Goal: Task Accomplishment & Management: Use online tool/utility

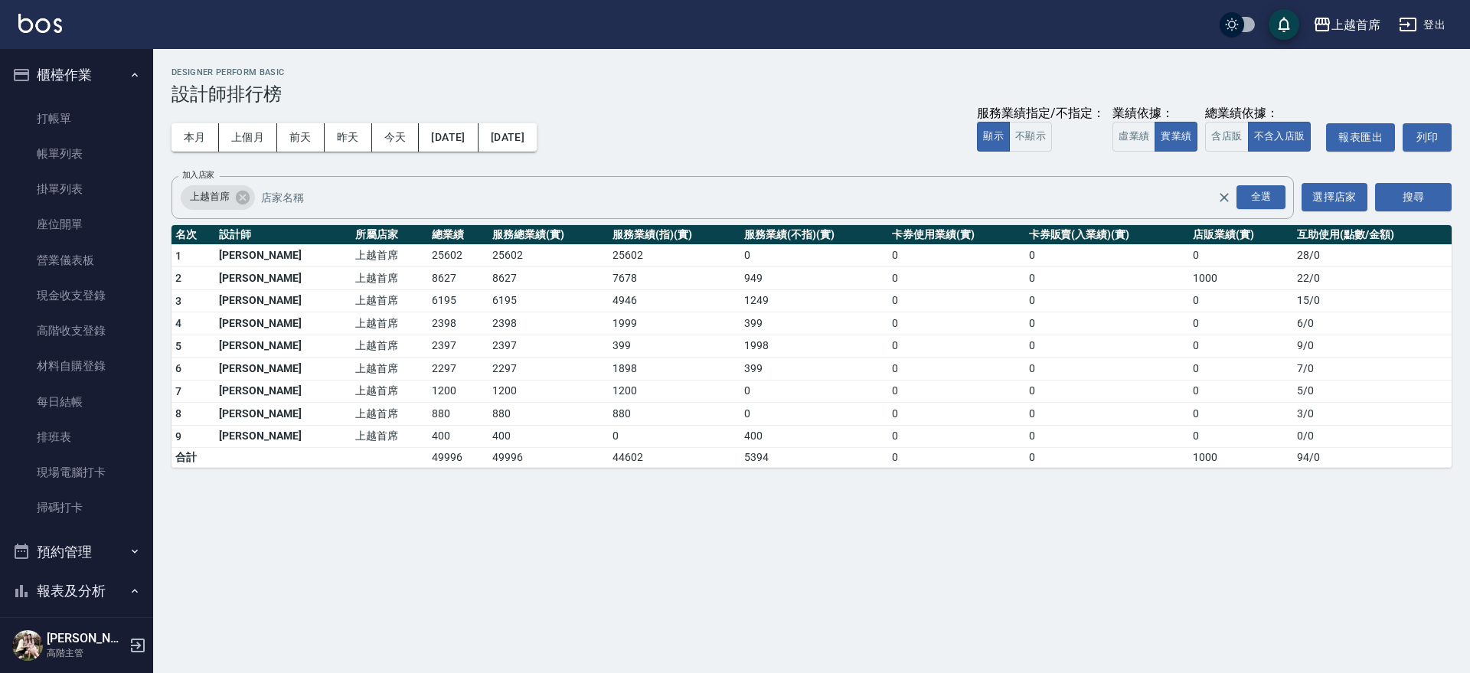
scroll to position [1019, 0]
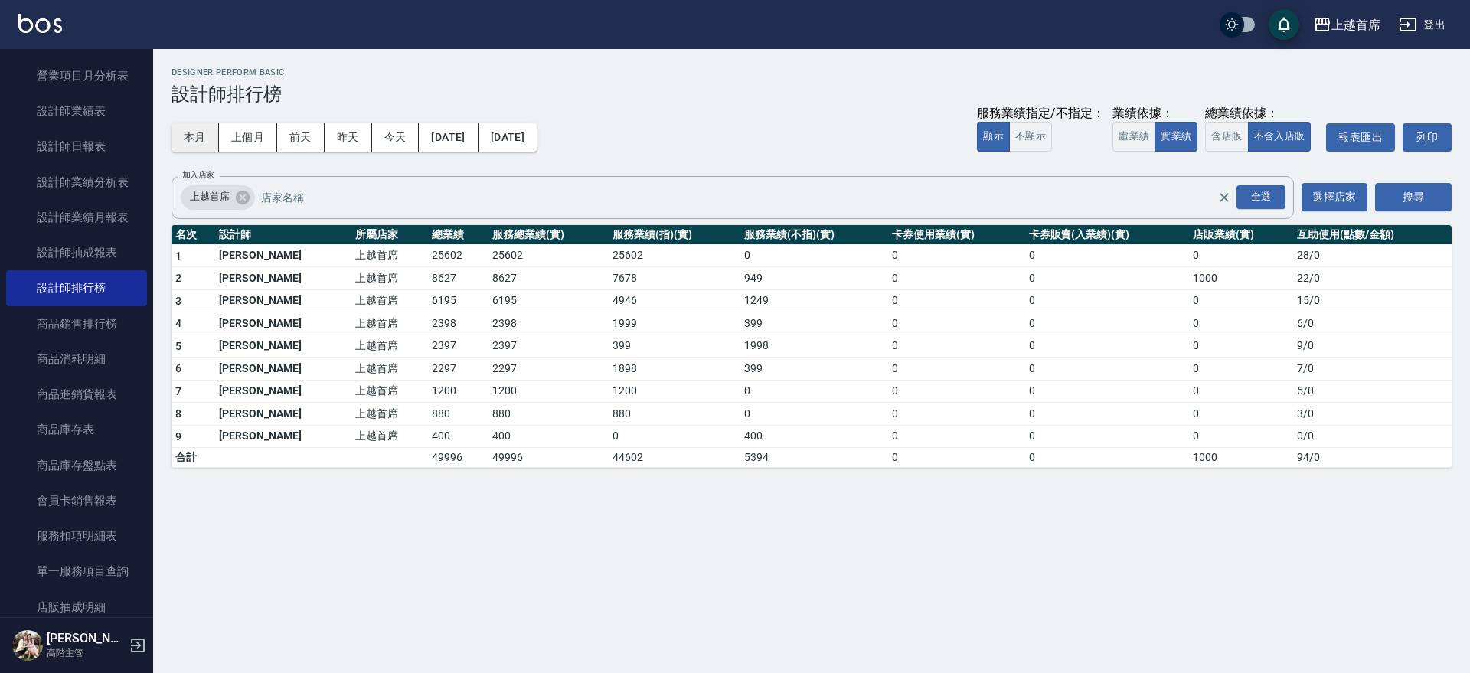
click at [194, 142] on button "本月" at bounding box center [194, 137] width 47 height 28
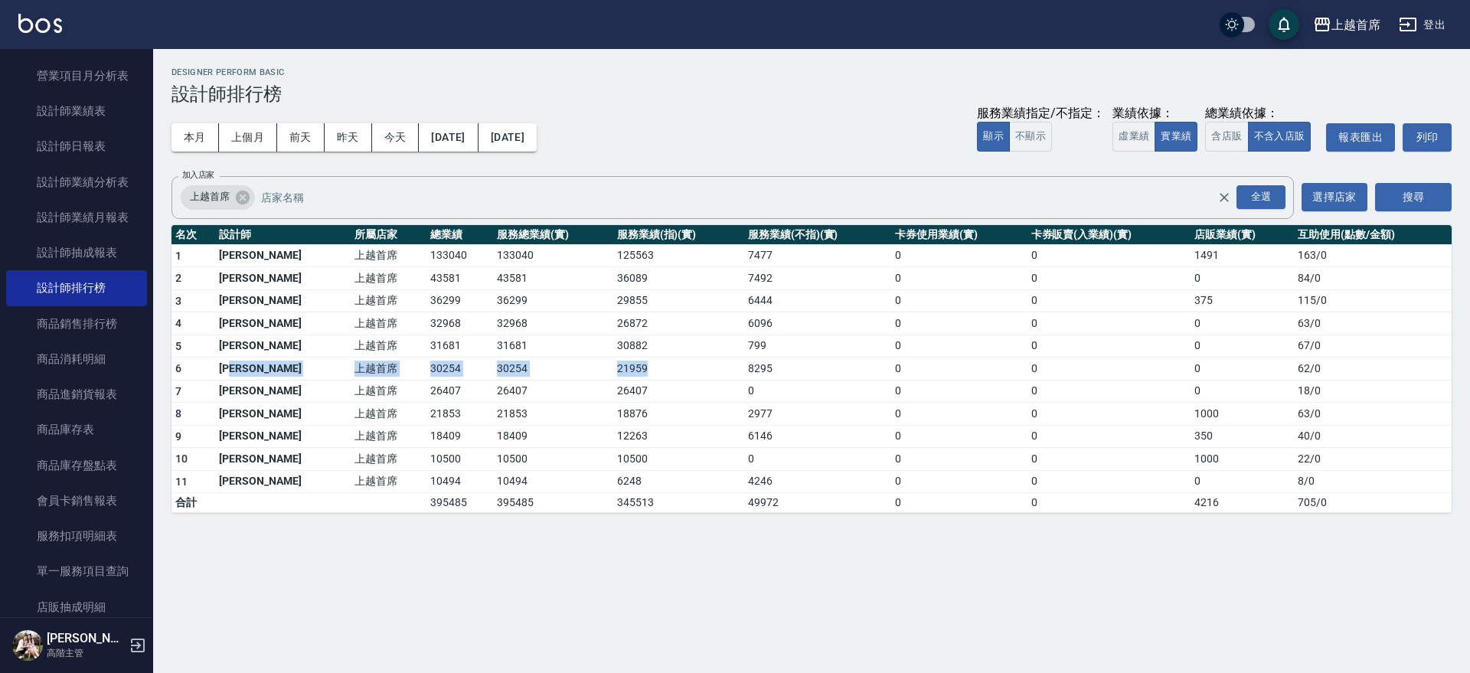
drag, startPoint x: 246, startPoint y: 362, endPoint x: 638, endPoint y: 357, distance: 391.1
click at [638, 357] on tr "6 [PERSON_NAME]首席 30254 30254 21959 8295 0 0 0 62 / 0" at bounding box center [811, 368] width 1280 height 23
drag, startPoint x: 638, startPoint y: 357, endPoint x: 644, endPoint y: 370, distance: 14.7
click at [638, 358] on td "21959" at bounding box center [678, 368] width 131 height 23
click at [613, 369] on td "21959" at bounding box center [678, 368] width 131 height 23
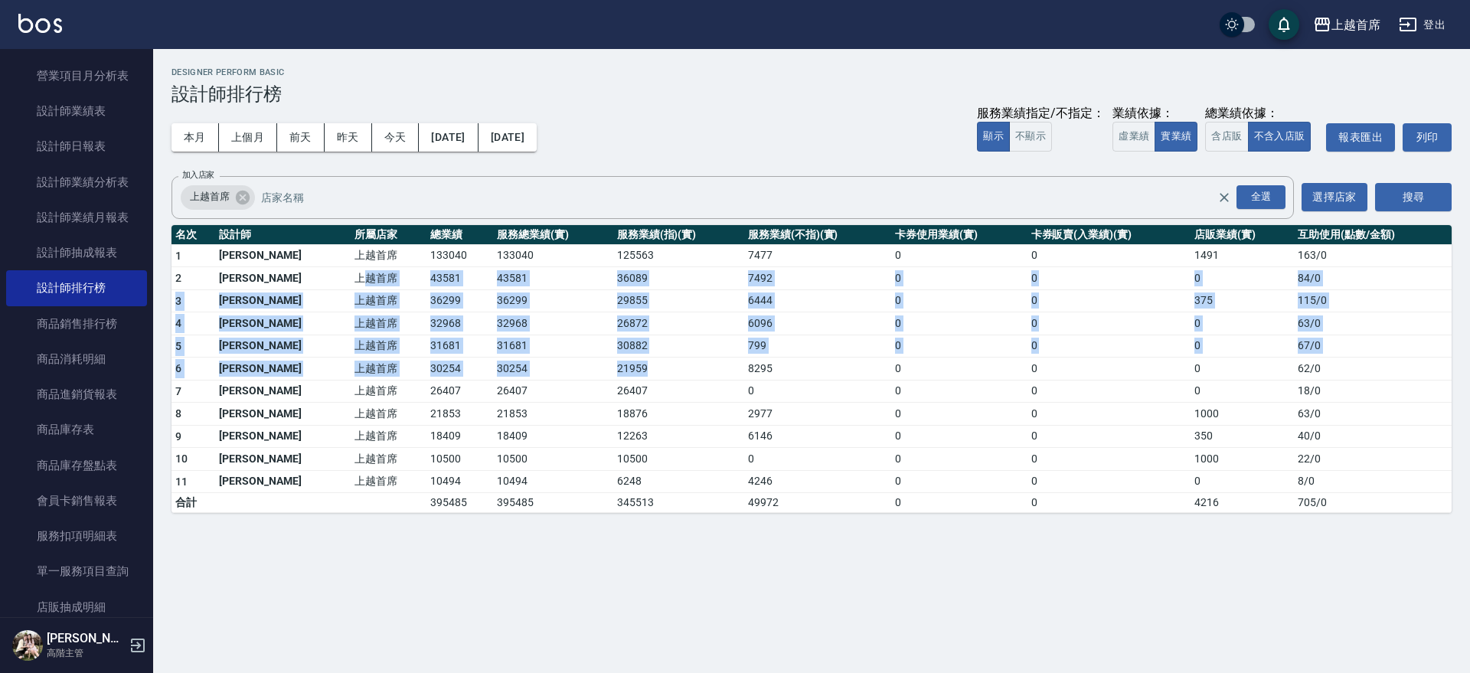
drag, startPoint x: 612, startPoint y: 371, endPoint x: 322, endPoint y: 284, distance: 302.9
click at [322, 284] on tbody "1 [PERSON_NAME]首席 133040 133040 125563 7477 0 0 1491 163 / 0 2 [PERSON_NAME] 上越…" at bounding box center [811, 378] width 1280 height 269
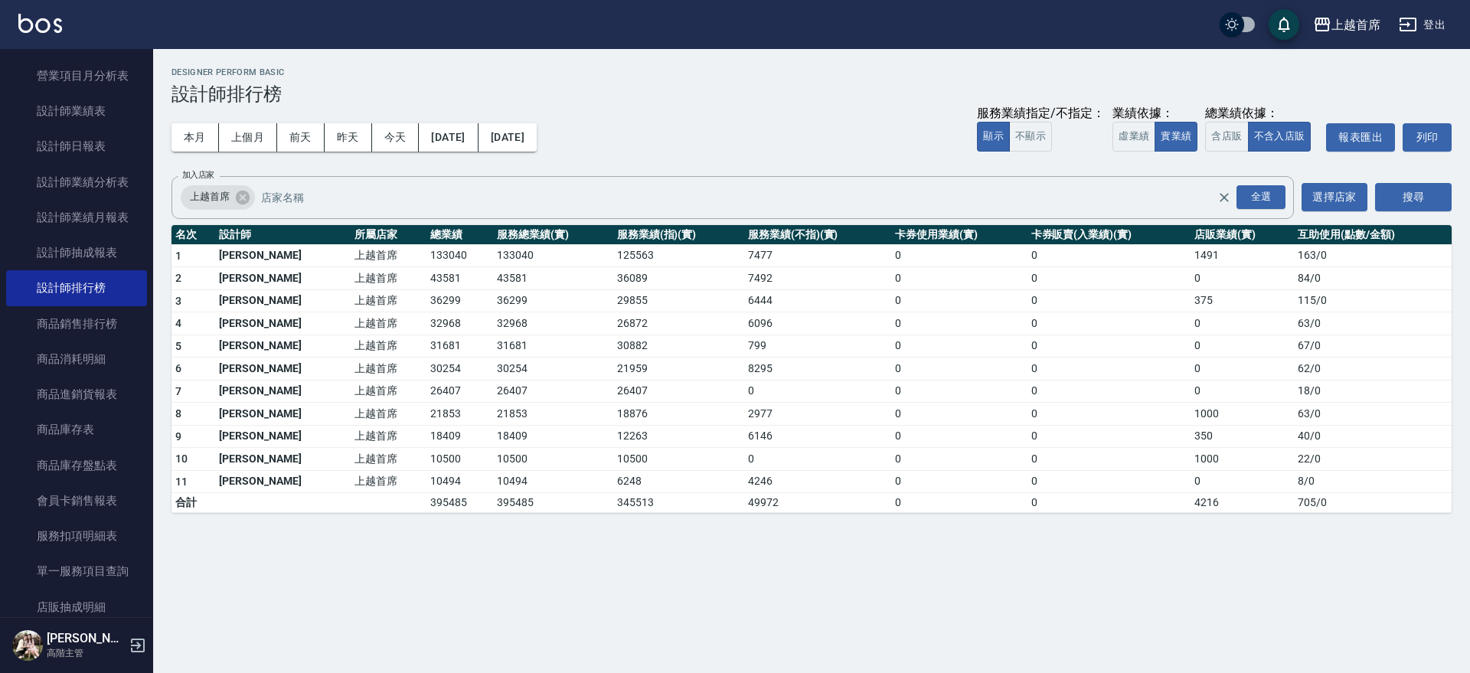
click at [820, 368] on td "8295" at bounding box center [817, 368] width 147 height 23
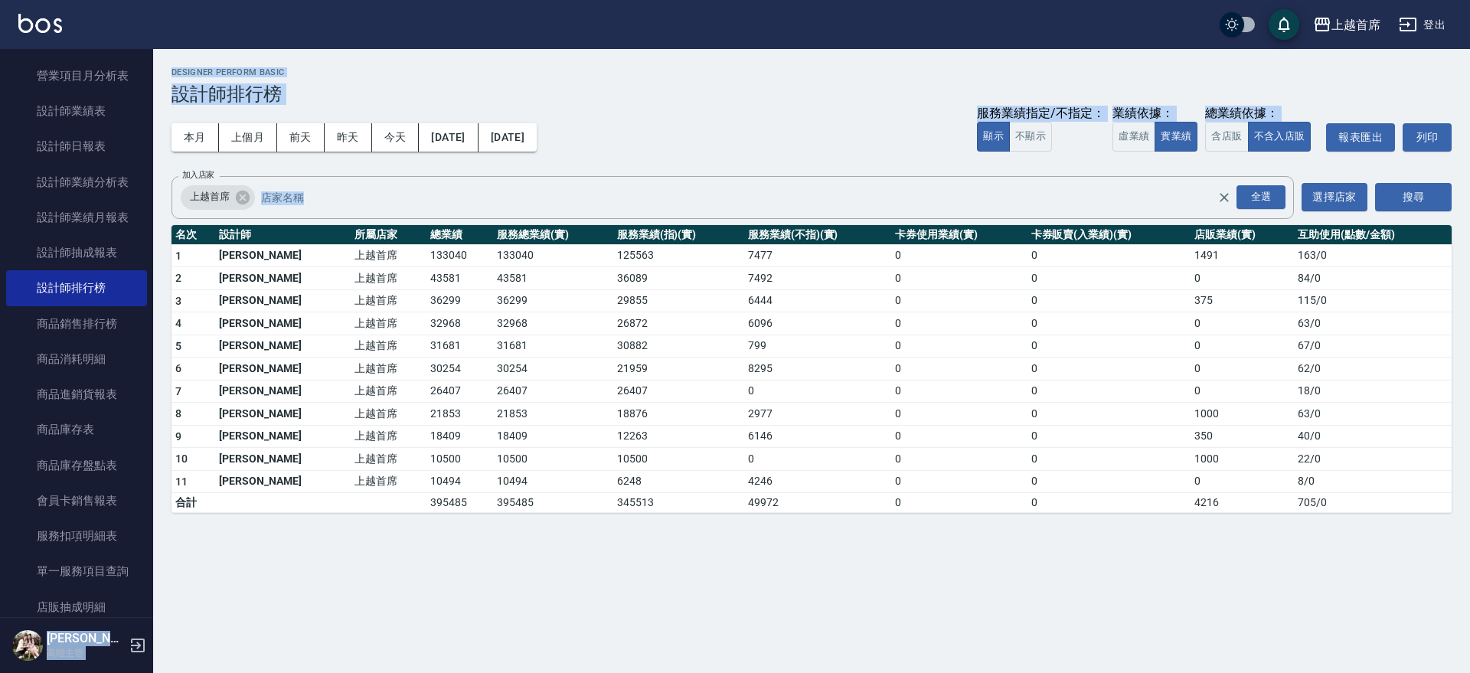
drag, startPoint x: 153, startPoint y: 407, endPoint x: 154, endPoint y: 380, distance: 26.8
click at [154, 380] on div "上越首席 登出 櫃檯作業 打帳單 帳單列表 掛單列表 座位開單 營業儀表板 現金收支登錄 高階收支登錄 材料自購登錄 每日結帳 排班表 現場電腦打卡 掃碼打卡…" at bounding box center [735, 336] width 1470 height 673
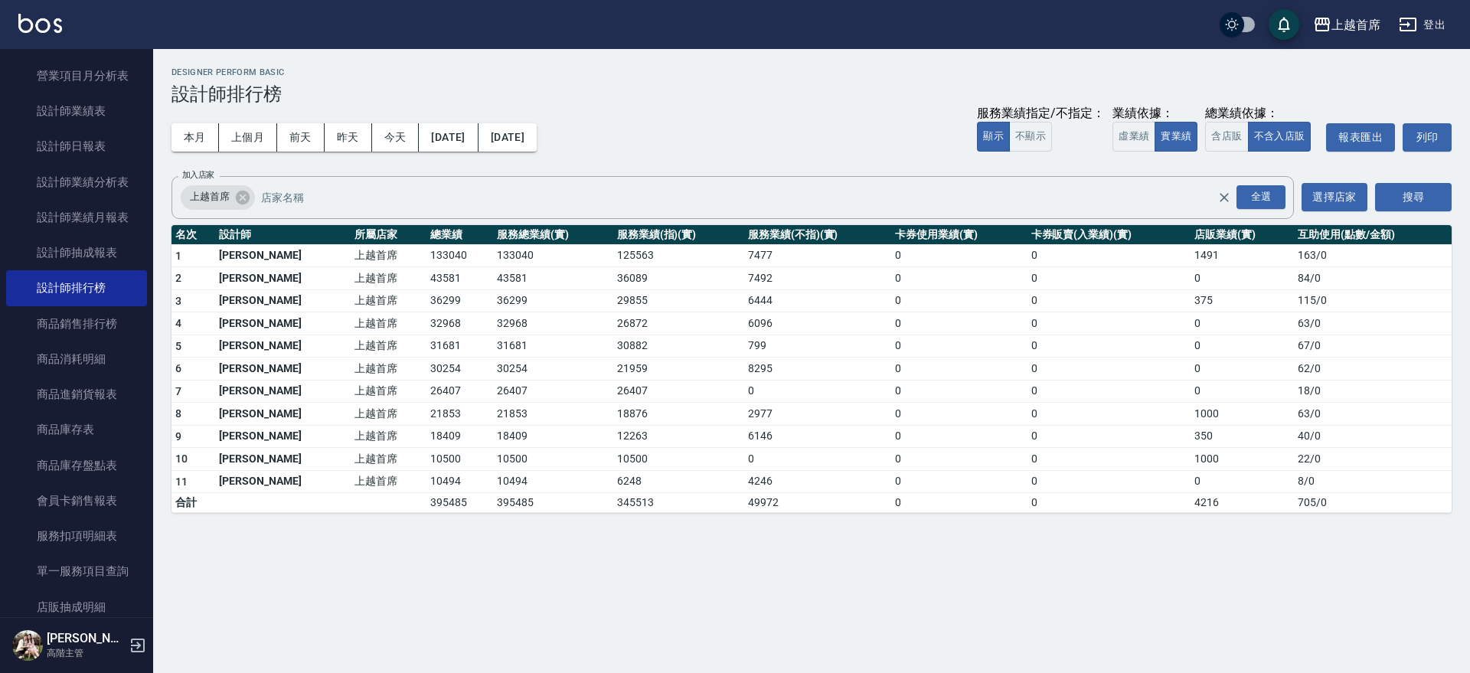
click at [141, 384] on nav "櫃檯作業 打帳單 帳單列表 掛單列表 座位開單 營業儀表板 現金收支登錄 高階收支登錄 材料自購登錄 每日結帳 排班表 現場電腦打卡 掃碼打卡 預約管理 預約…" at bounding box center [76, 333] width 153 height 568
drag, startPoint x: 165, startPoint y: 312, endPoint x: 225, endPoint y: 94, distance: 225.4
click at [225, 94] on div "上越首席 登出 櫃檯作業 打帳單 帳單列表 掛單列表 座位開單 營業儀表板 現金收支登錄 高階收支登錄 材料自購登錄 每日結帳 排班表 現場電腦打卡 掃碼打卡…" at bounding box center [735, 336] width 1470 height 673
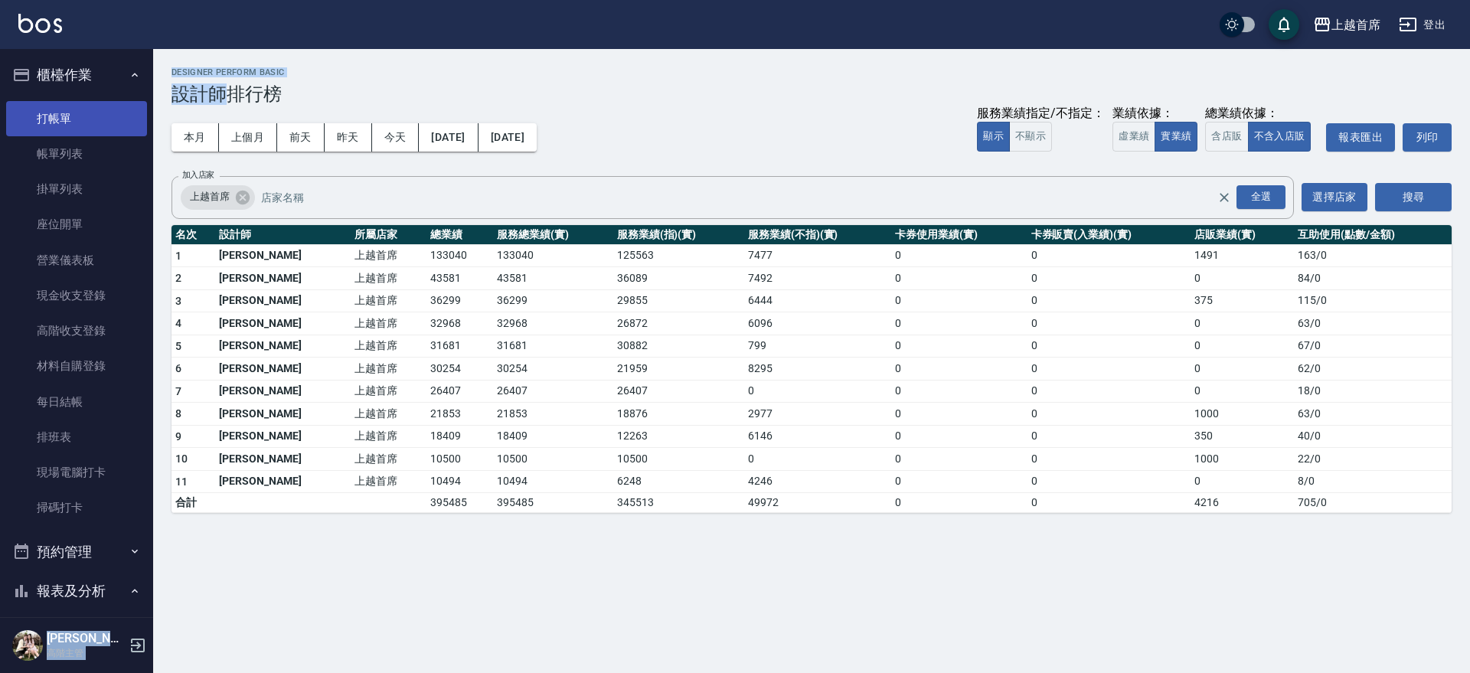
click at [90, 114] on link "打帳單" at bounding box center [76, 118] width 141 height 35
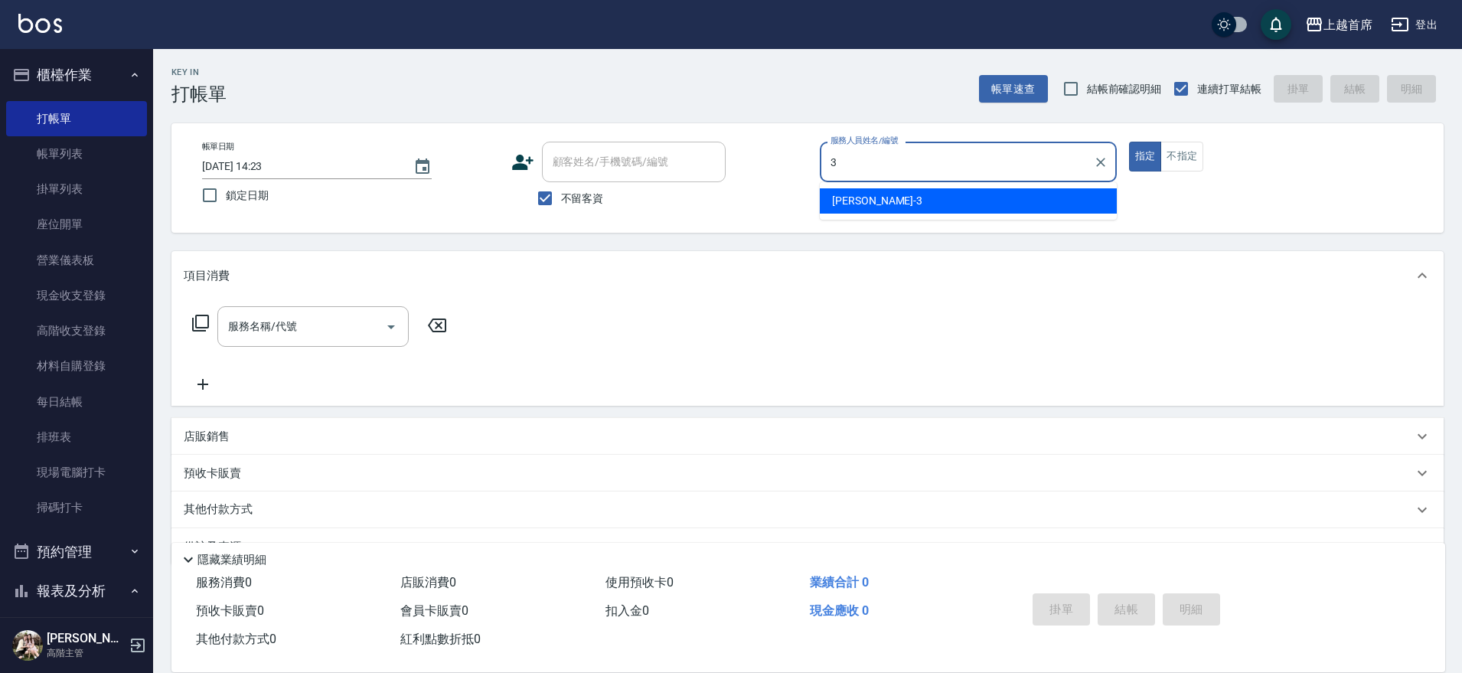
type input "[PERSON_NAME]-3"
type button "true"
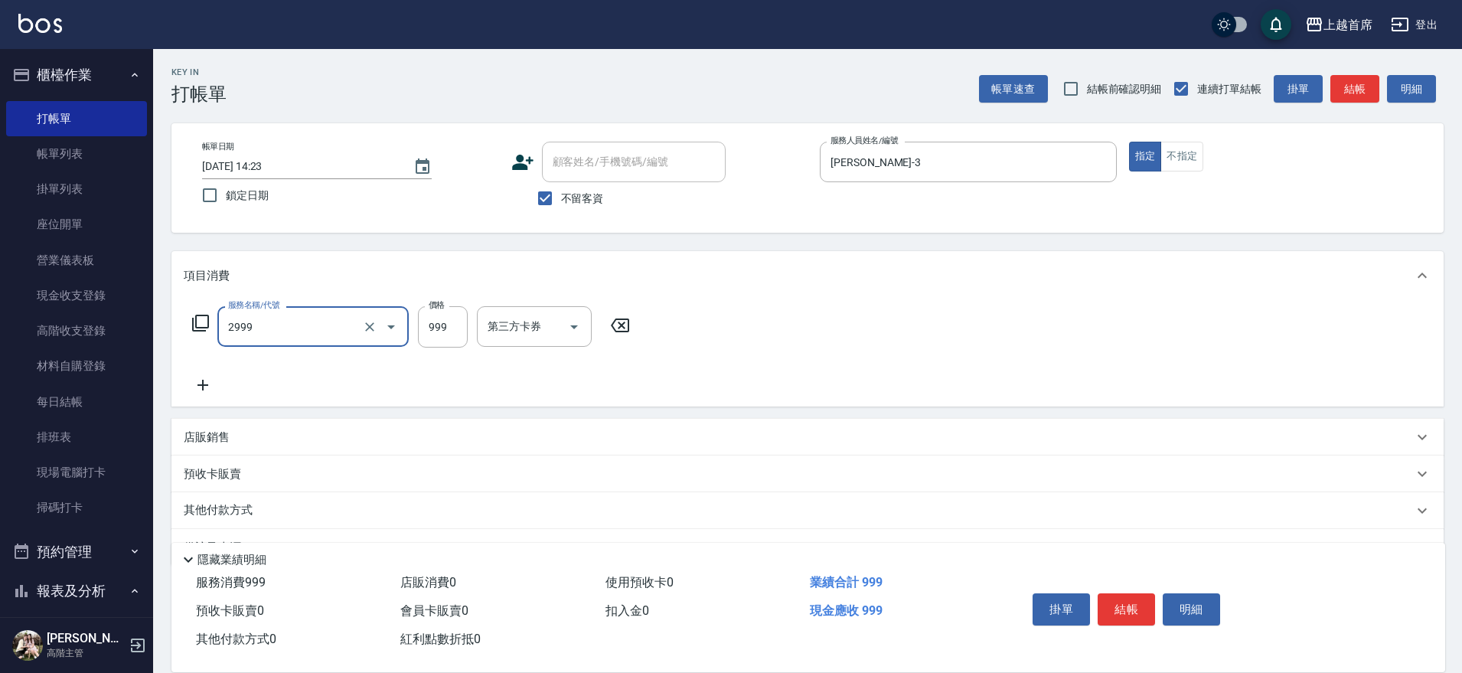
type input "spa精油洗剪套餐999(2999)"
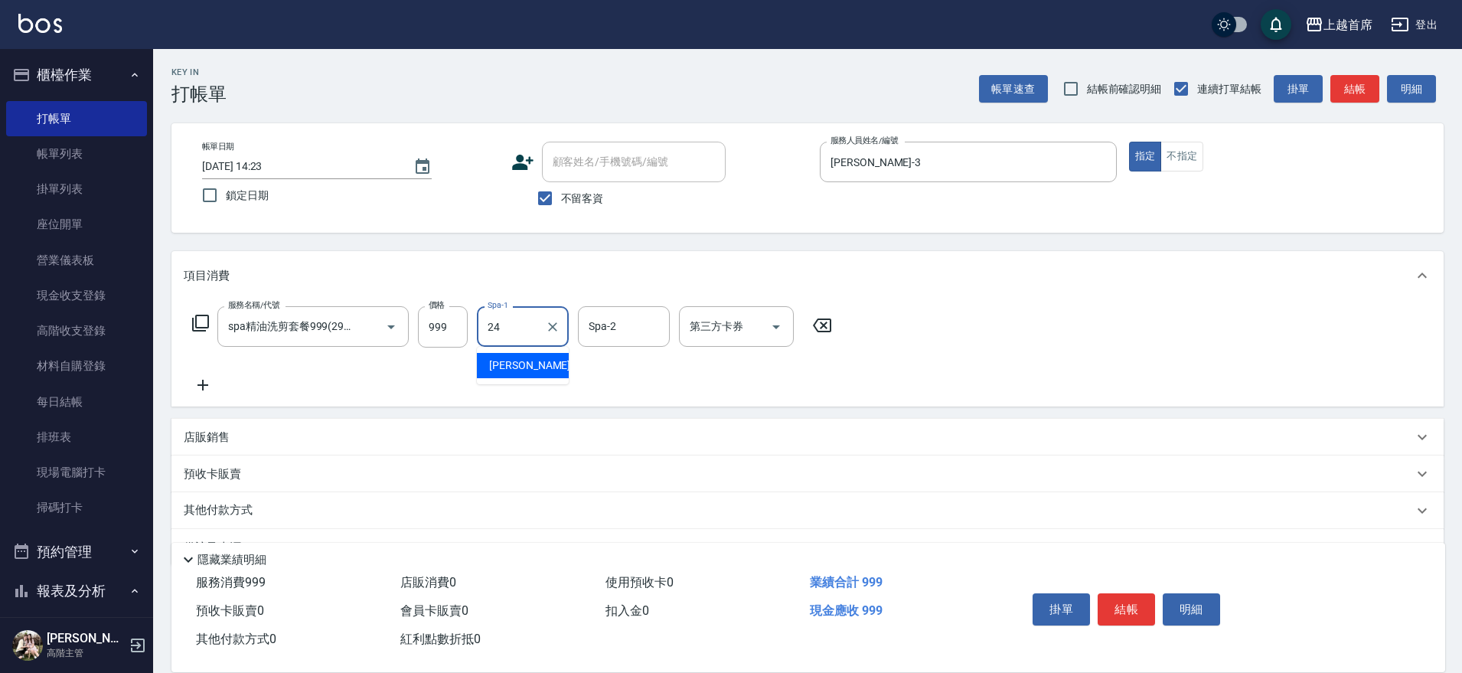
type input "[PERSON_NAME]-24"
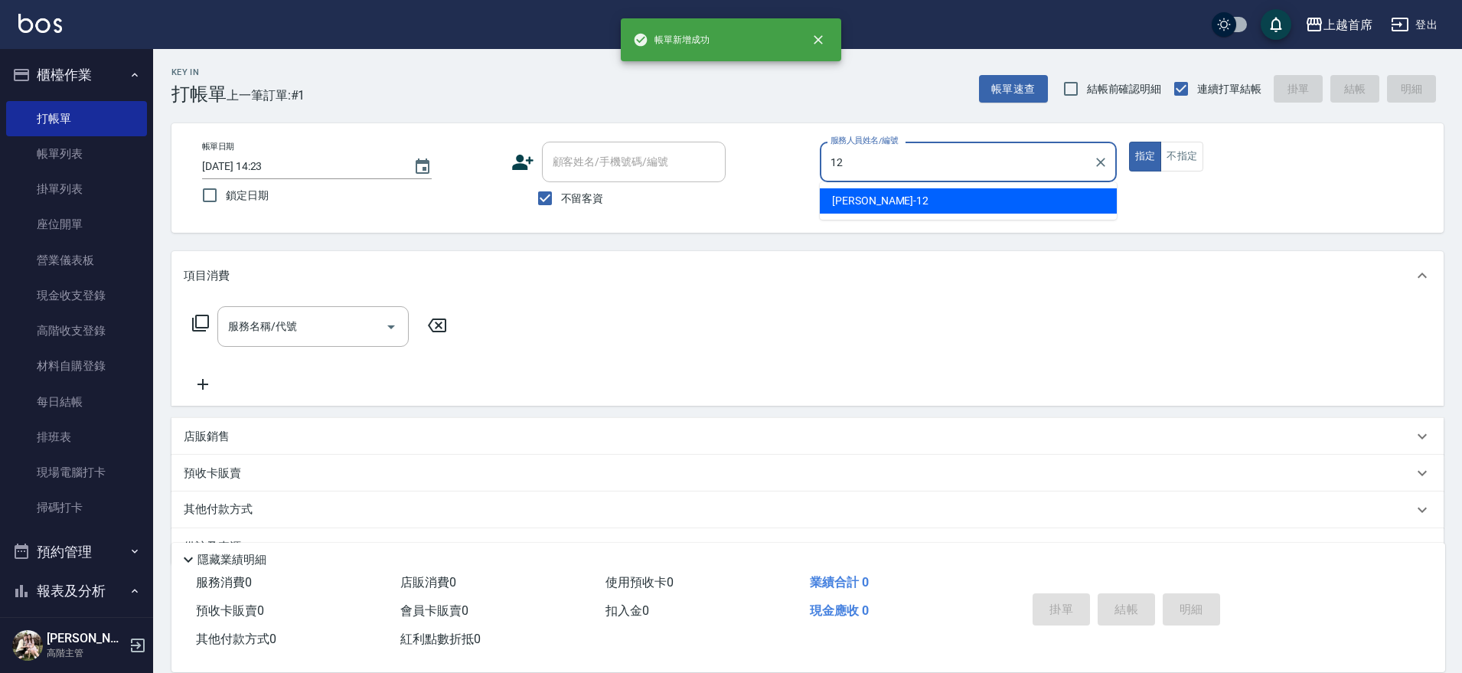
type input "[PERSON_NAME]-12"
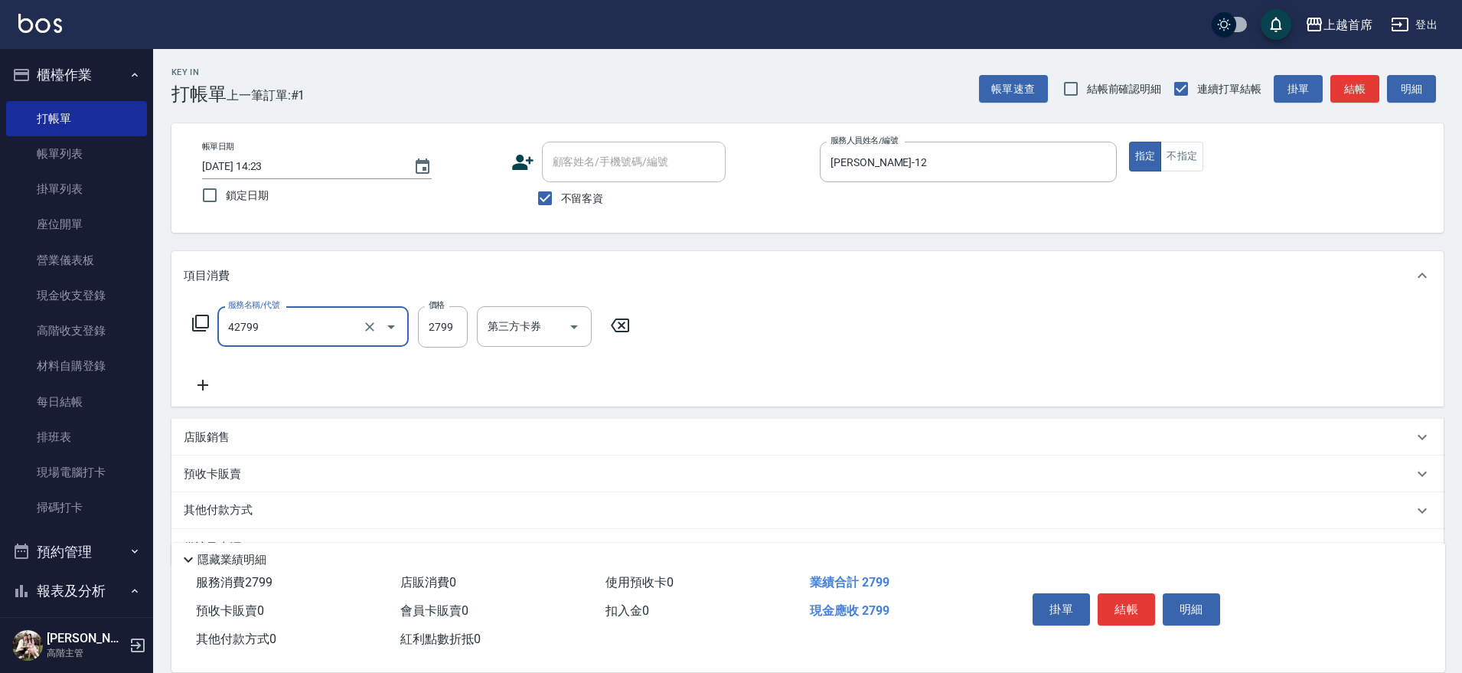
type input "染髮B餐(42799)"
type input "2699"
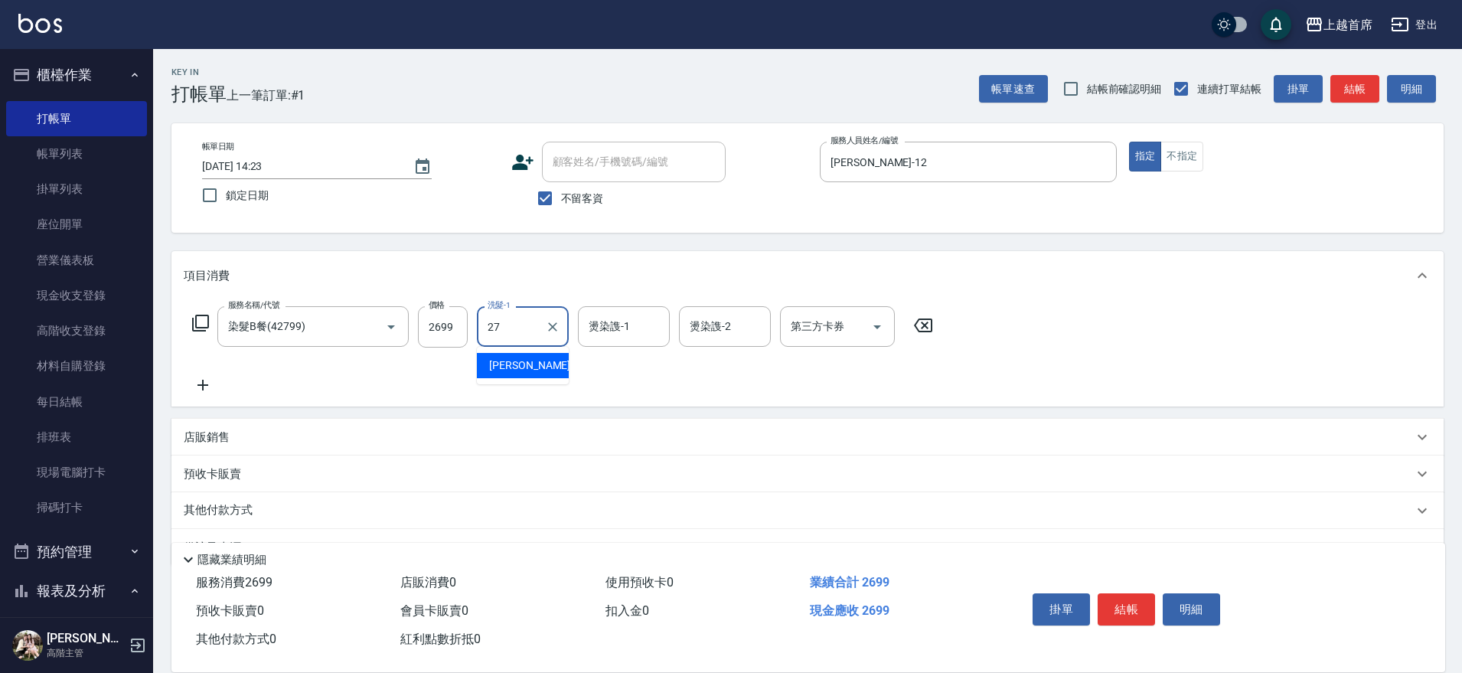
type input "[PERSON_NAME]-27"
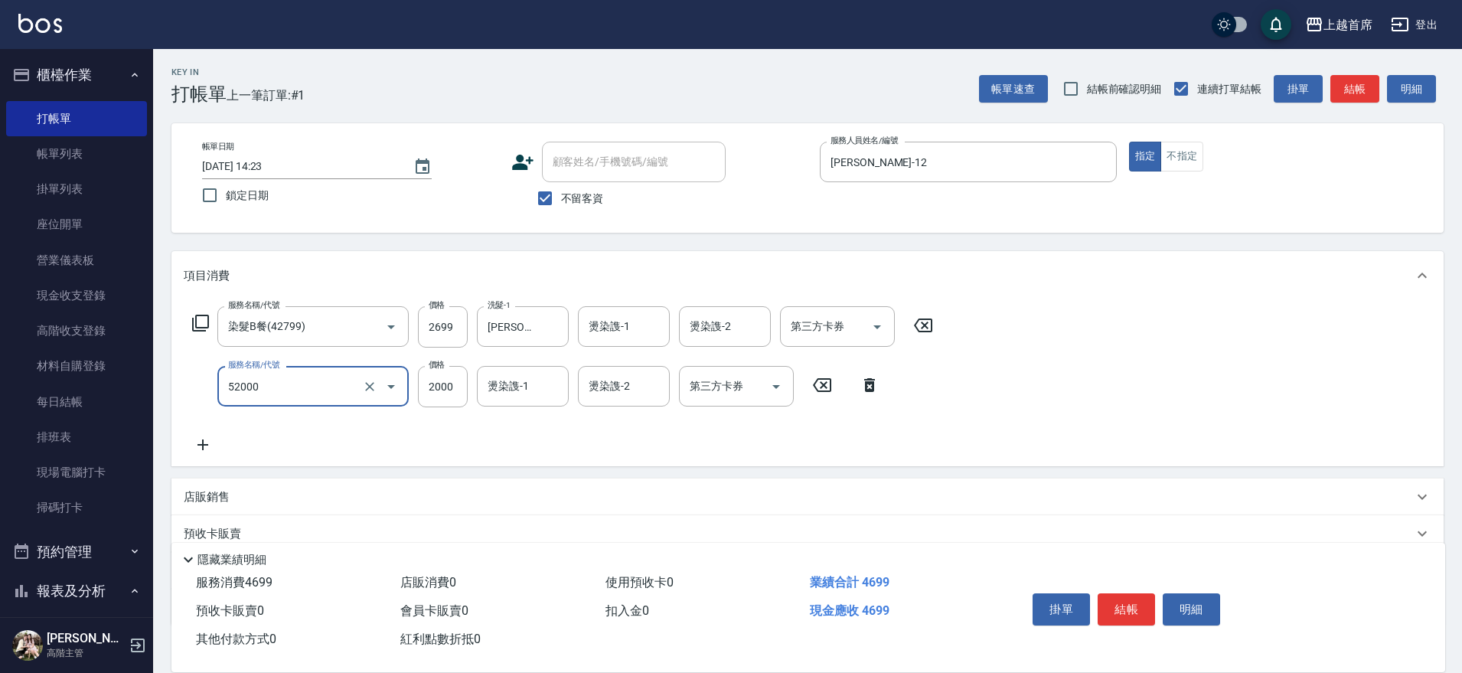
type input "黑耀光護髮(52000)"
type input "1620"
click at [821, 334] on input "第三方卡券" at bounding box center [826, 326] width 78 height 27
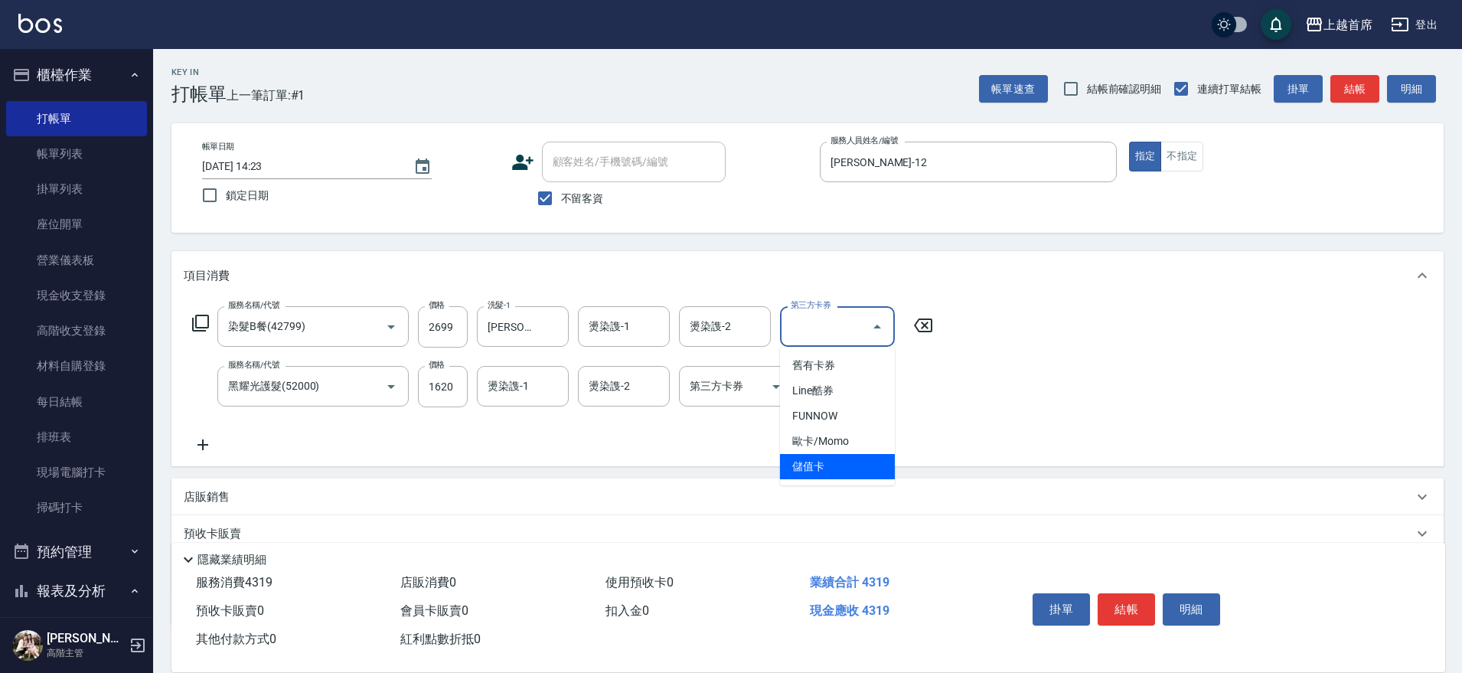
click at [813, 462] on span "儲值卡" at bounding box center [837, 466] width 115 height 25
type input "儲值卡"
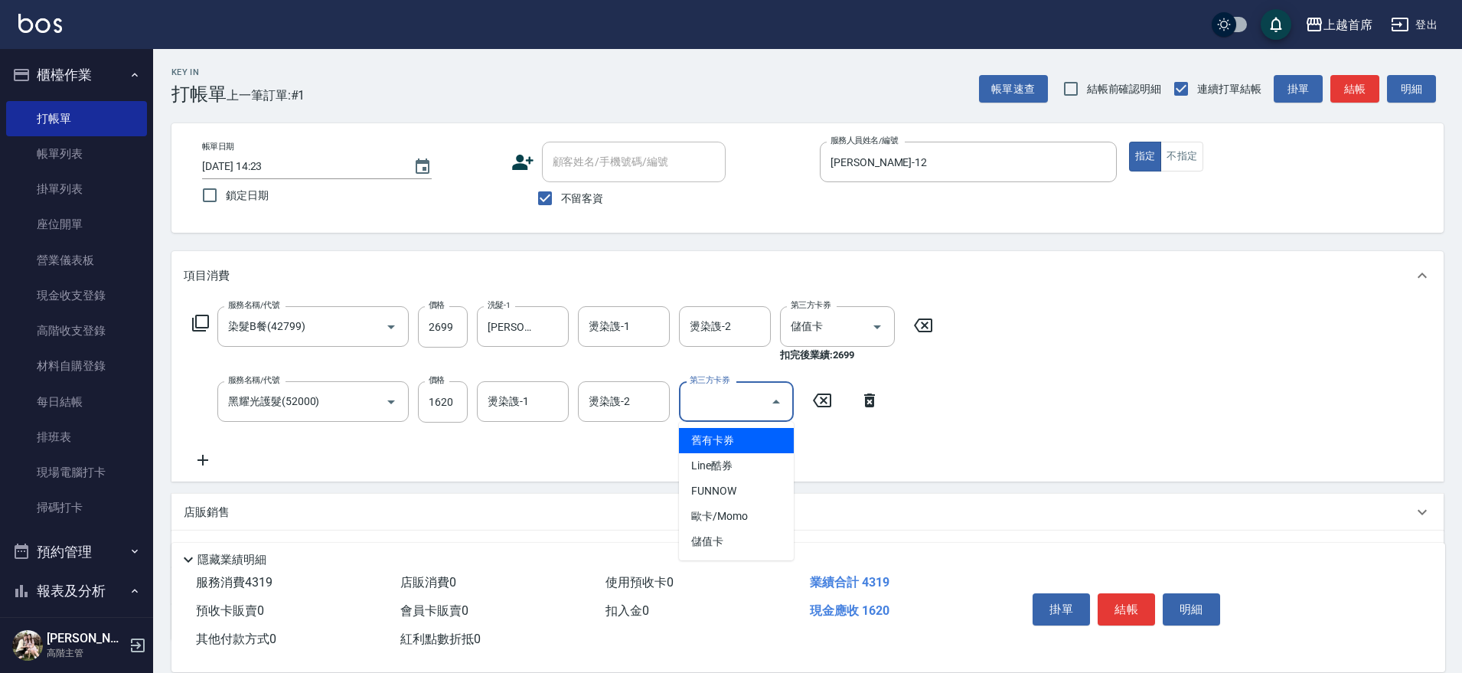
click at [706, 393] on div "第三方卡券 第三方卡券" at bounding box center [736, 401] width 115 height 41
click at [771, 537] on span "儲值卡" at bounding box center [736, 541] width 115 height 25
type input "儲值卡"
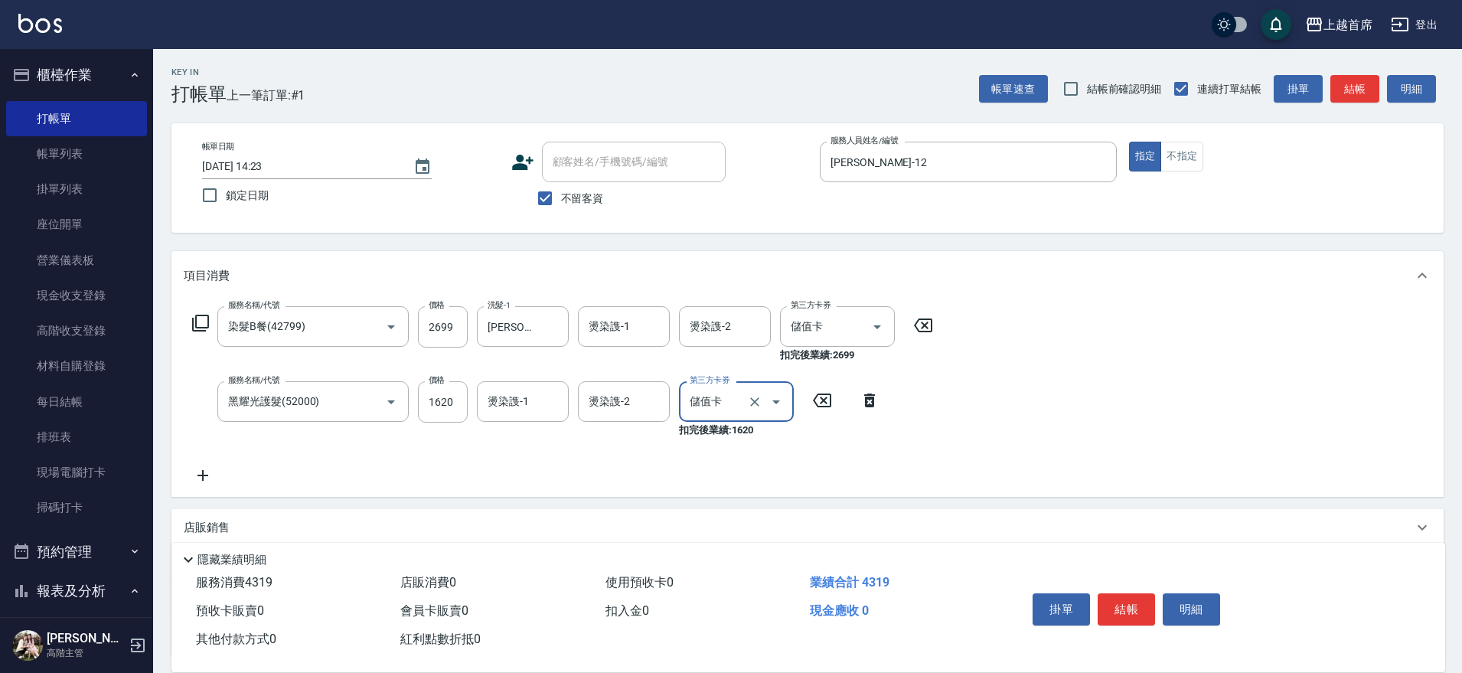
drag, startPoint x: 1114, startPoint y: 602, endPoint x: 1114, endPoint y: 593, distance: 8.5
click at [1115, 601] on button "結帳" at bounding box center [1126, 609] width 57 height 32
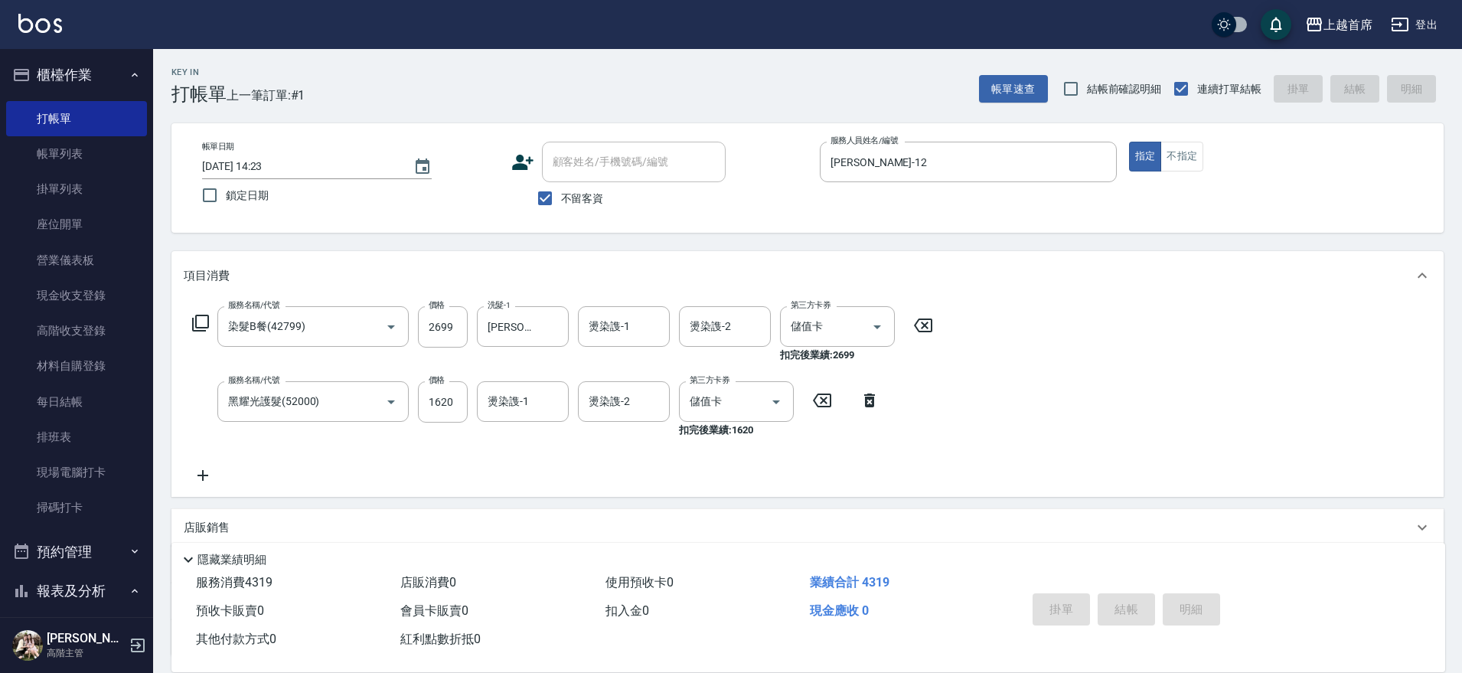
type input "[DATE] 14:24"
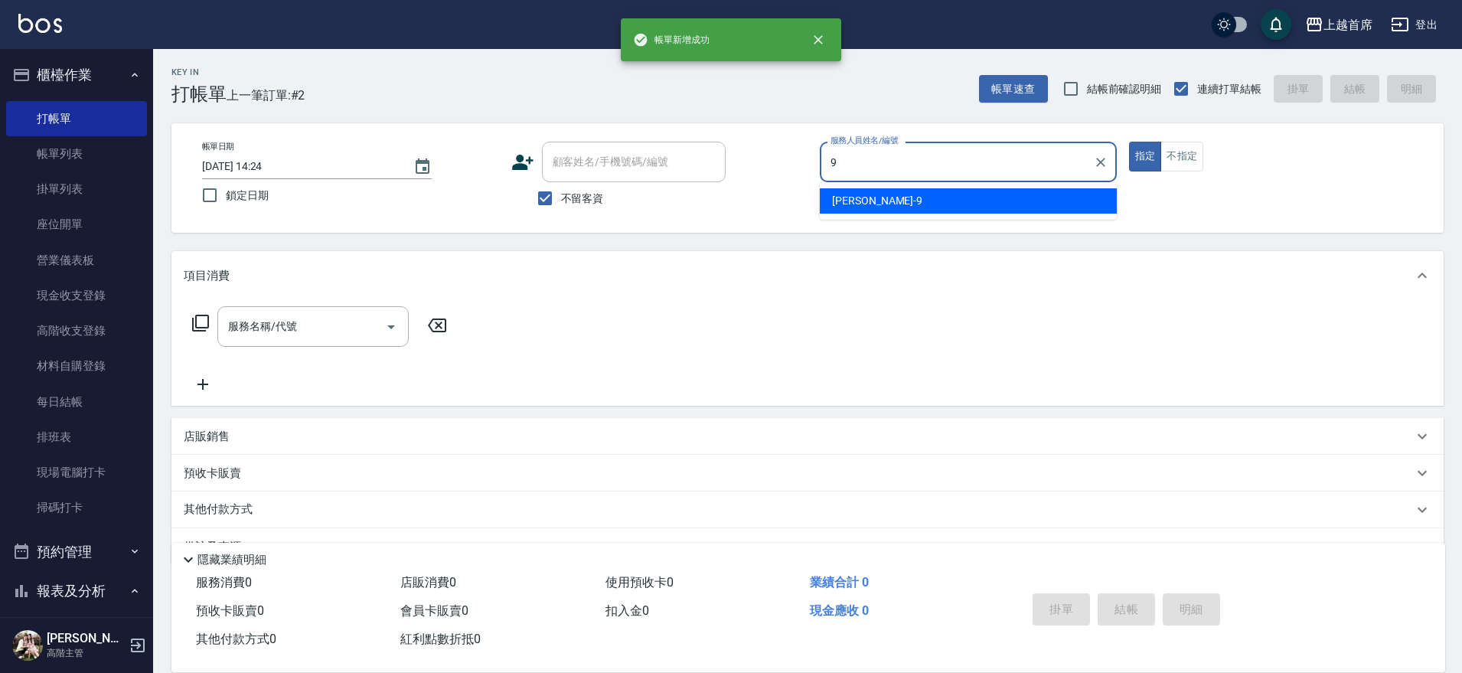
type input "[PERSON_NAME]-9"
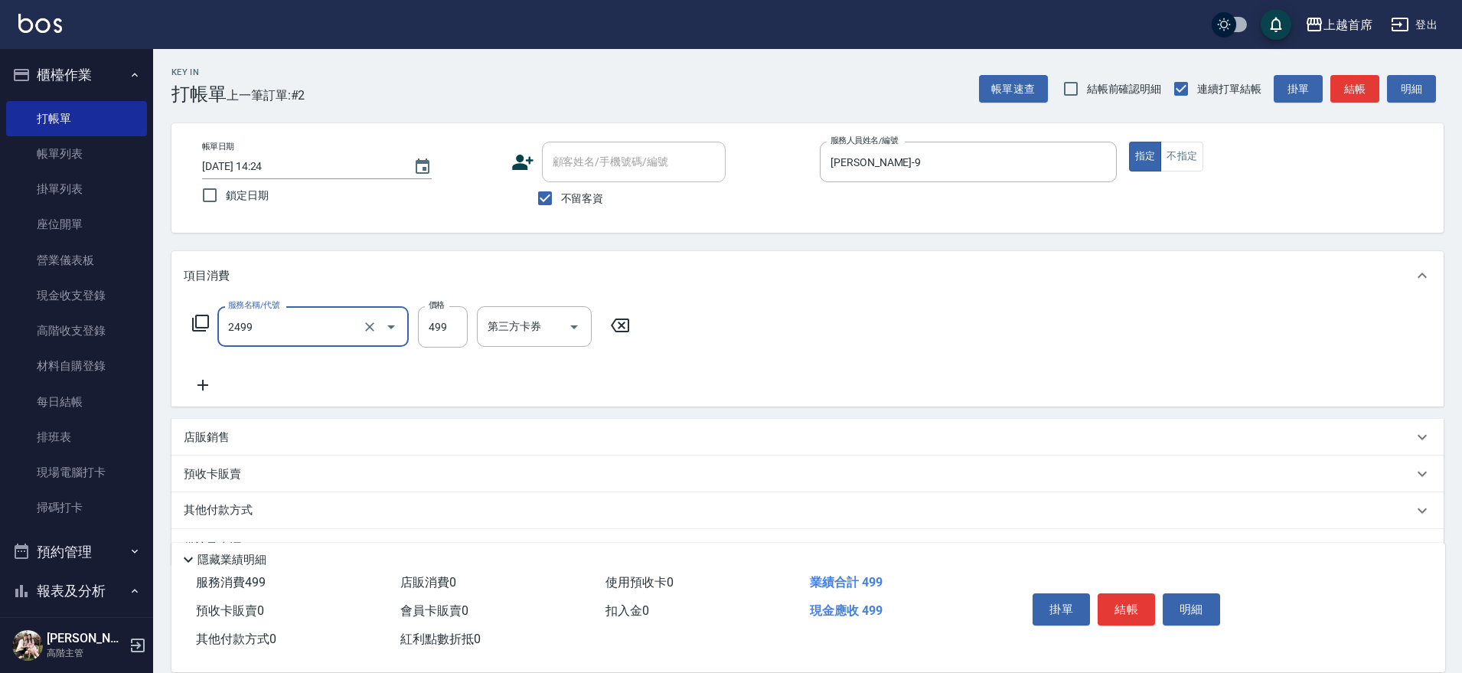
type input "499海鹽洗剪套餐(2499)"
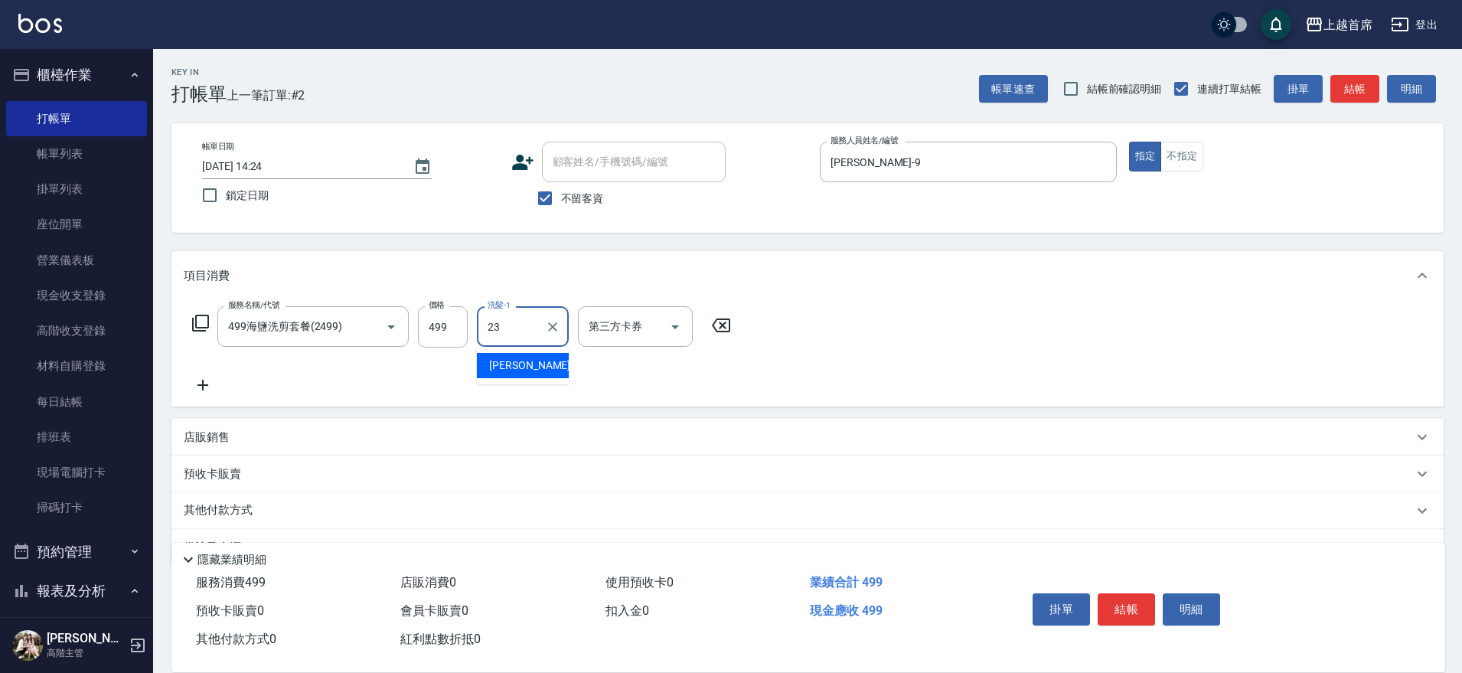
type input "[PERSON_NAME]-23"
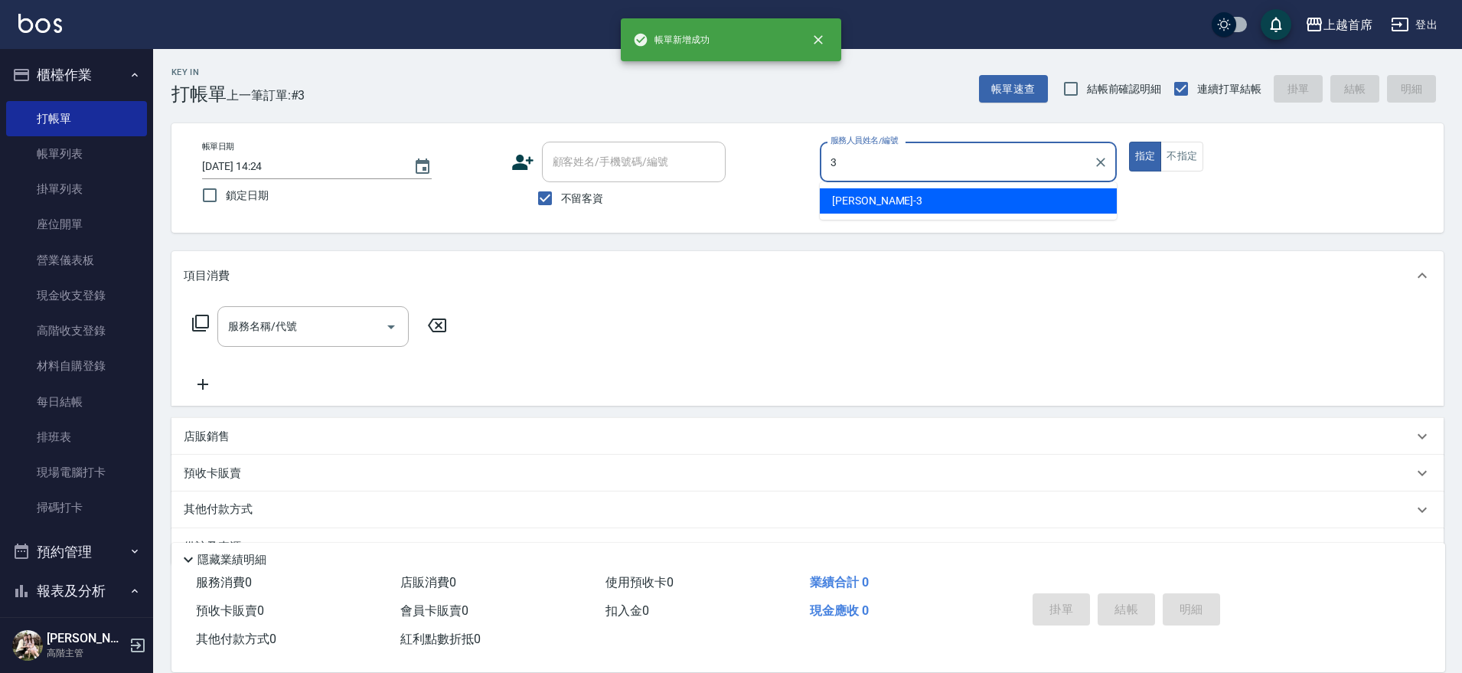
type input "[PERSON_NAME]-3"
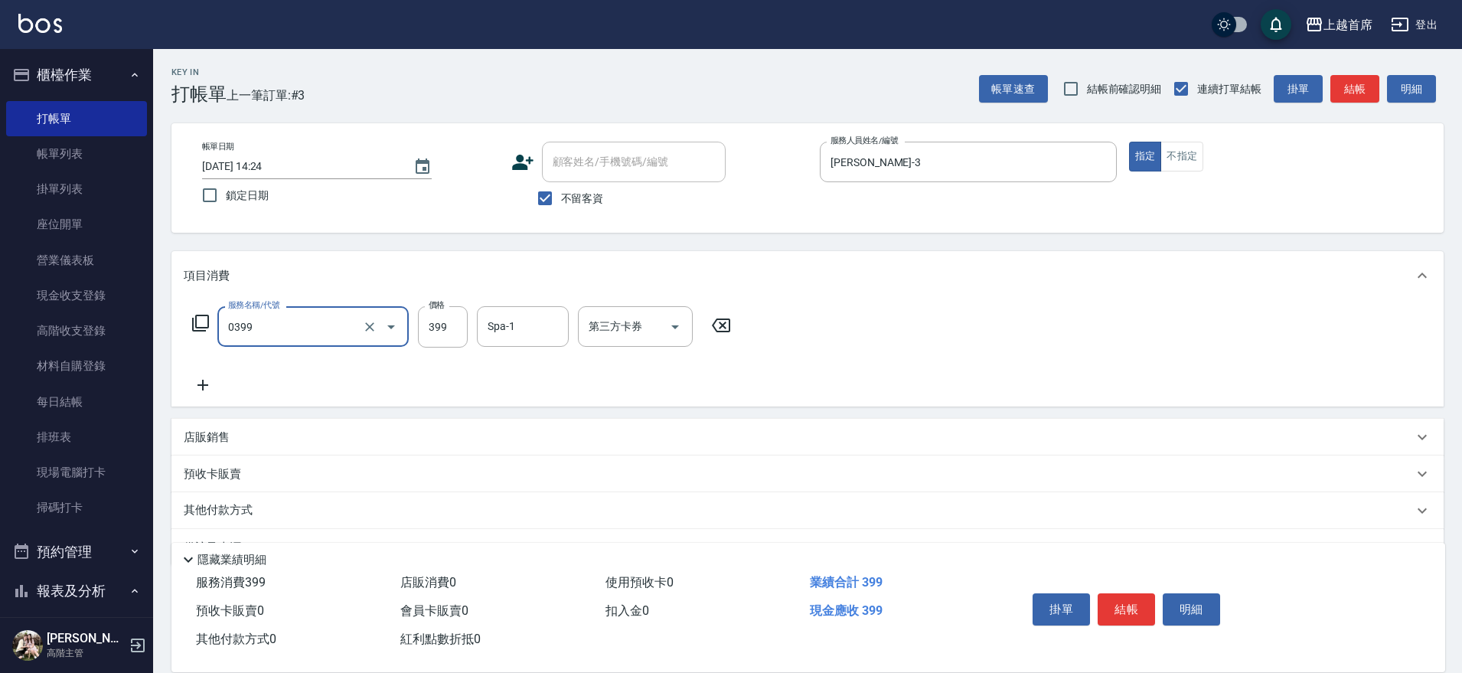
type input "海鹽洗髮(0399)"
type input "[PERSON_NAME]-23"
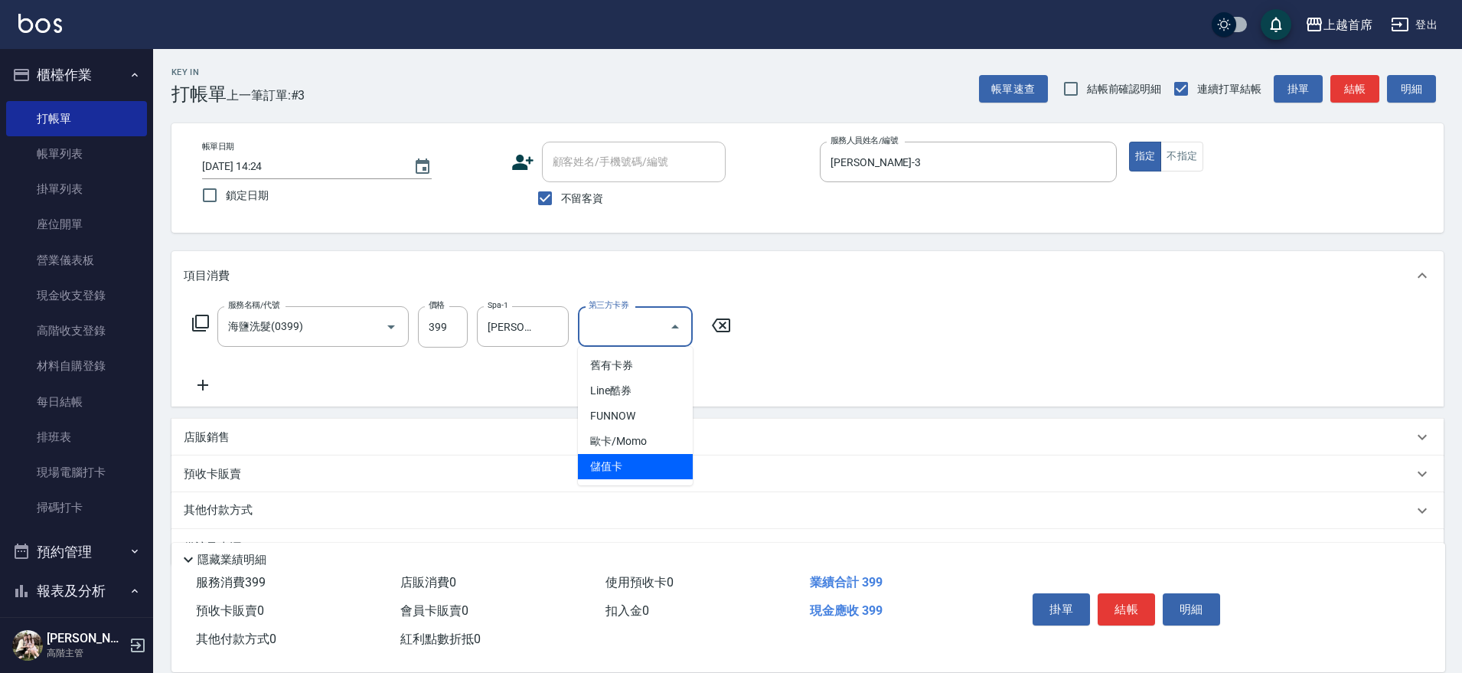
type input "儲值卡"
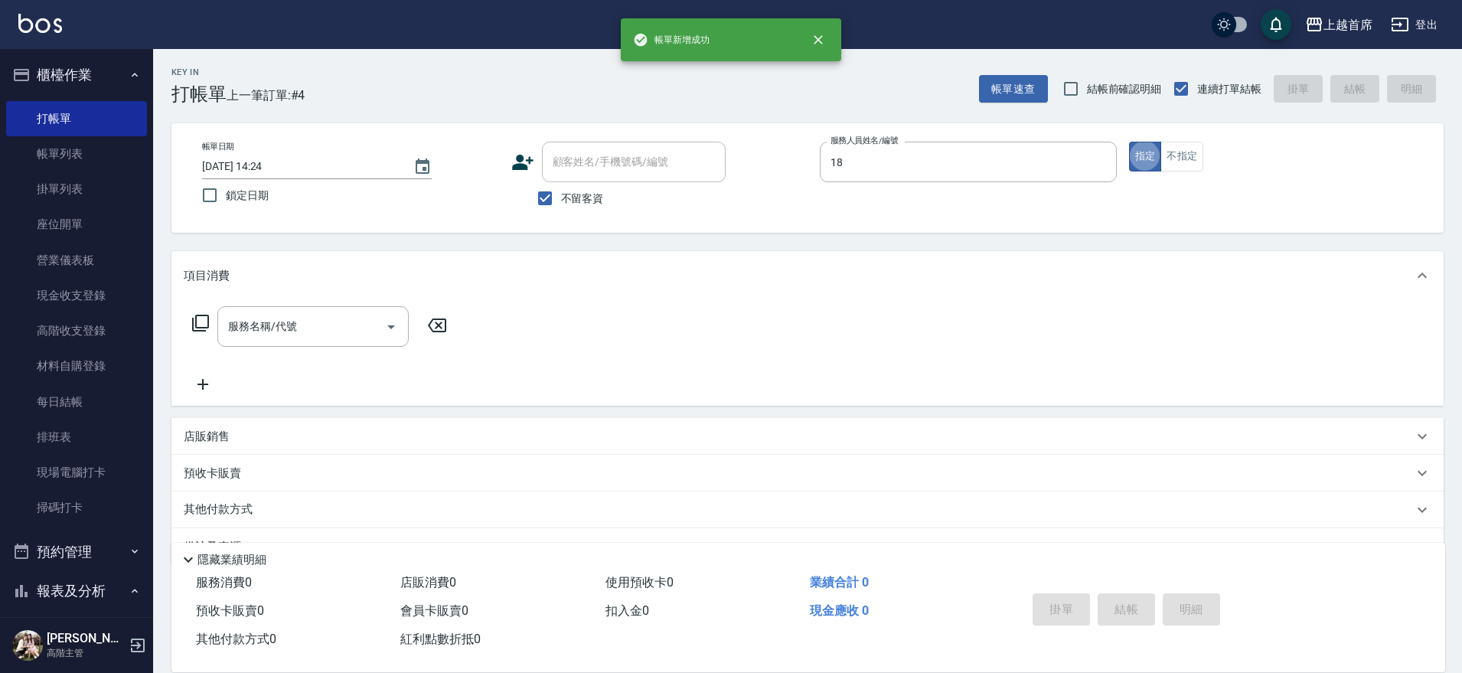
type input "Linda-18"
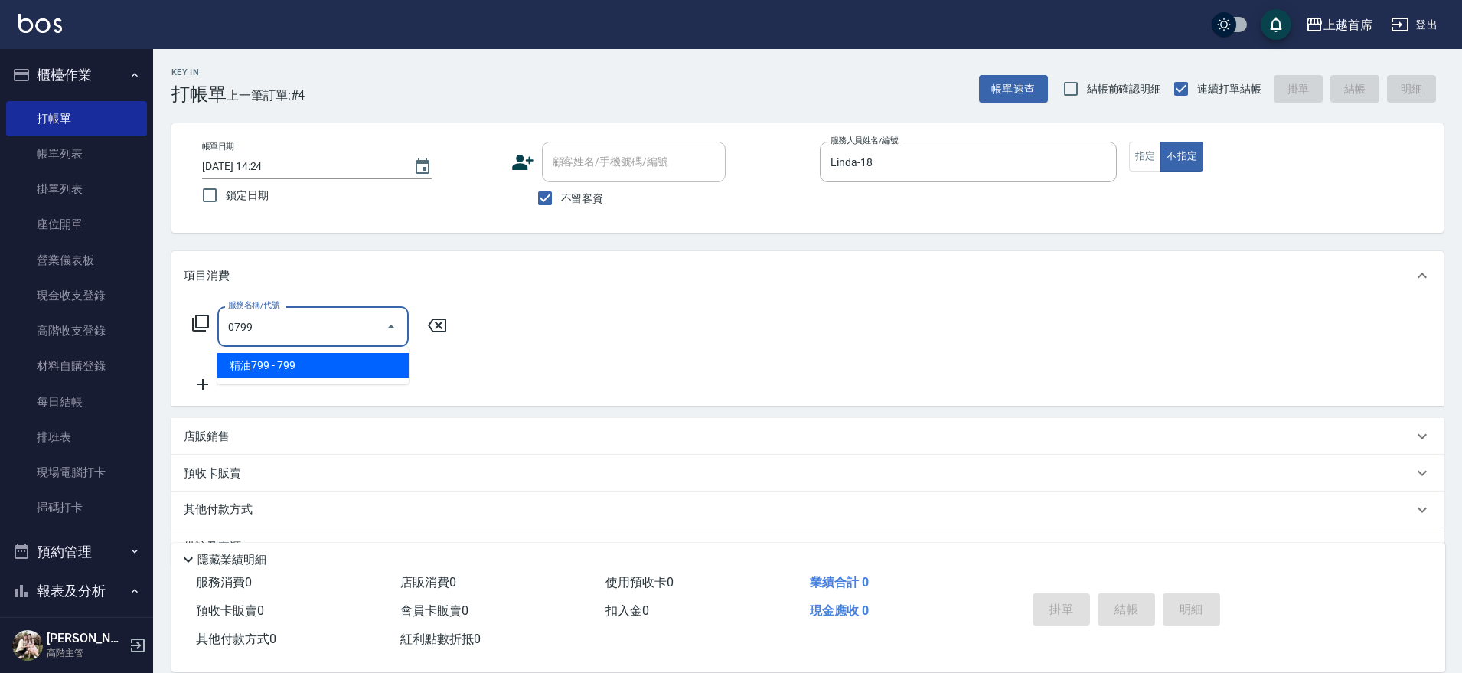
type input "精油799(0799)"
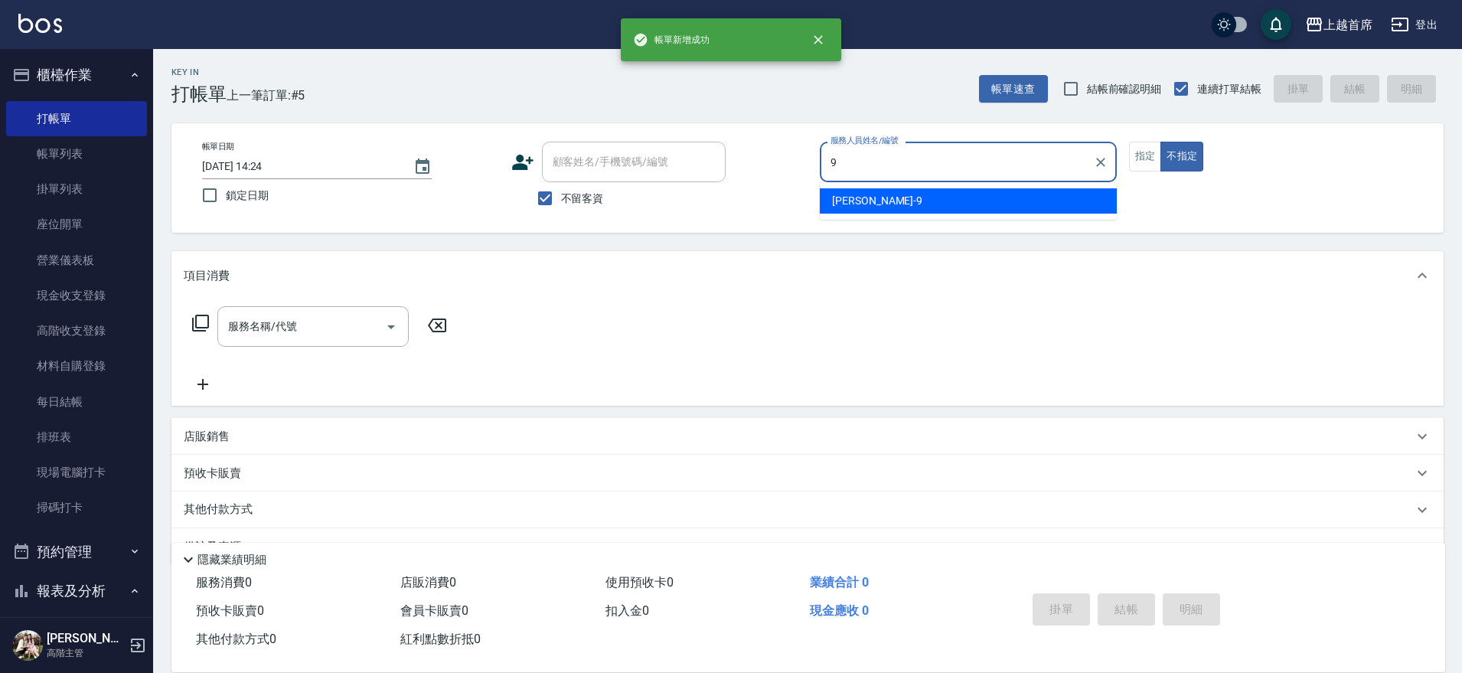
type input "[PERSON_NAME]-9"
type button "false"
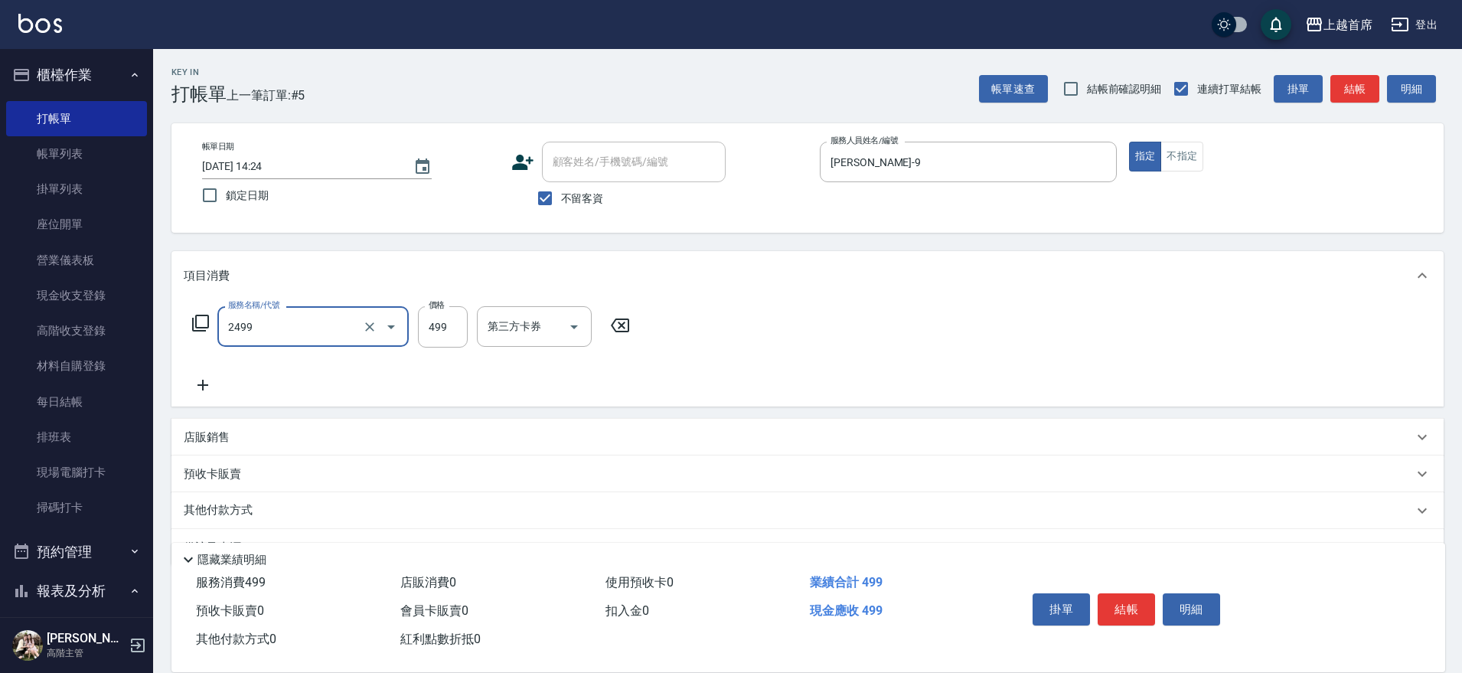
type input "499海鹽洗剪套餐(2499)"
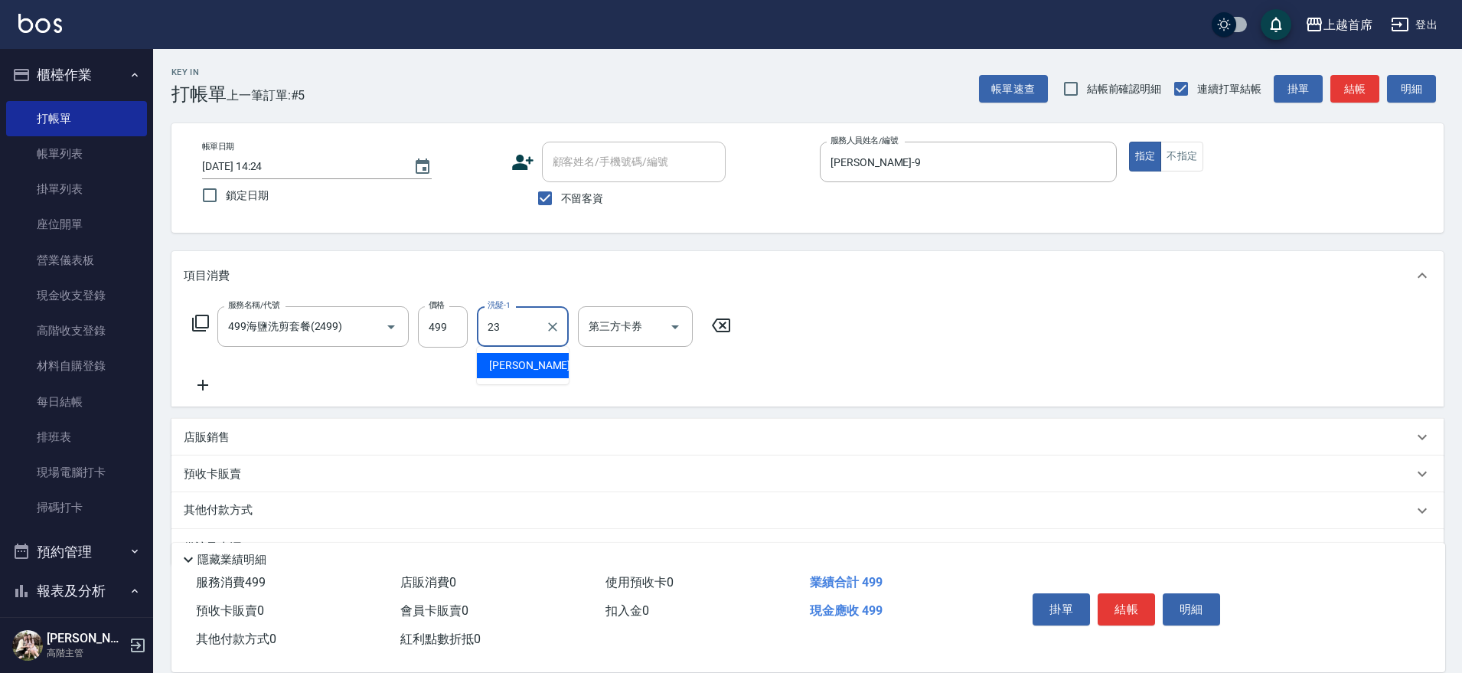
type input "[PERSON_NAME]-23"
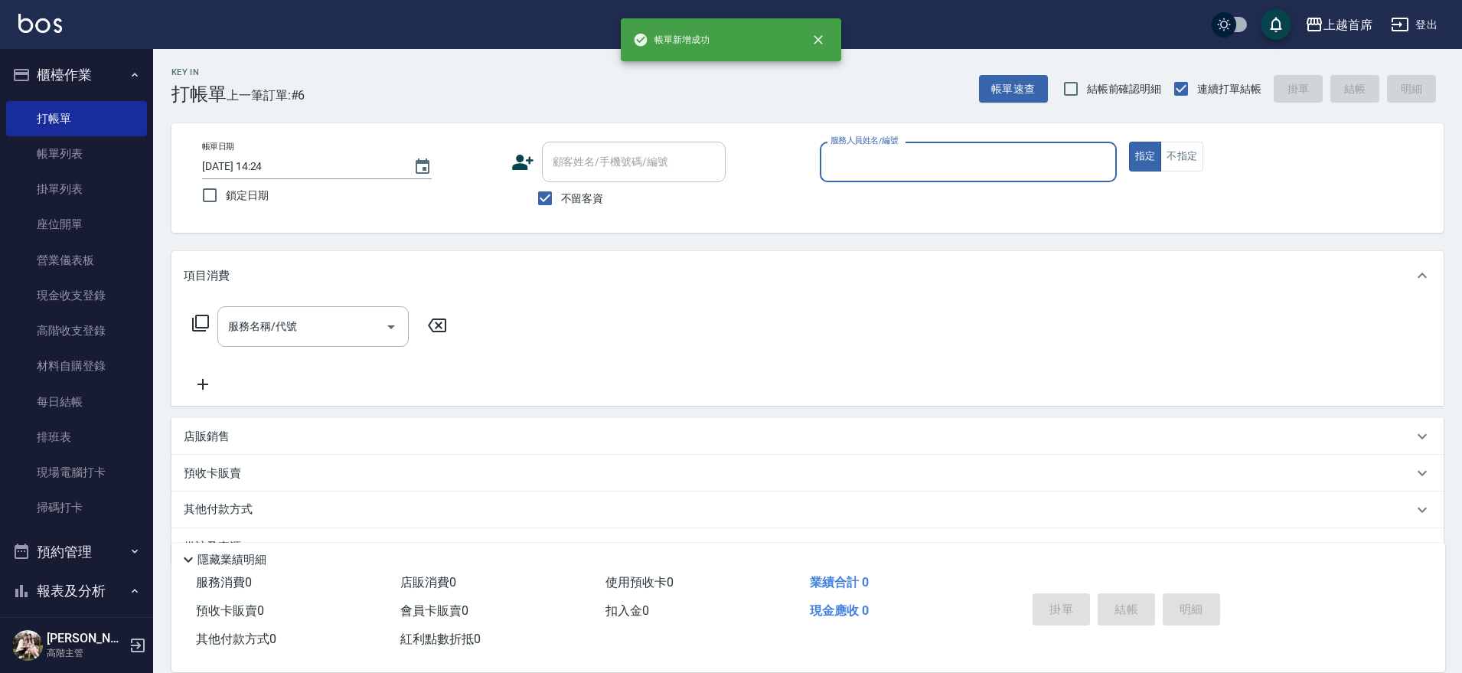
click at [1129, 142] on button "指定" at bounding box center [1145, 157] width 33 height 30
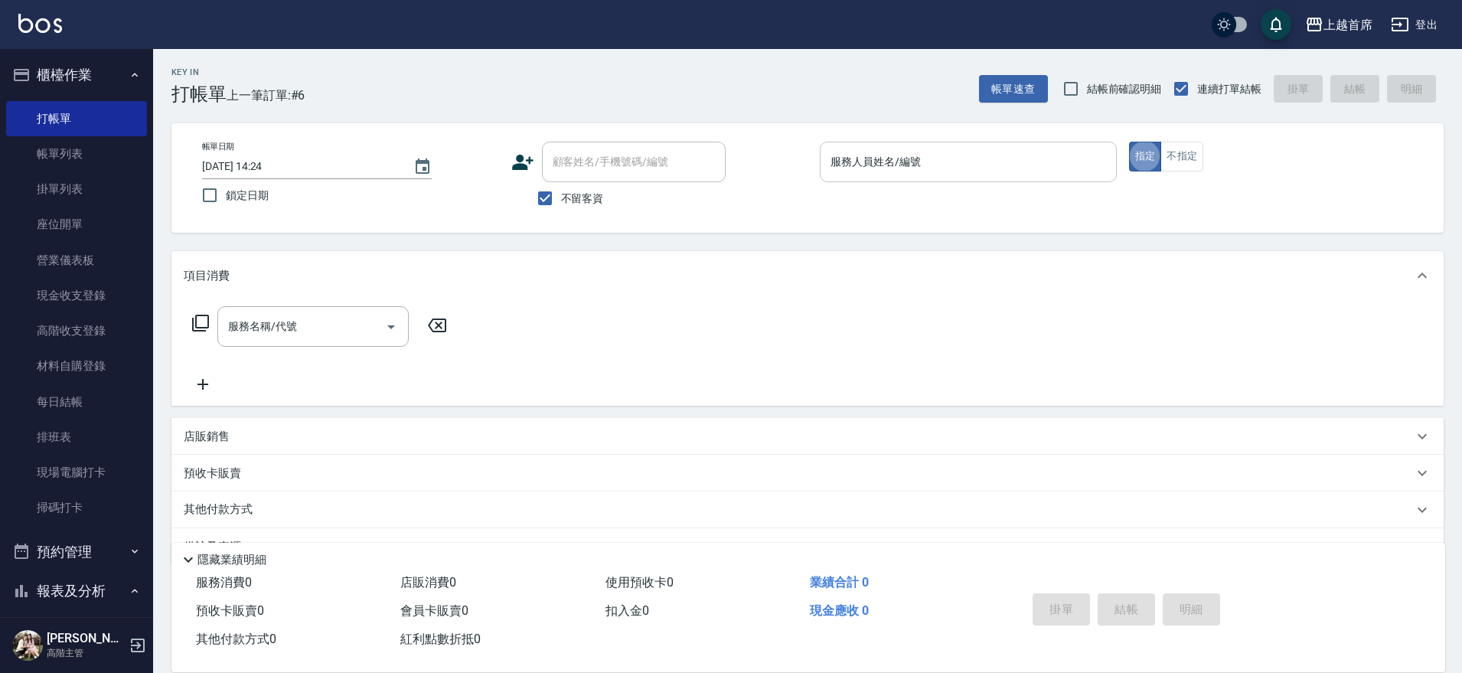
click at [935, 152] on input "服務人員姓名/編號" at bounding box center [968, 161] width 283 height 27
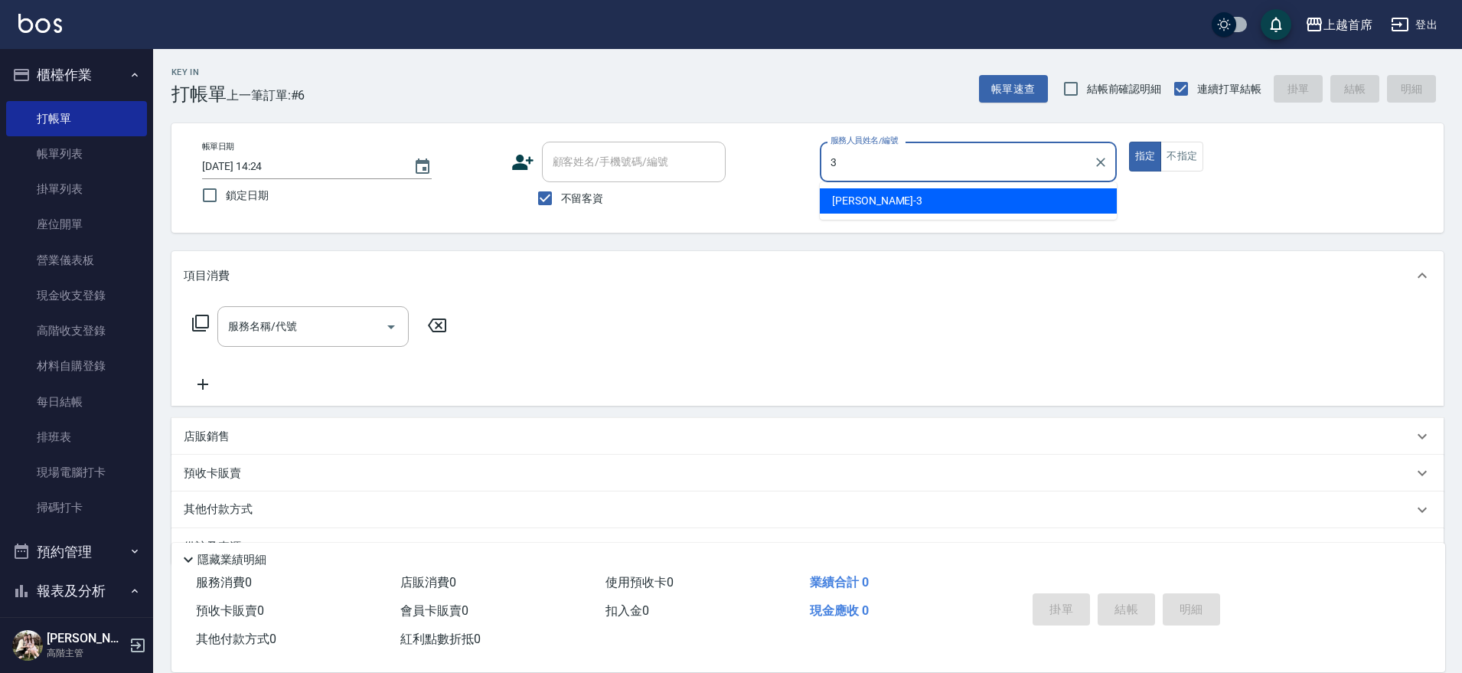
type input "[PERSON_NAME]-3"
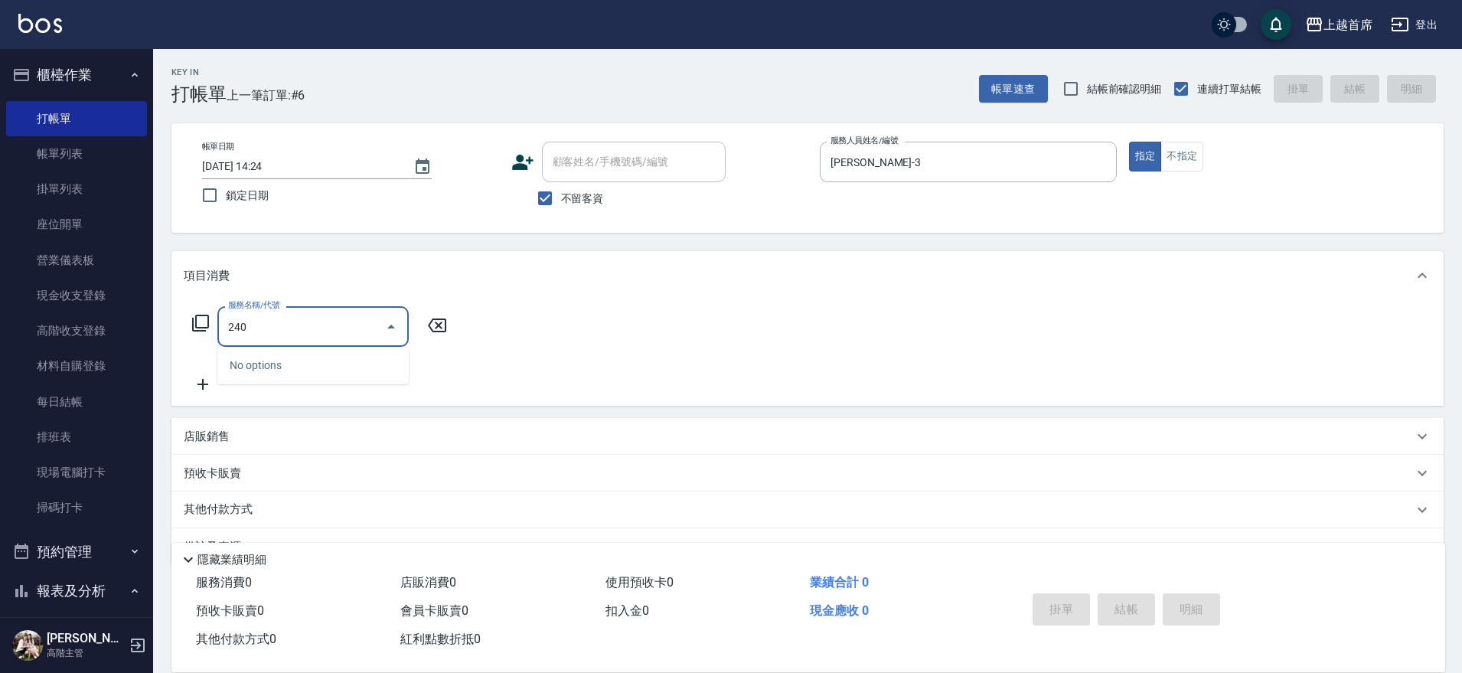
type input "2400"
type input "燙髮+染髮A餐(31)"
type input "5"
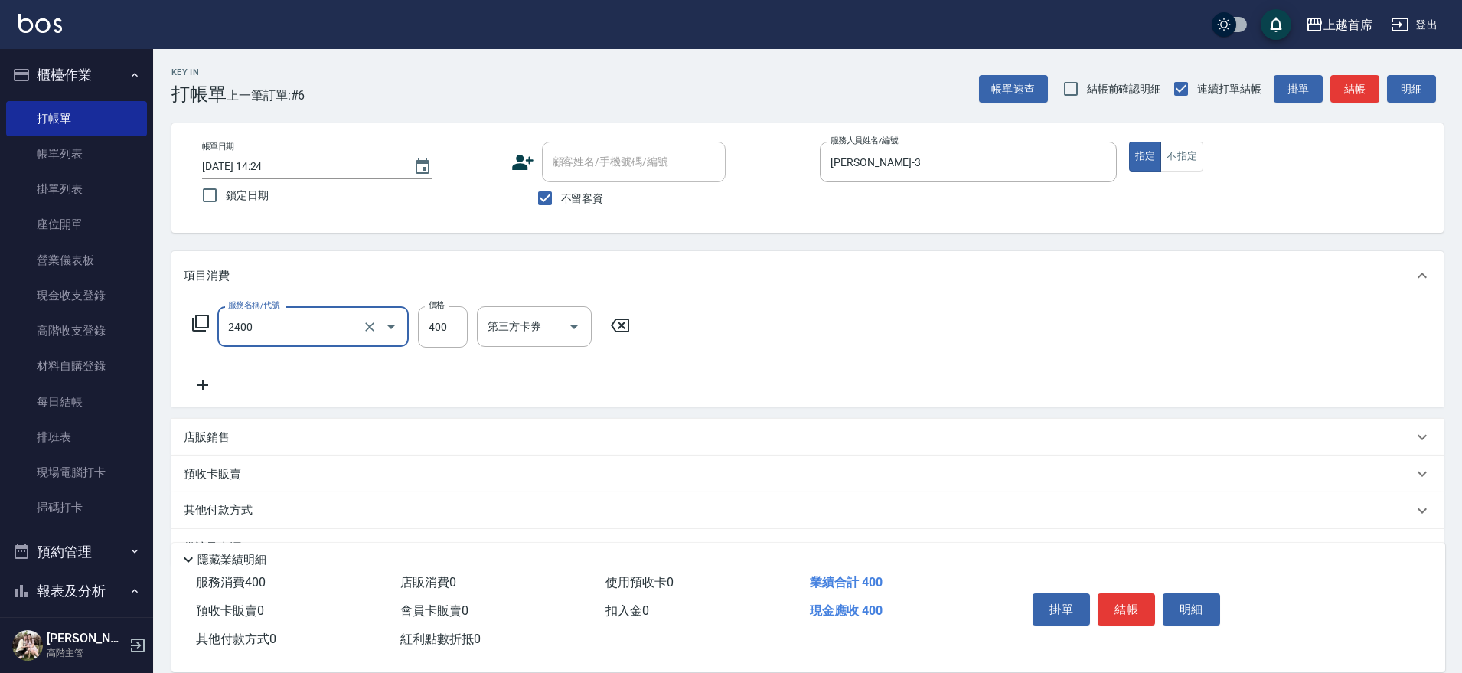
type input "指定一般洗剪400(2400)"
type input "450"
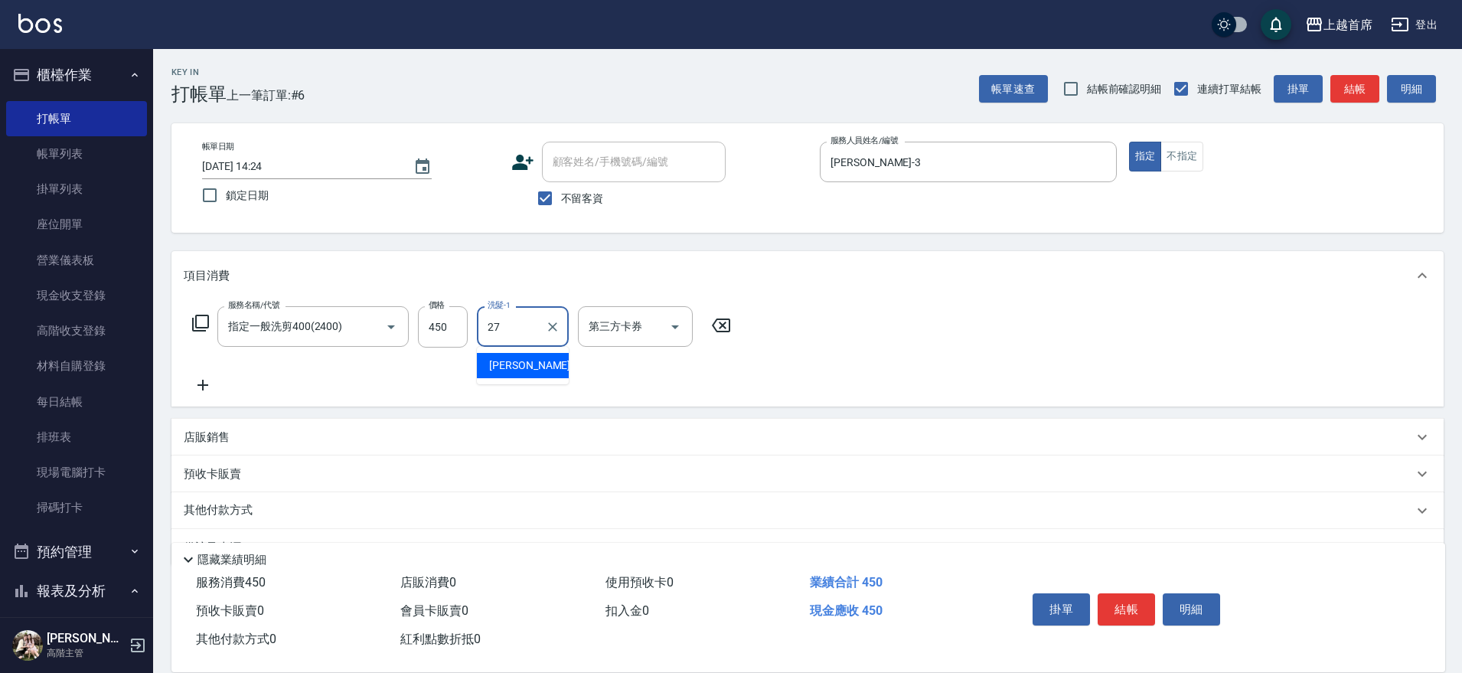
type input "[PERSON_NAME]-27"
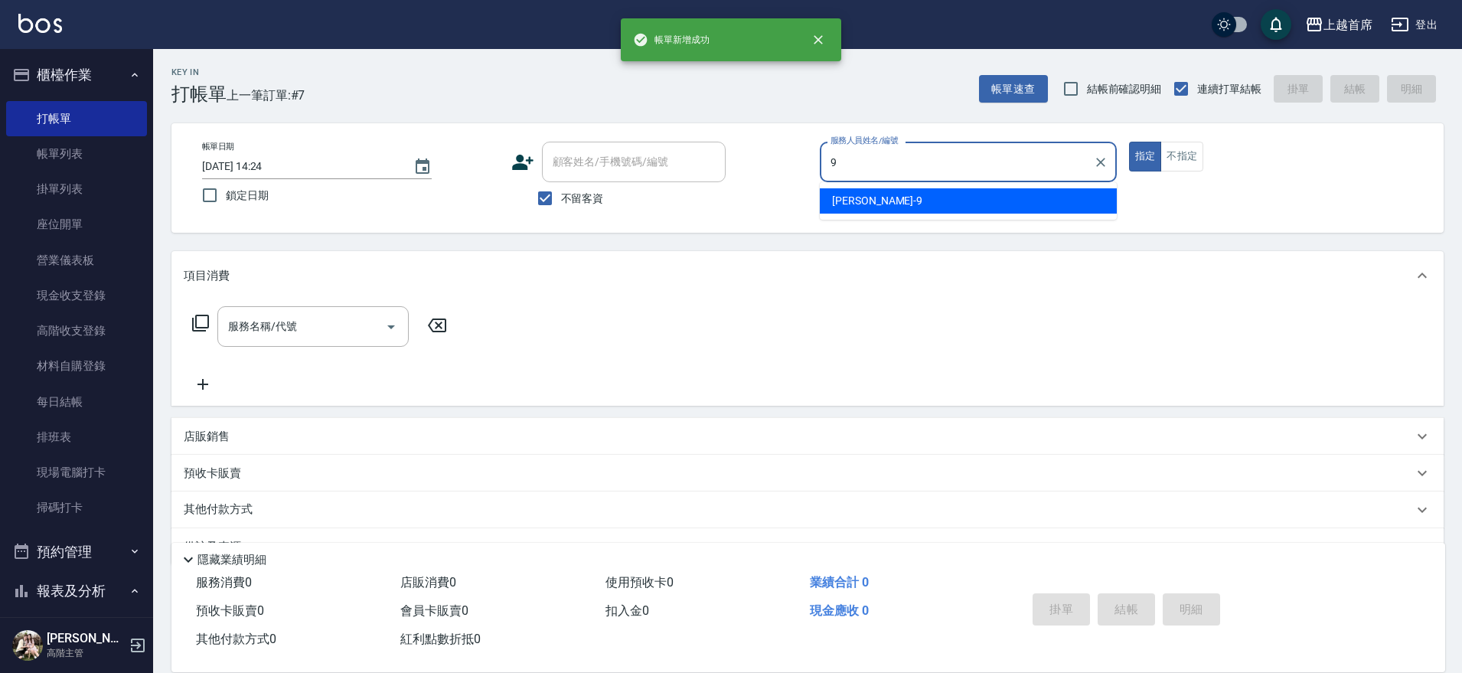
type input "[PERSON_NAME]-9"
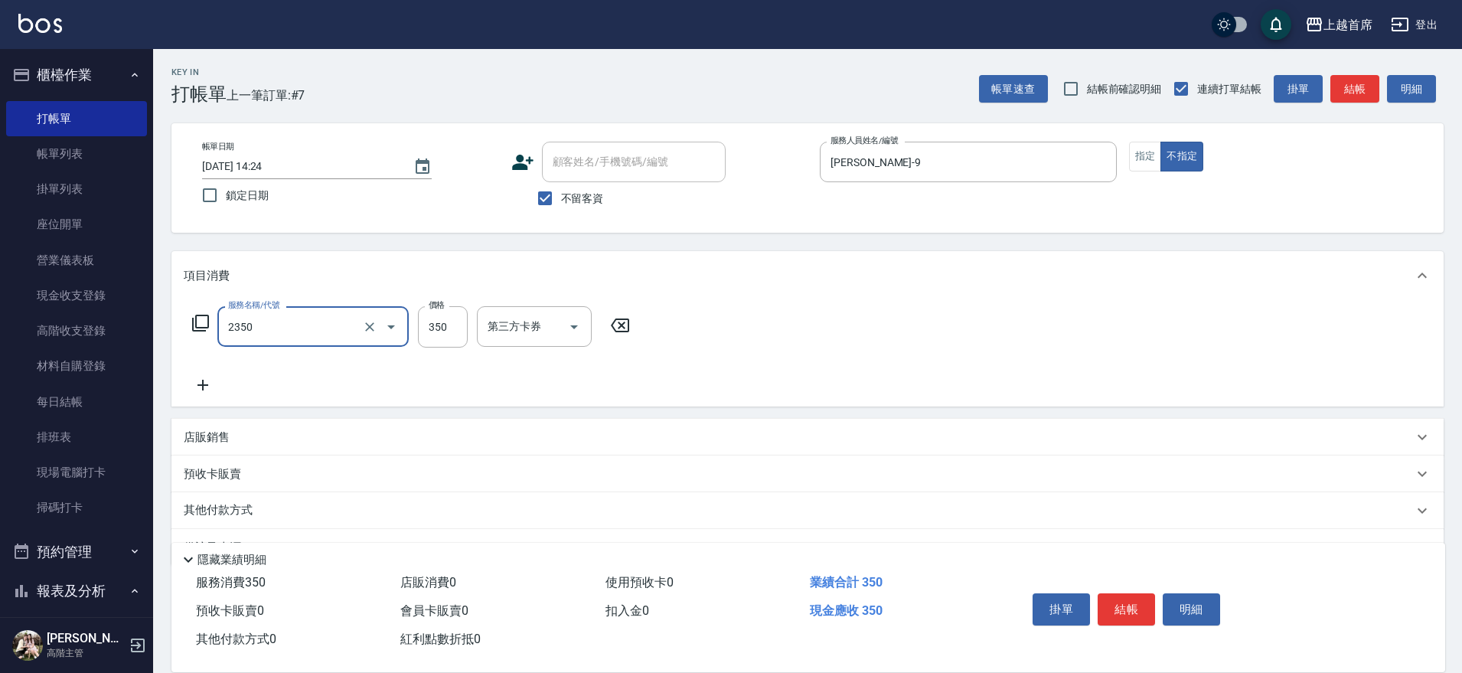
type input "不指定洗剪350(2350)"
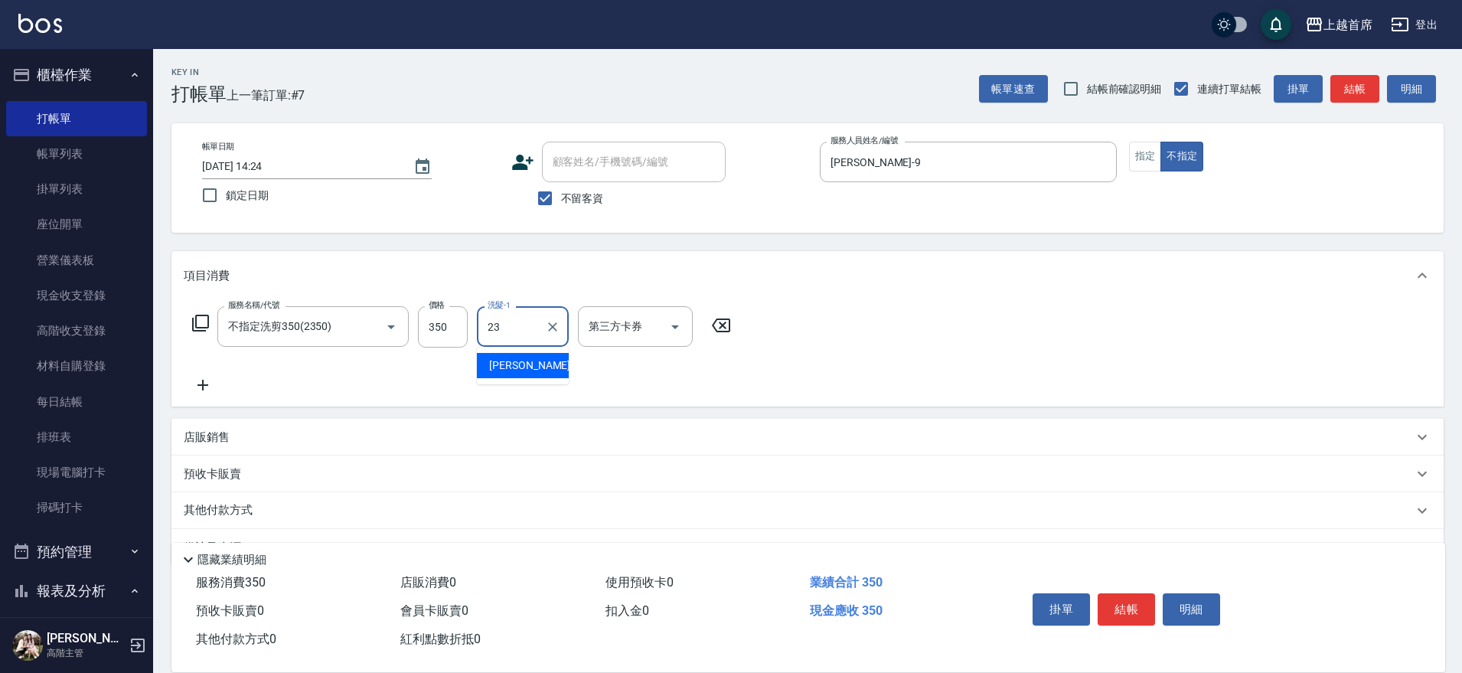
type input "[PERSON_NAME]-23"
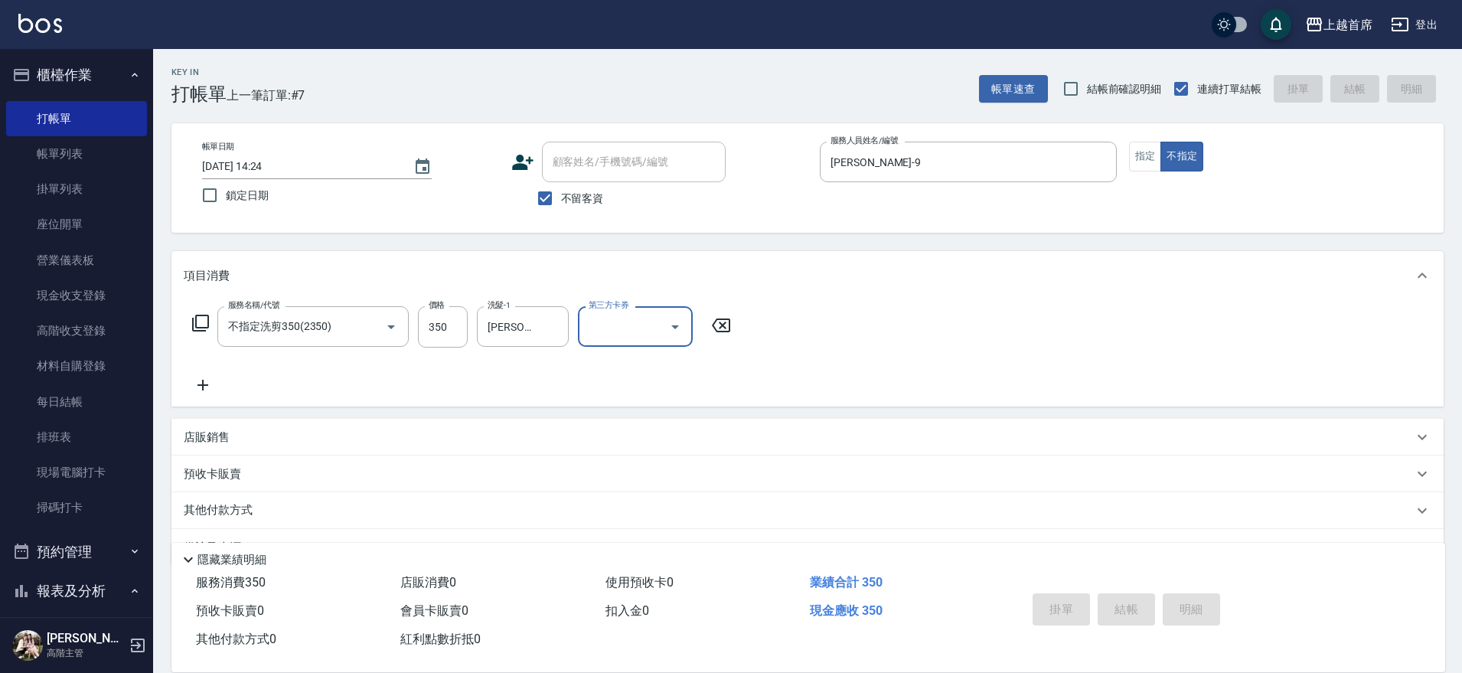
type input "[DATE] 14:25"
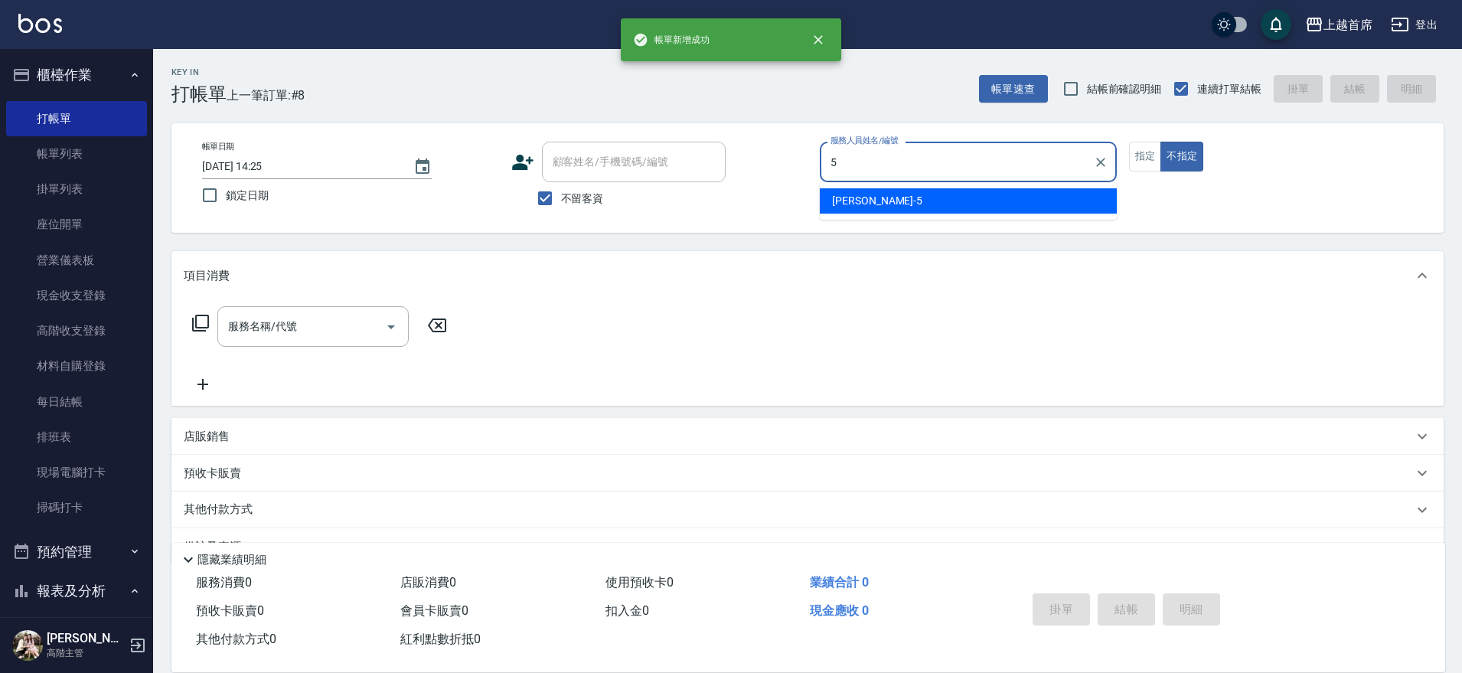
type input "[PERSON_NAME]-5"
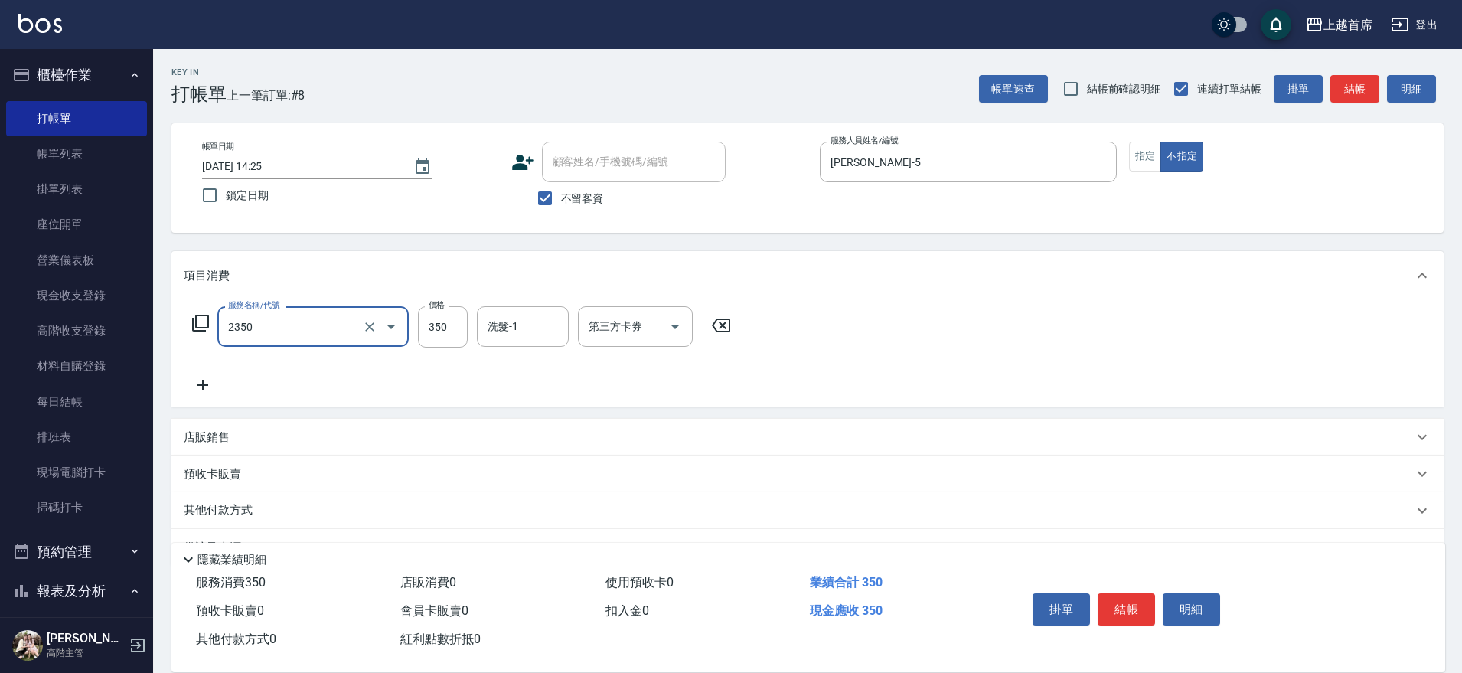
type input "不指定洗剪350(2350)"
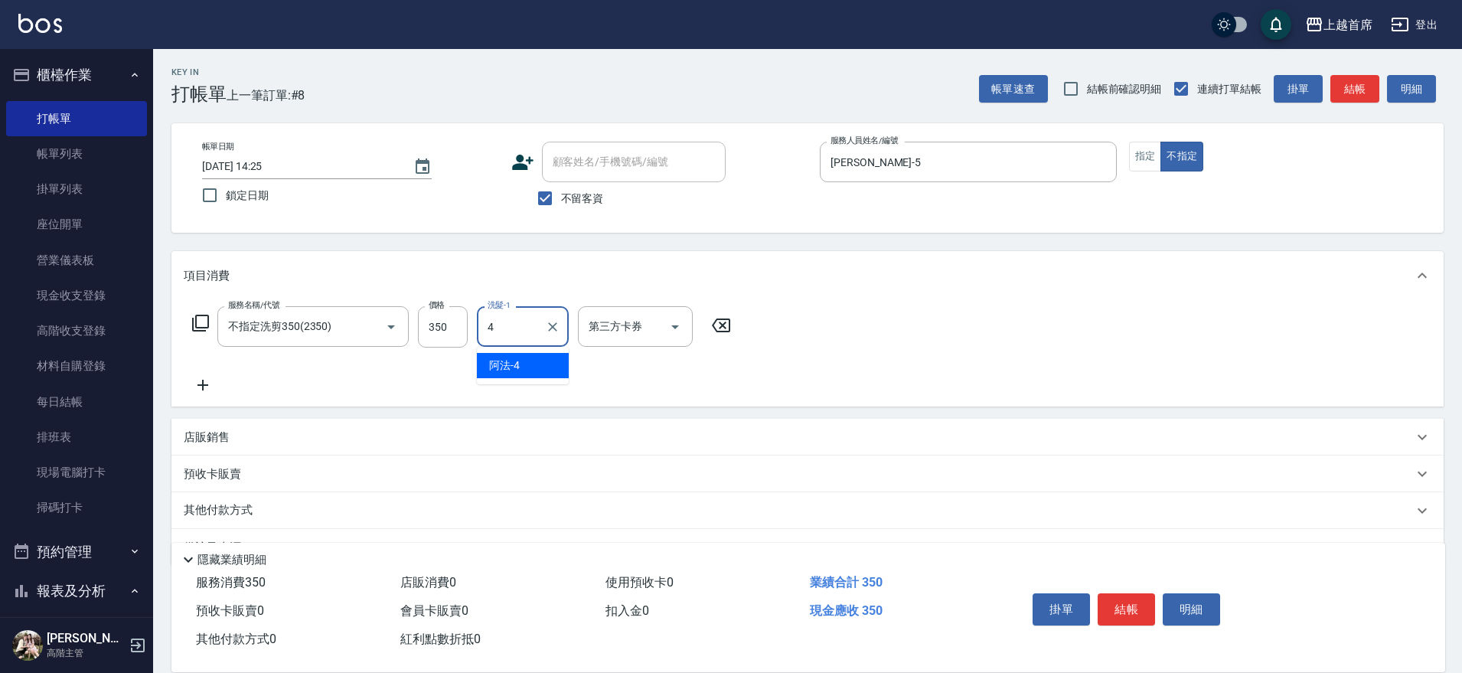
type input "阿法-4"
click at [537, 318] on input "阿法-4" at bounding box center [511, 326] width 55 height 27
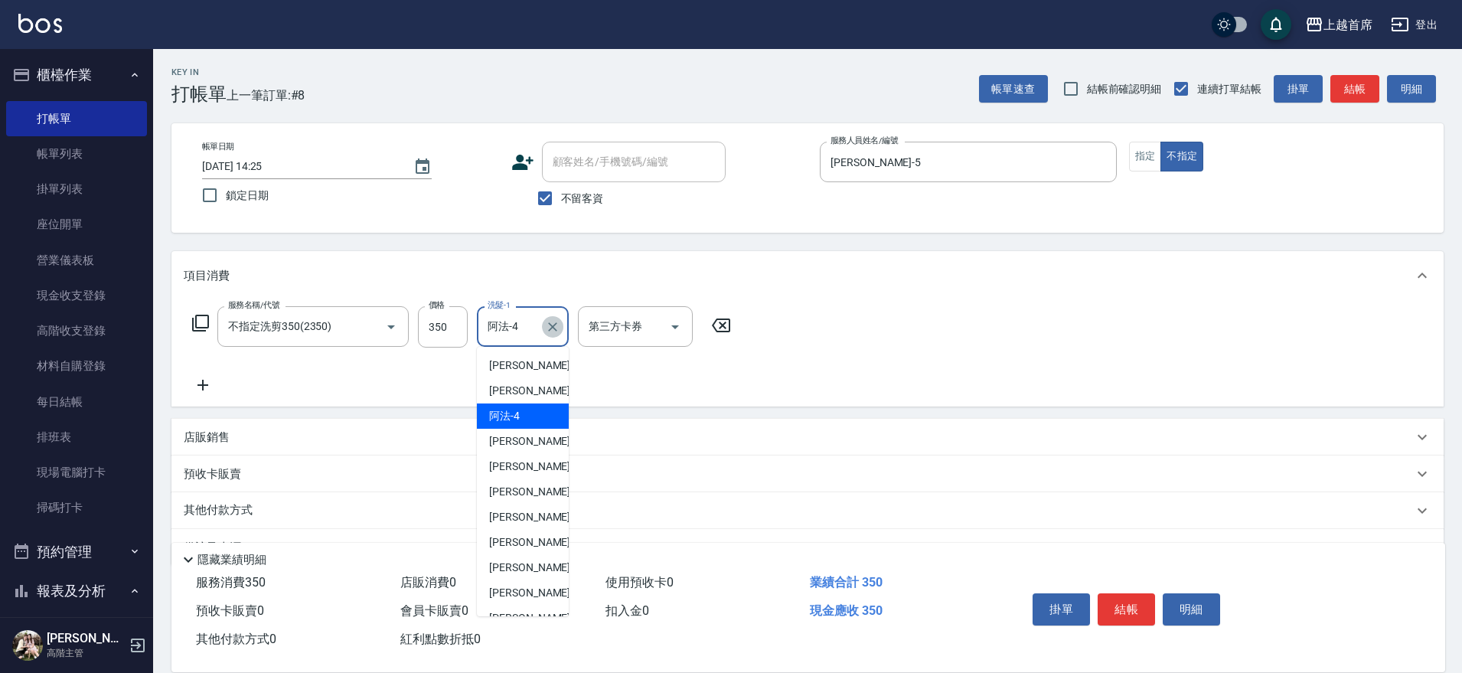
click at [558, 324] on icon "Clear" at bounding box center [552, 326] width 15 height 15
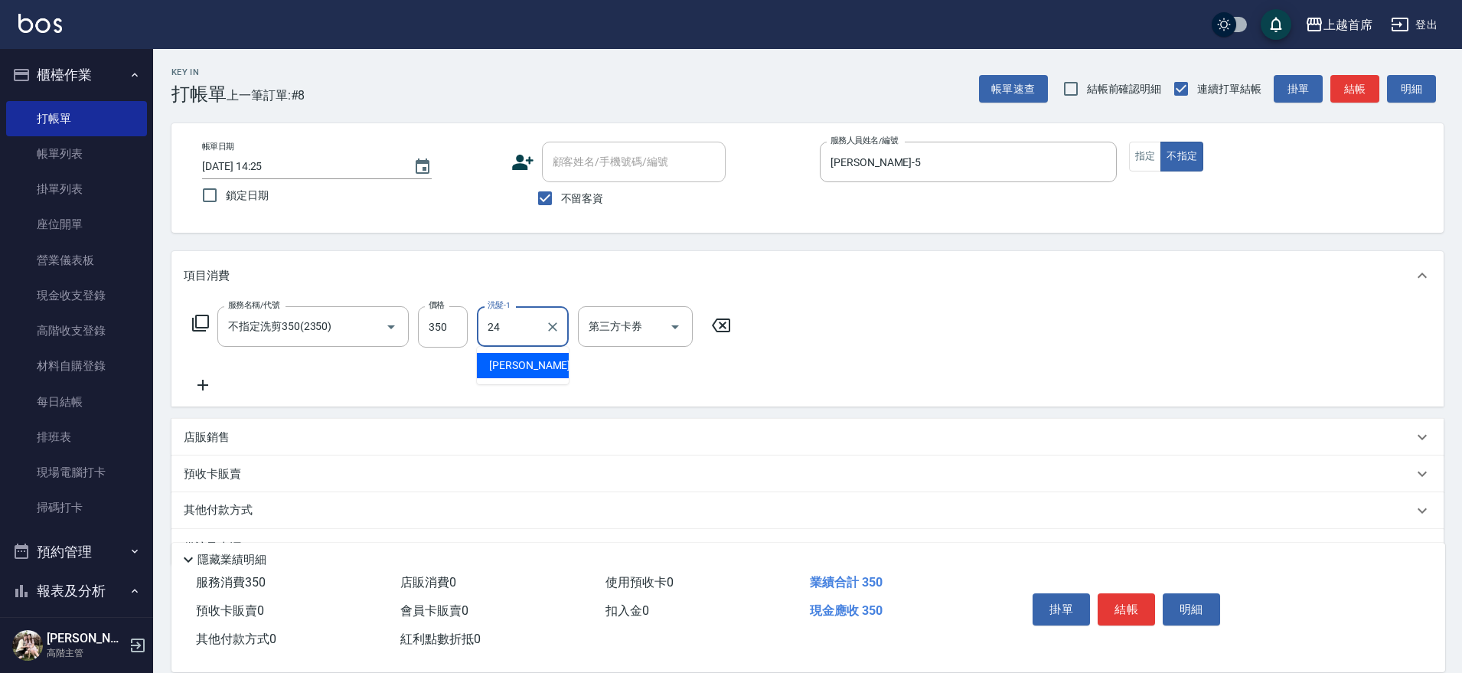
type input "[PERSON_NAME]-24"
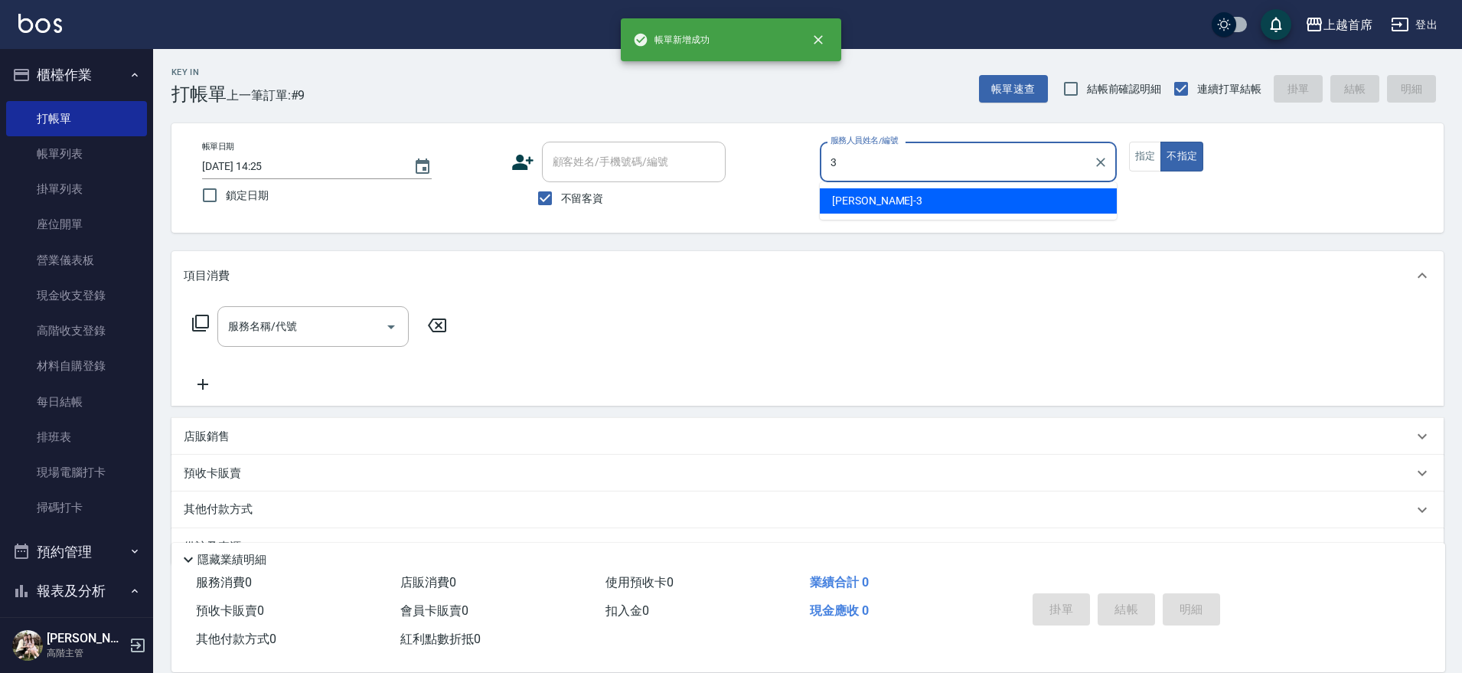
type input "[PERSON_NAME]-3"
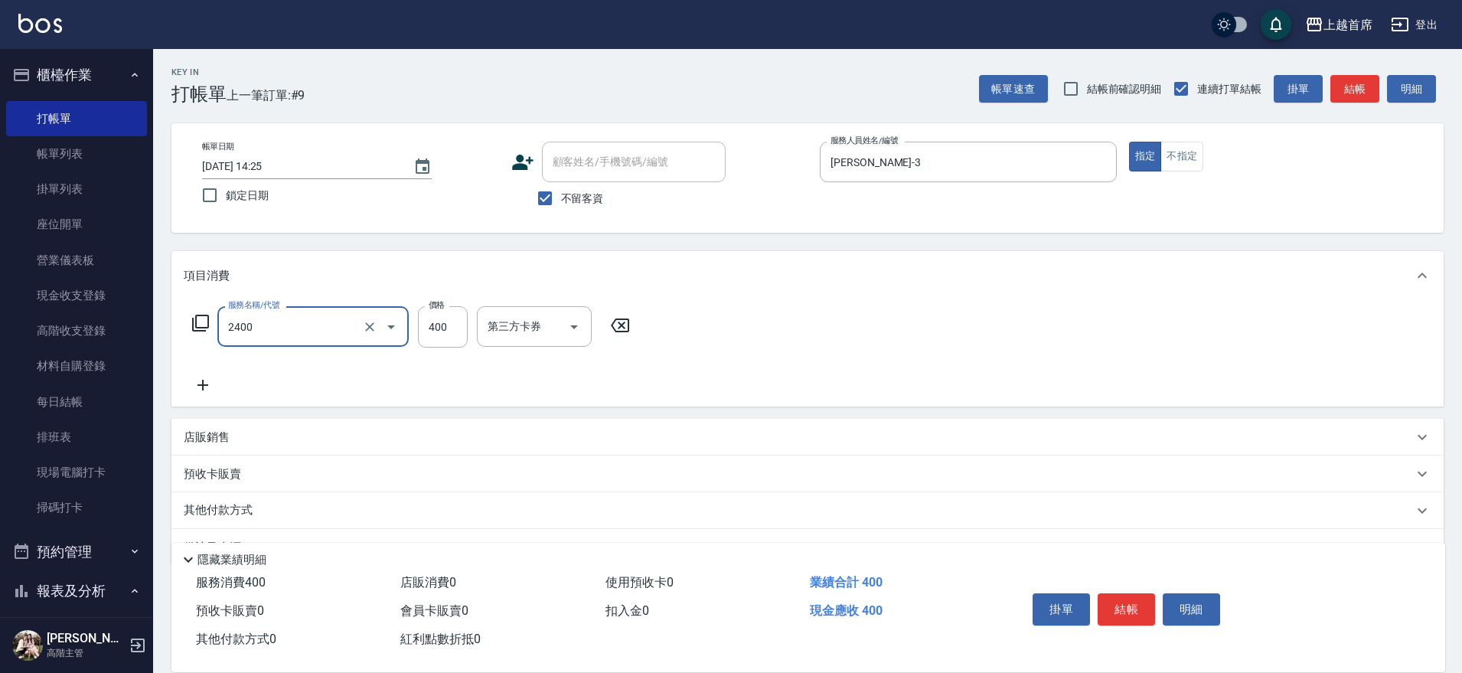
type input "指定一般洗剪400(2400)"
type input "450"
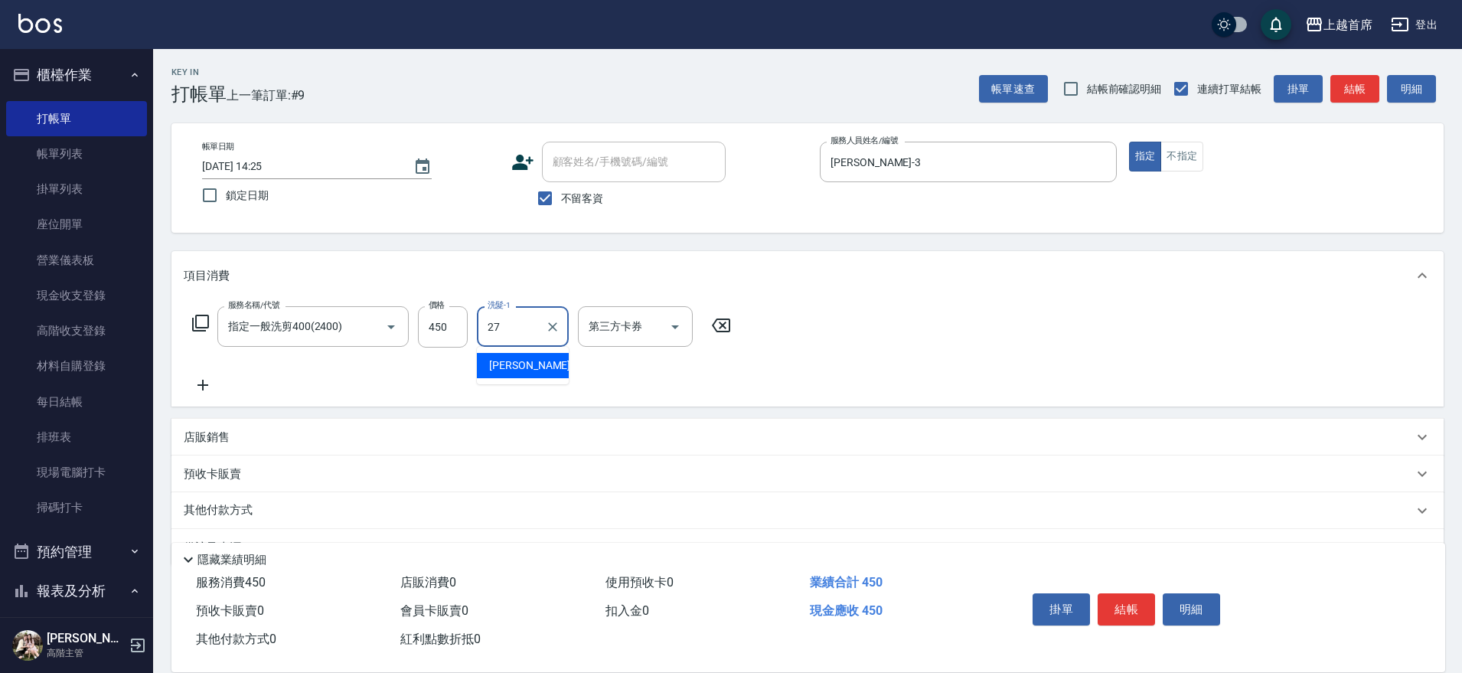
type input "[PERSON_NAME]-27"
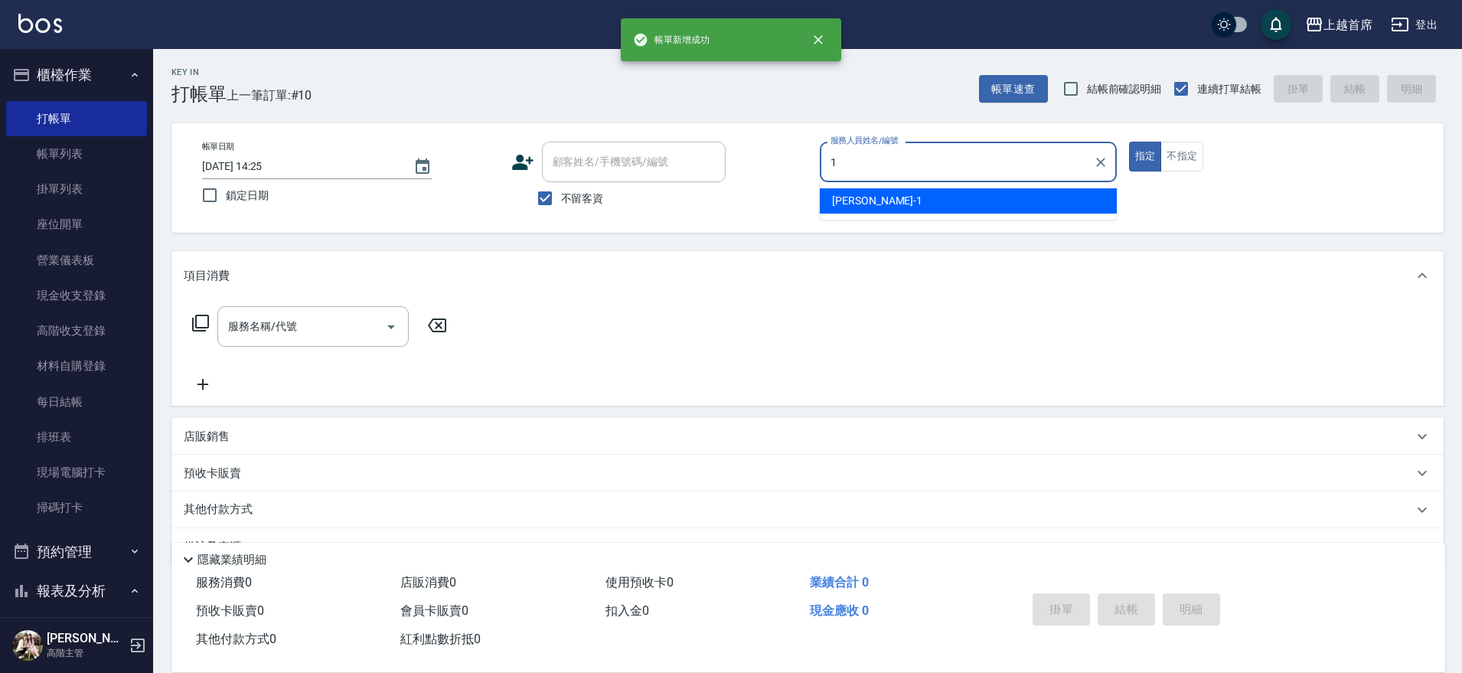
type input "[PERSON_NAME]-1"
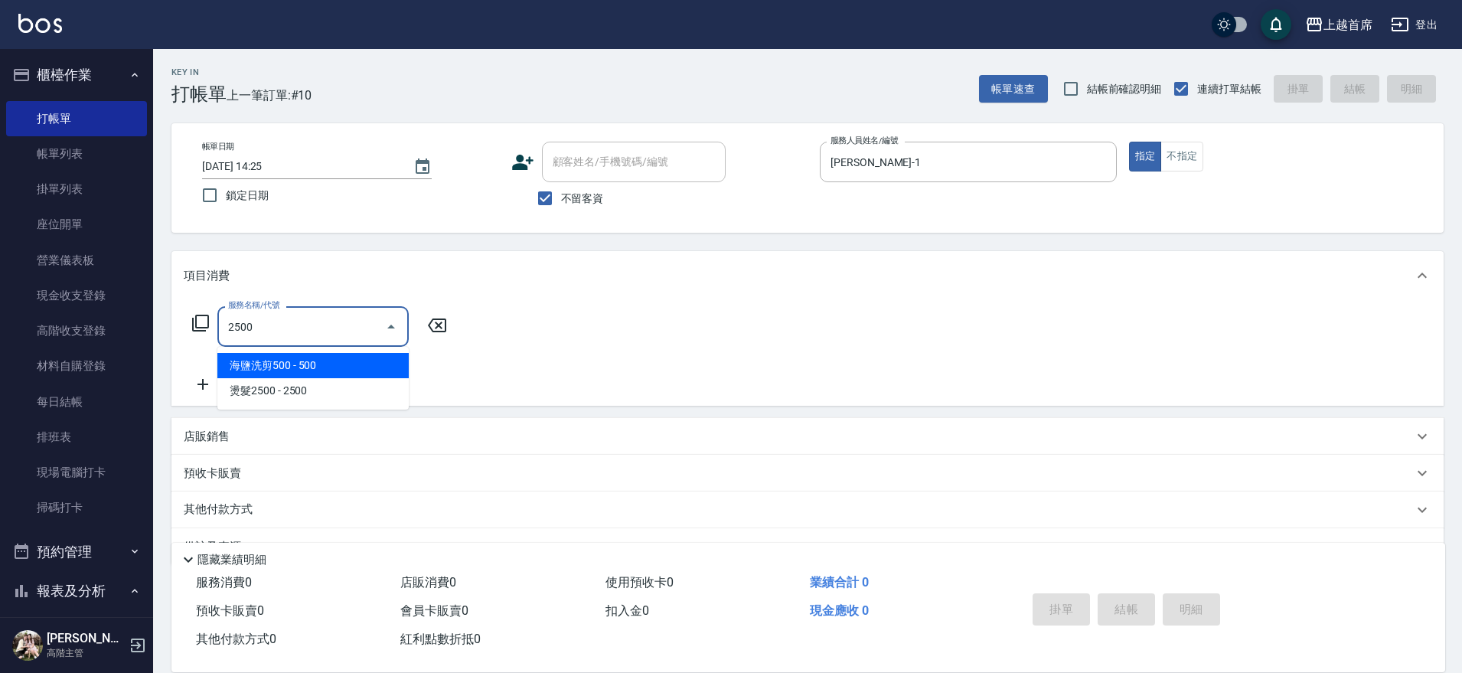
type input "海鹽洗剪500(2500)"
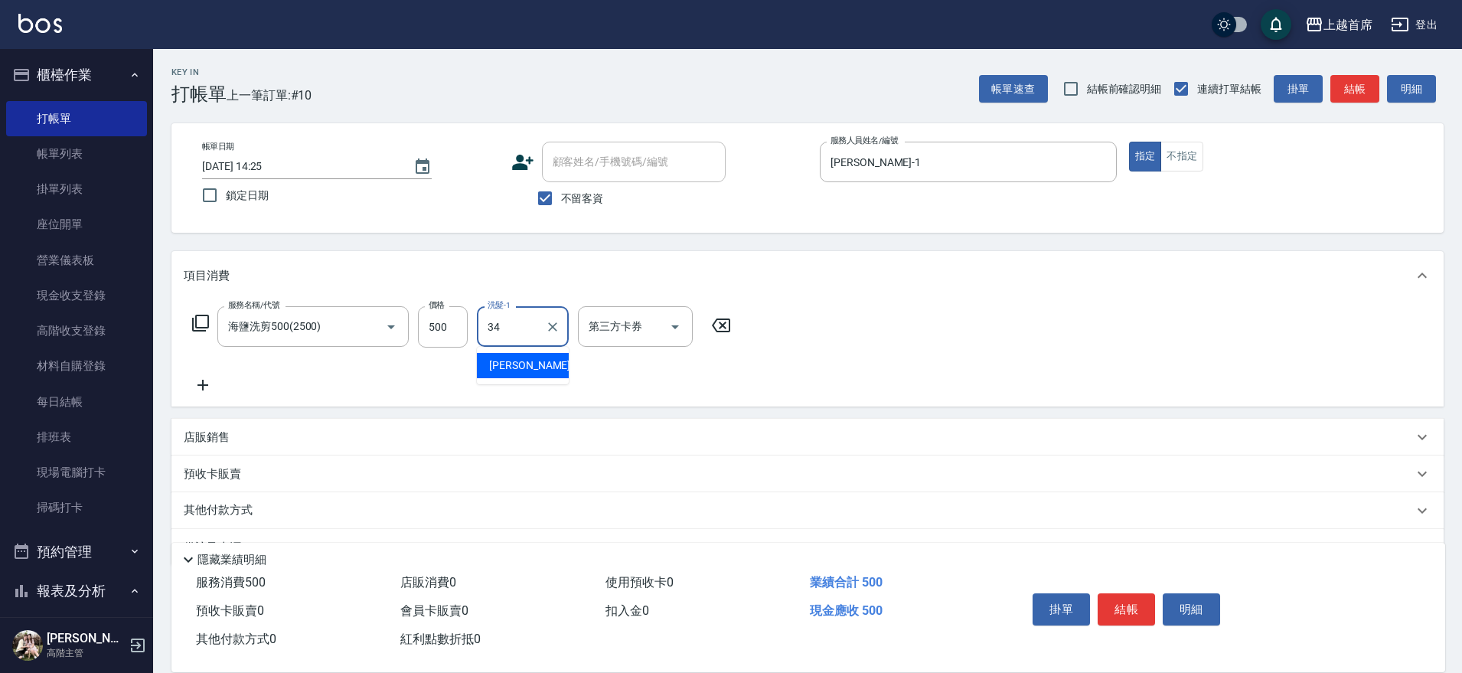
type input "[PERSON_NAME]-34"
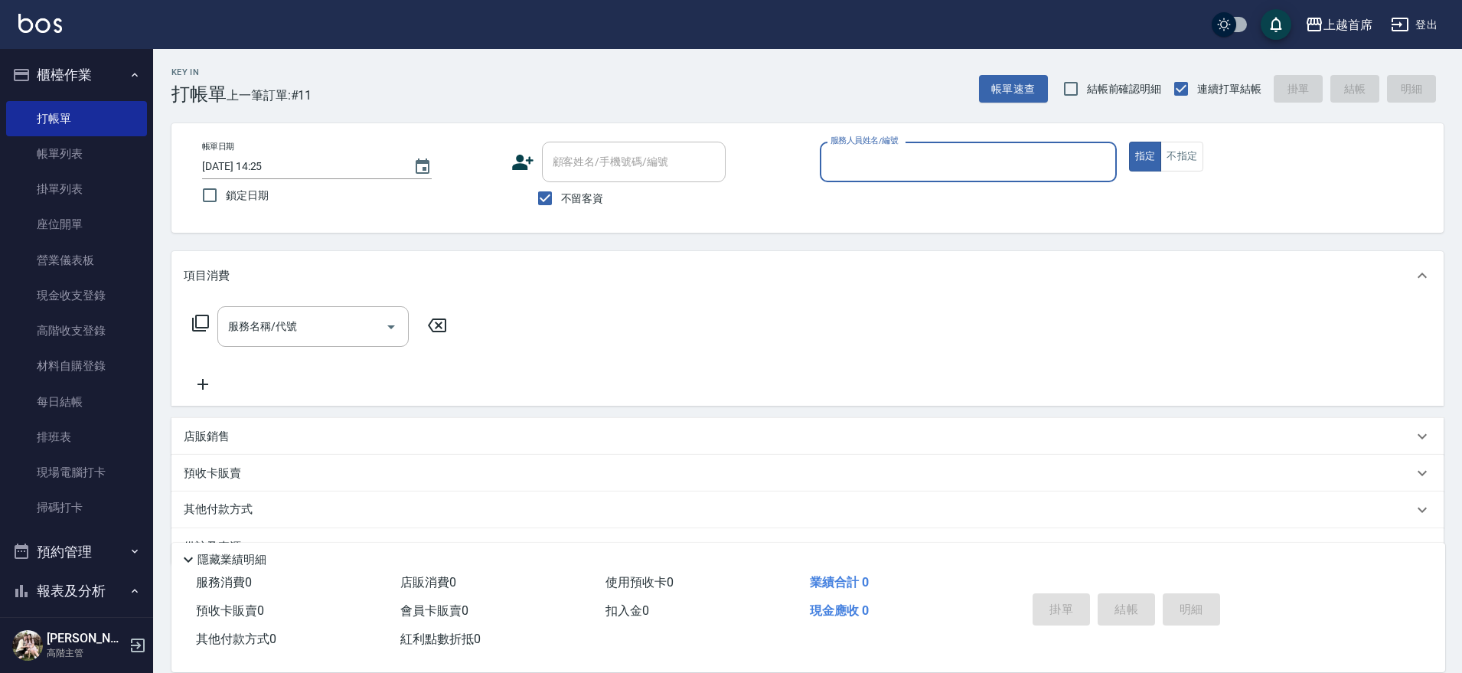
click at [70, 80] on button "櫃檯作業" at bounding box center [76, 75] width 141 height 40
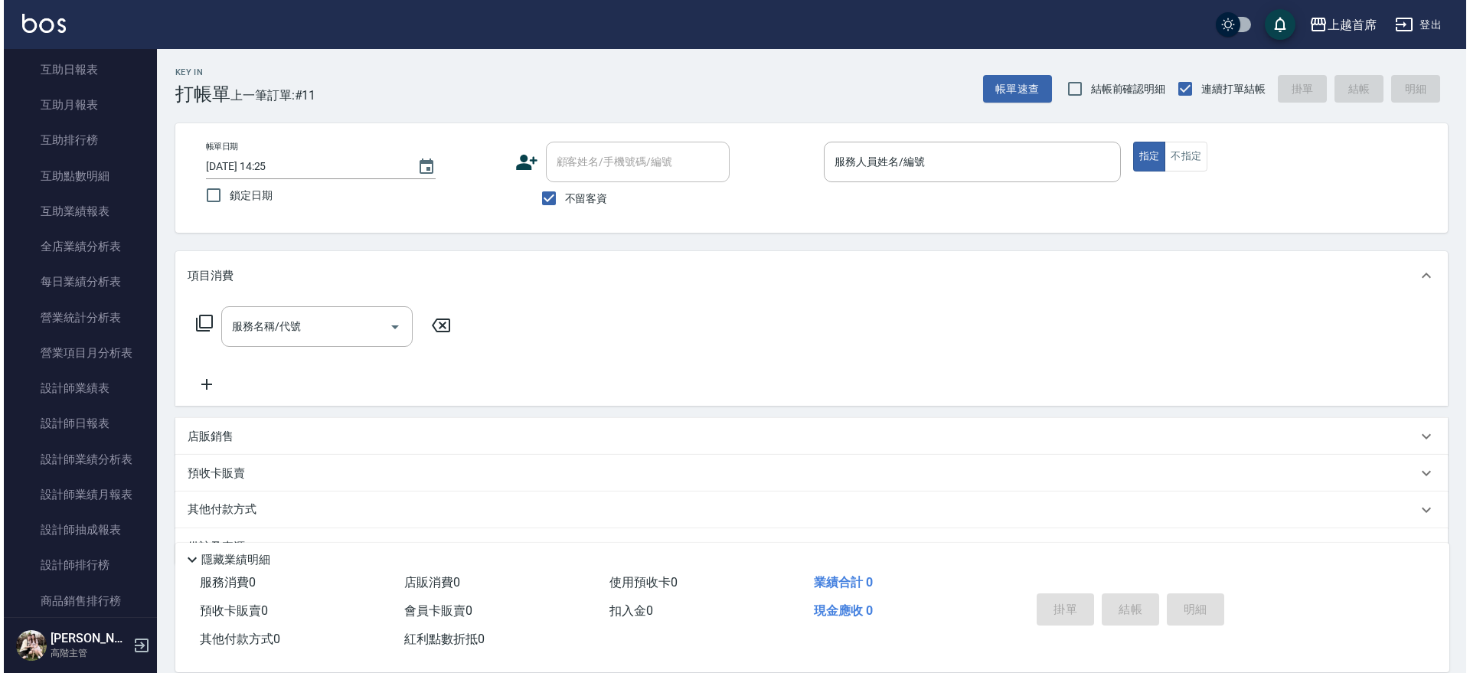
scroll to position [331, 0]
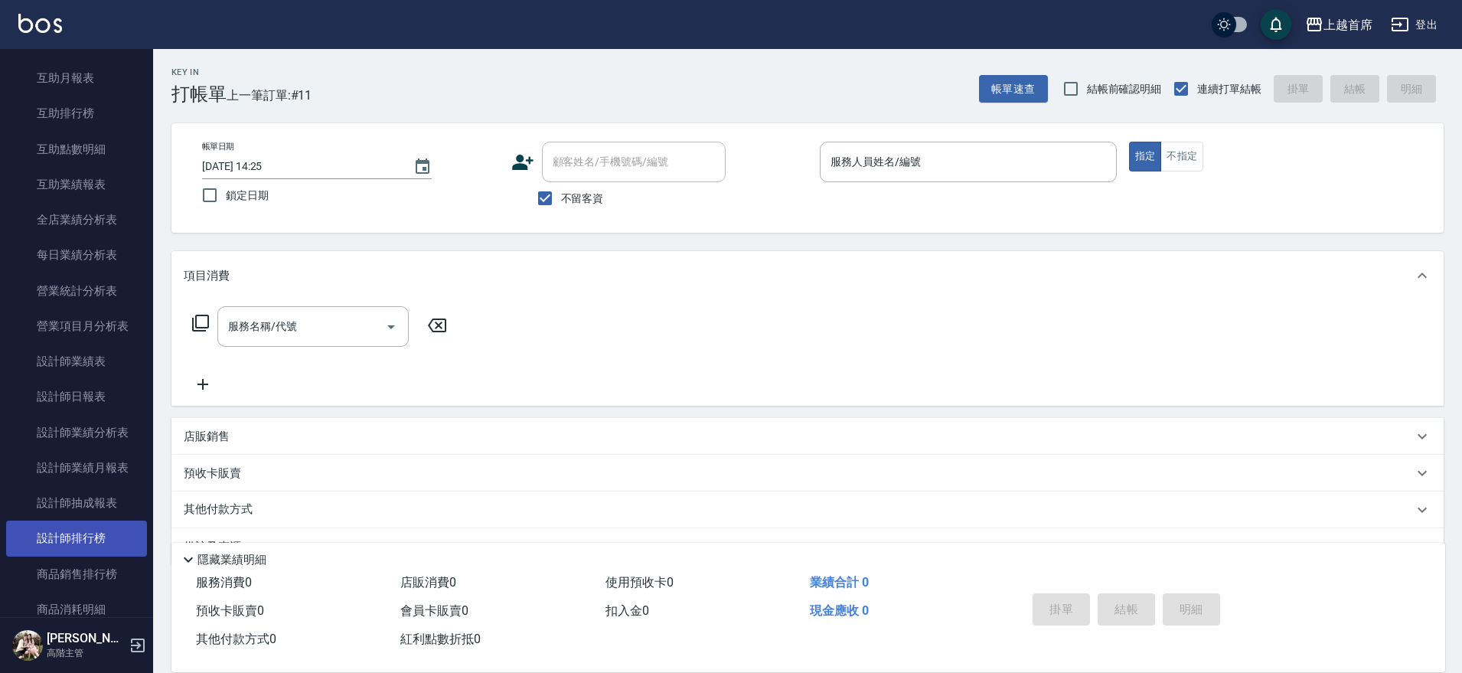
click at [81, 533] on link "設計師排行榜" at bounding box center [76, 537] width 141 height 35
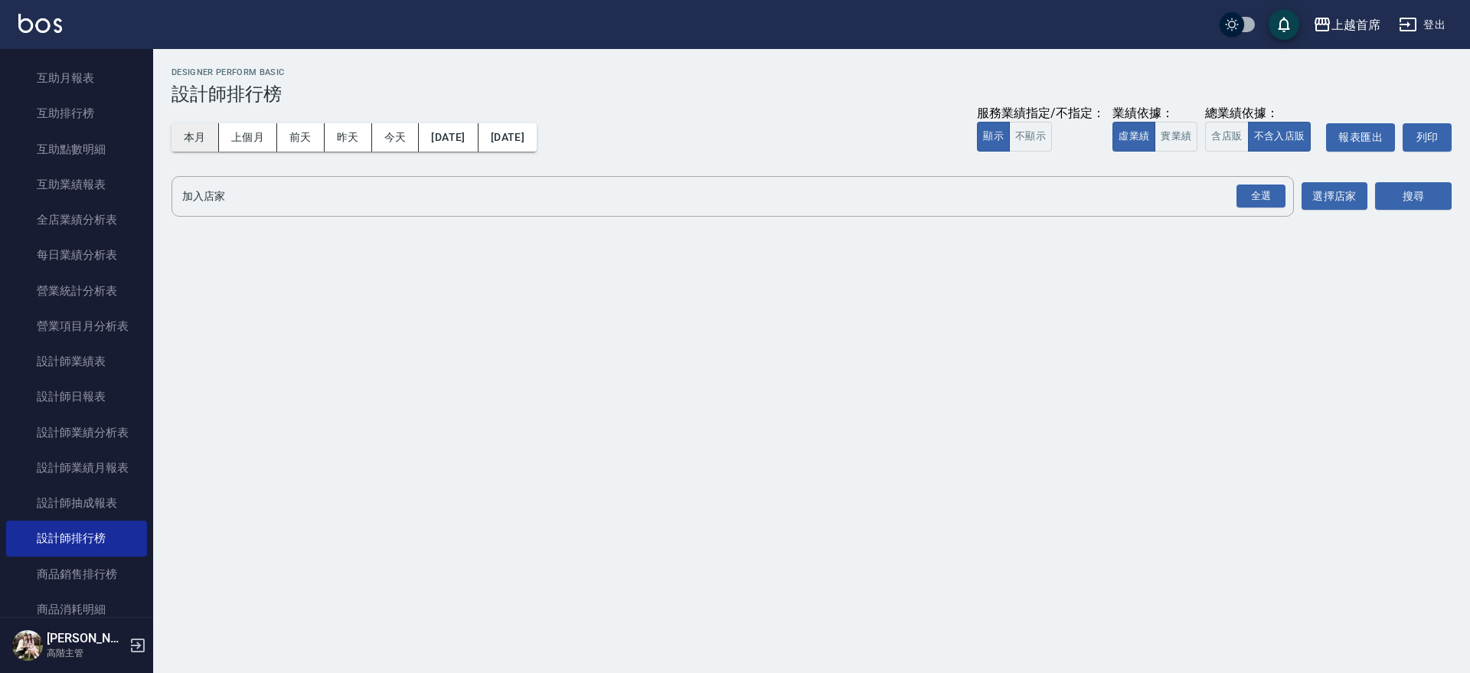
click at [194, 138] on button "本月" at bounding box center [194, 137] width 47 height 28
click at [1184, 136] on button "實業績" at bounding box center [1175, 137] width 43 height 30
click at [1273, 199] on div "全選" at bounding box center [1260, 196] width 49 height 24
click at [1404, 197] on button "搜尋" at bounding box center [1413, 197] width 77 height 28
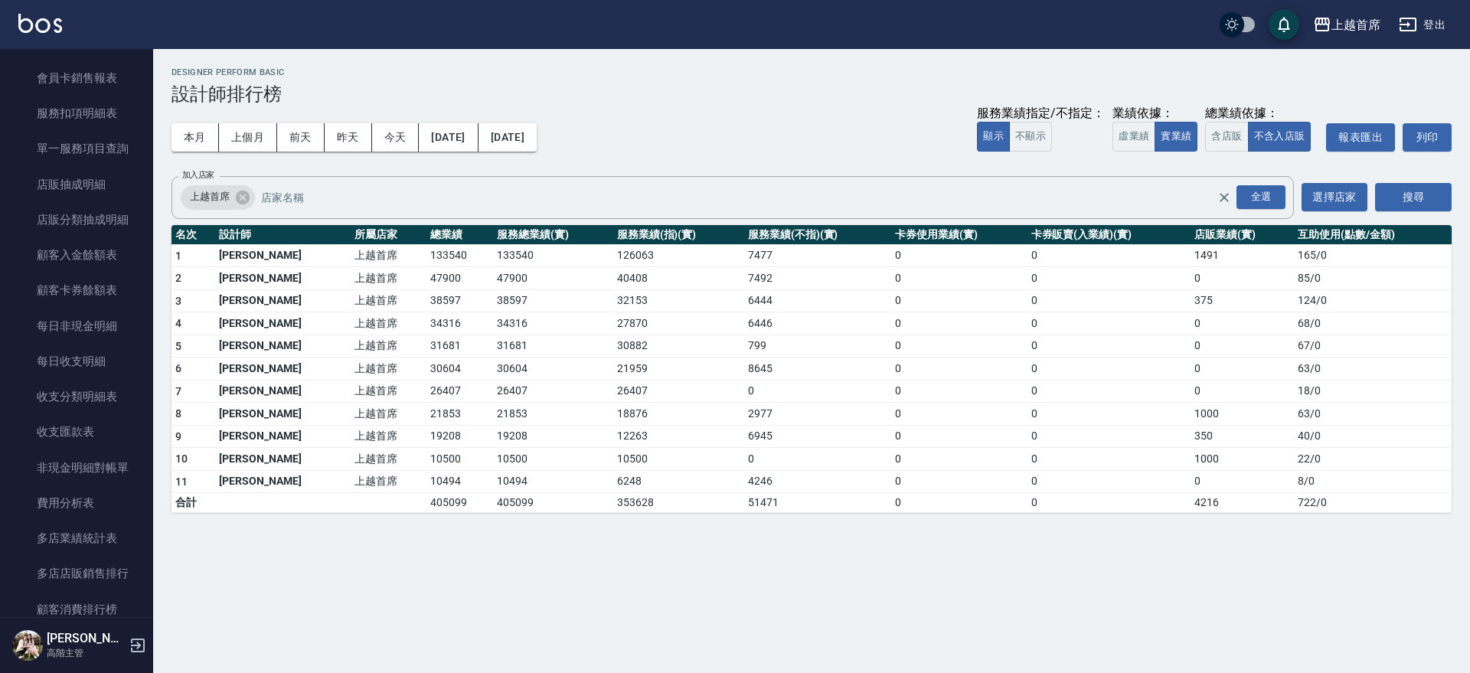
scroll to position [1271, 0]
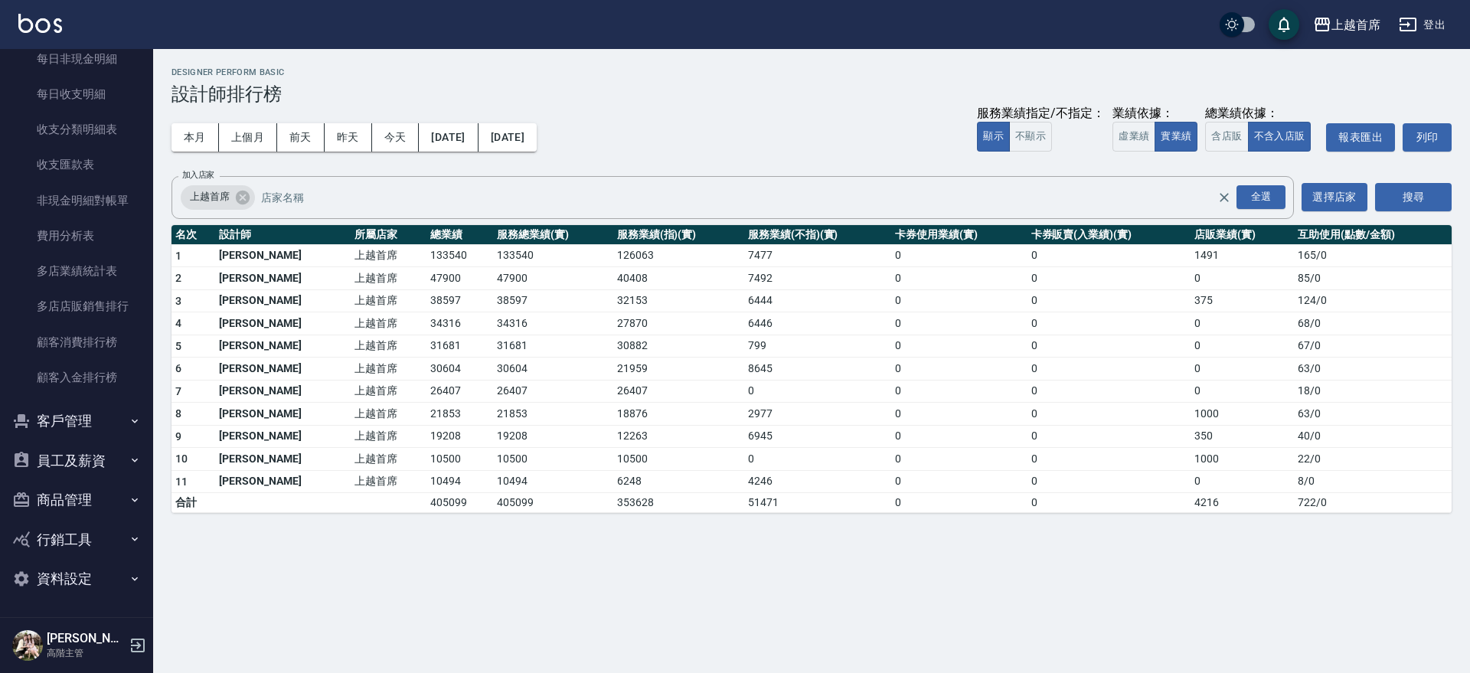
click at [119, 459] on button "員工及薪資" at bounding box center [76, 461] width 141 height 40
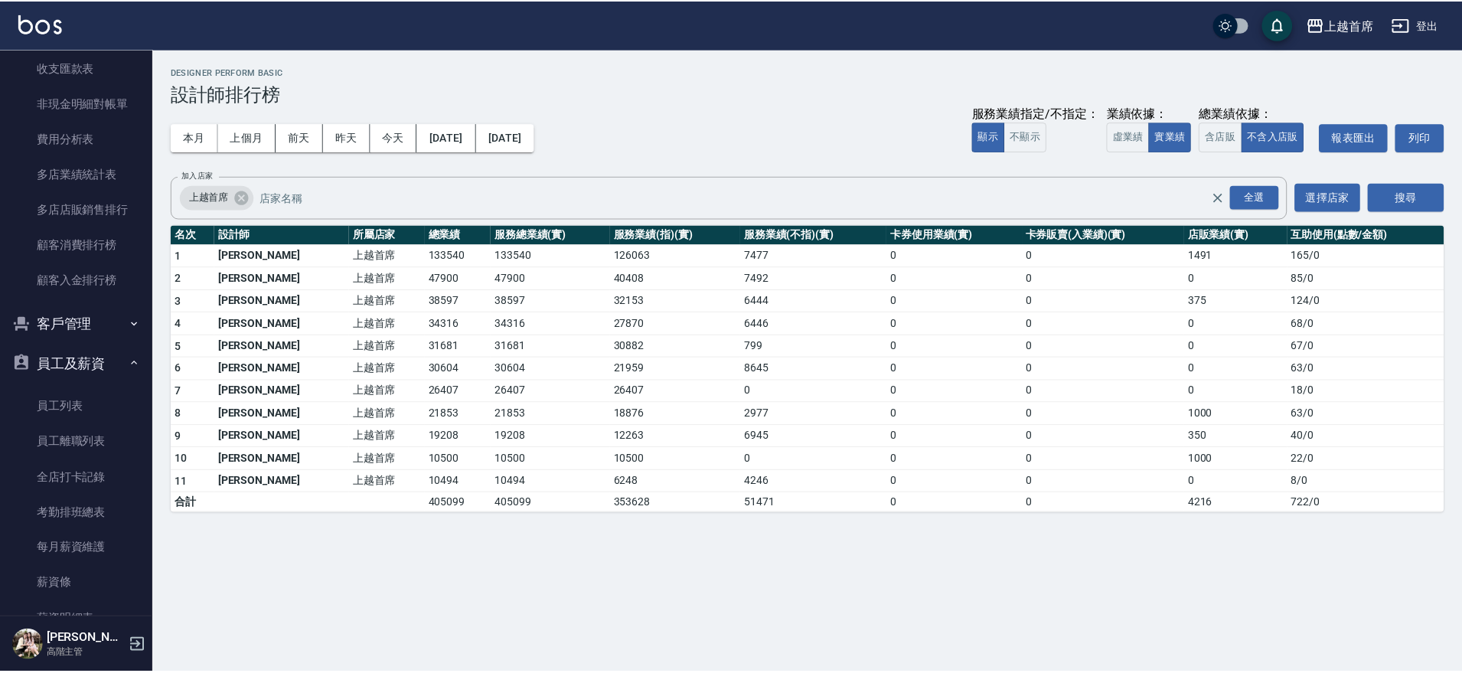
scroll to position [1567, 0]
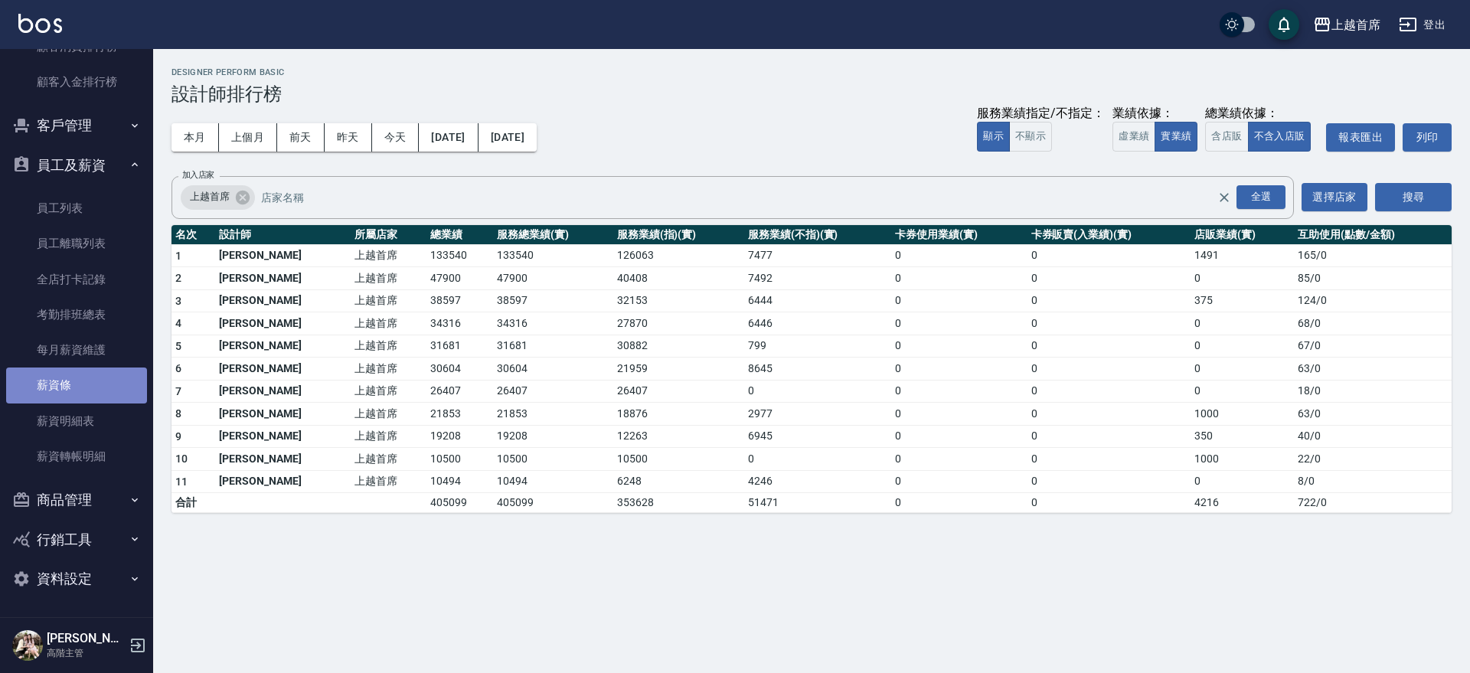
click at [105, 381] on link "薪資條" at bounding box center [76, 384] width 141 height 35
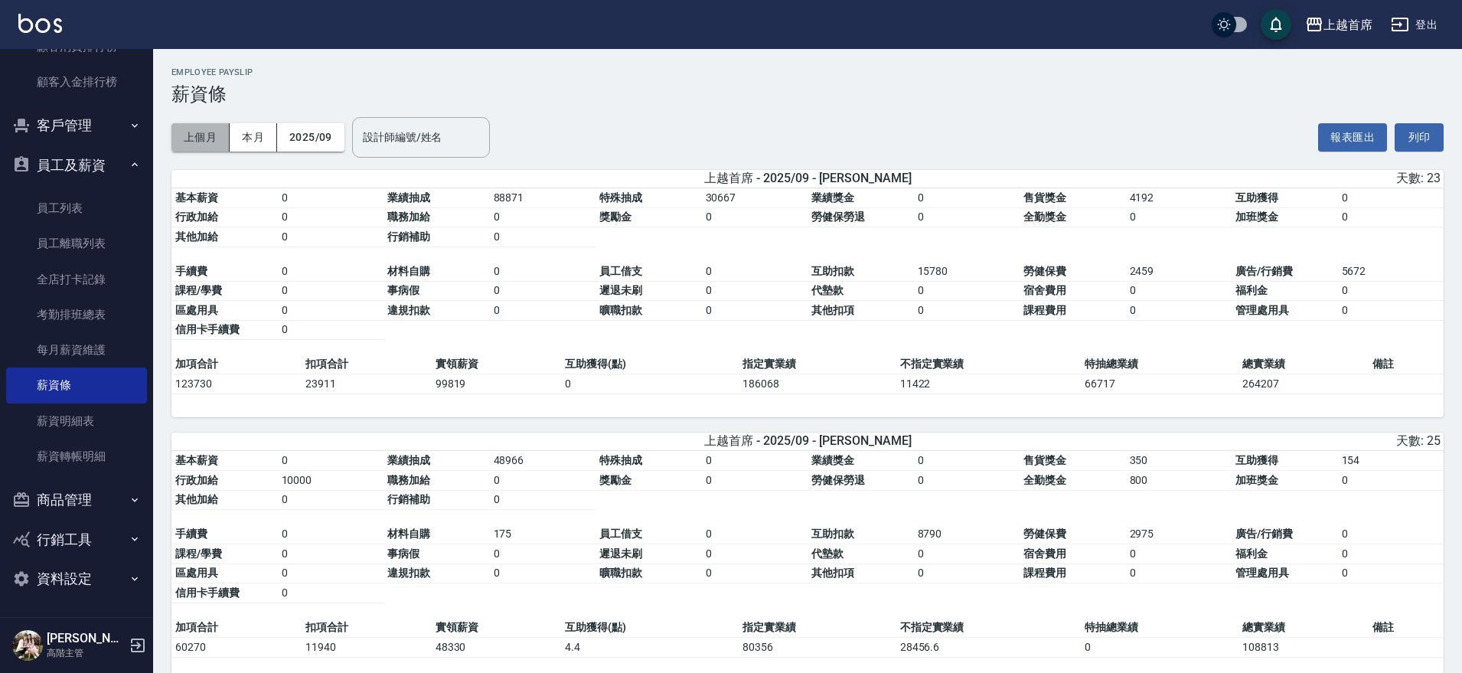
click at [202, 135] on button "上個月" at bounding box center [200, 137] width 58 height 28
click at [256, 134] on button "本月" at bounding box center [253, 137] width 47 height 28
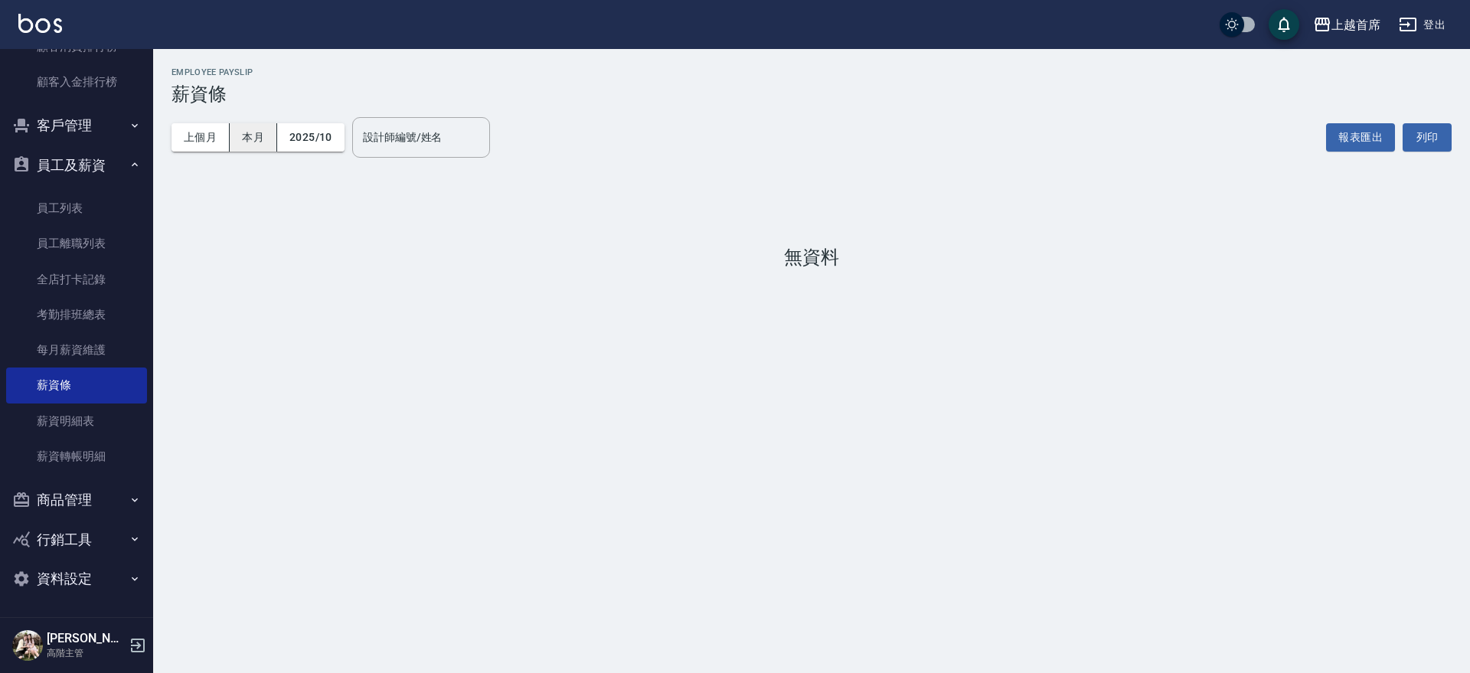
click at [265, 142] on button "本月" at bounding box center [253, 137] width 47 height 28
click at [209, 135] on button "上個月" at bounding box center [200, 137] width 58 height 28
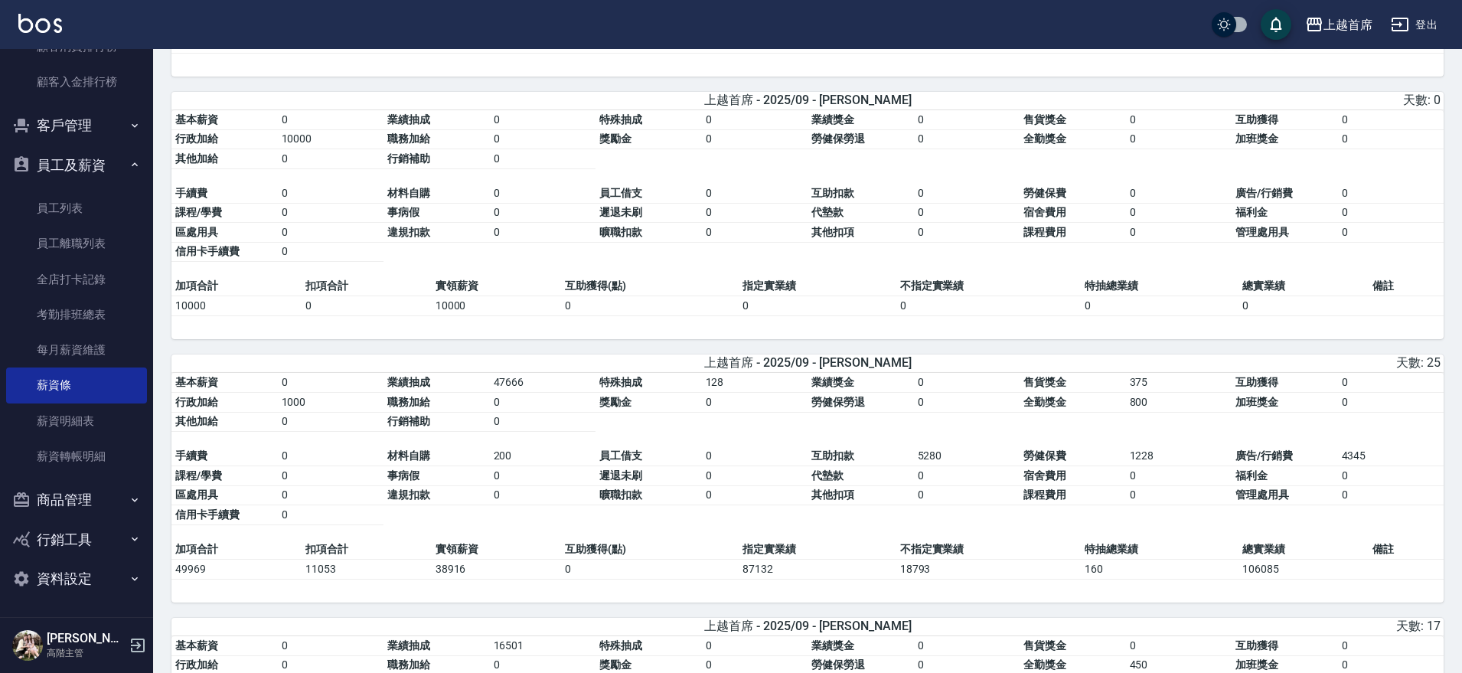
scroll to position [1596, 0]
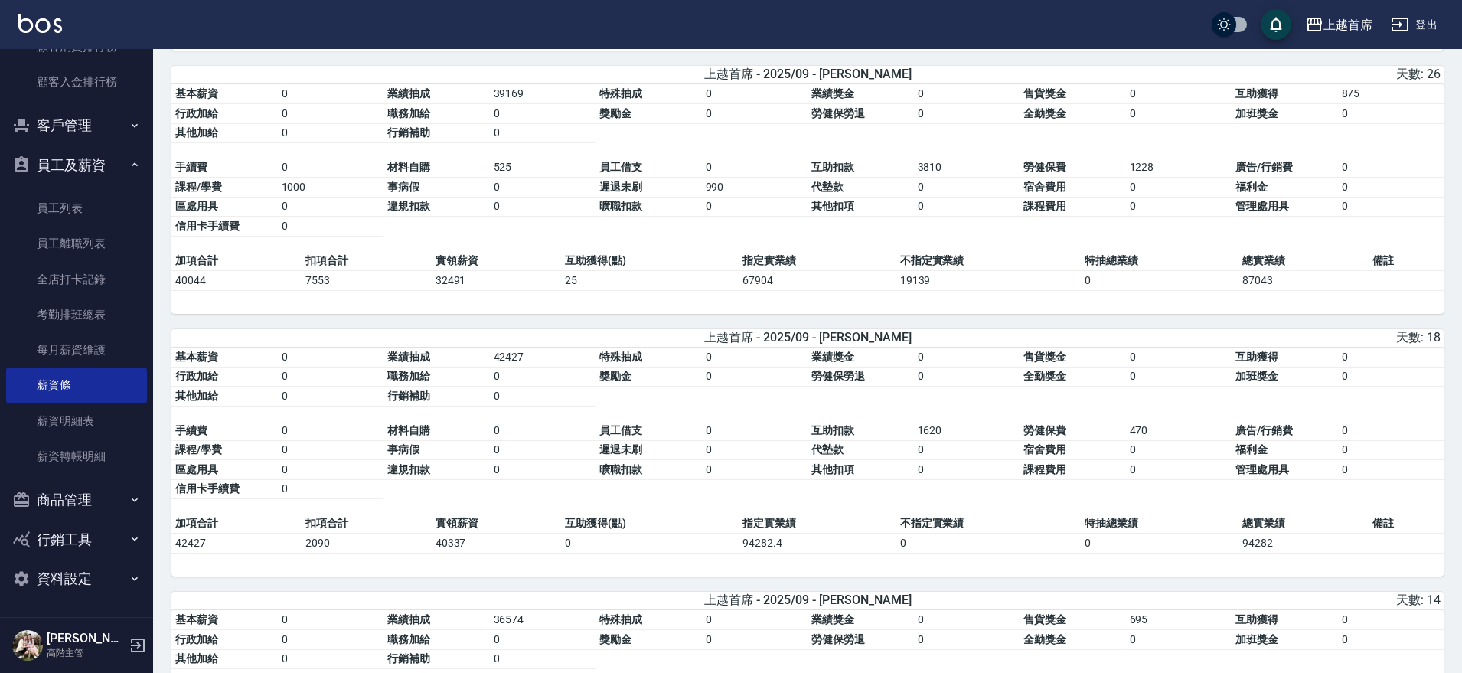
drag, startPoint x: 909, startPoint y: 317, endPoint x: 904, endPoint y: 526, distance: 209.0
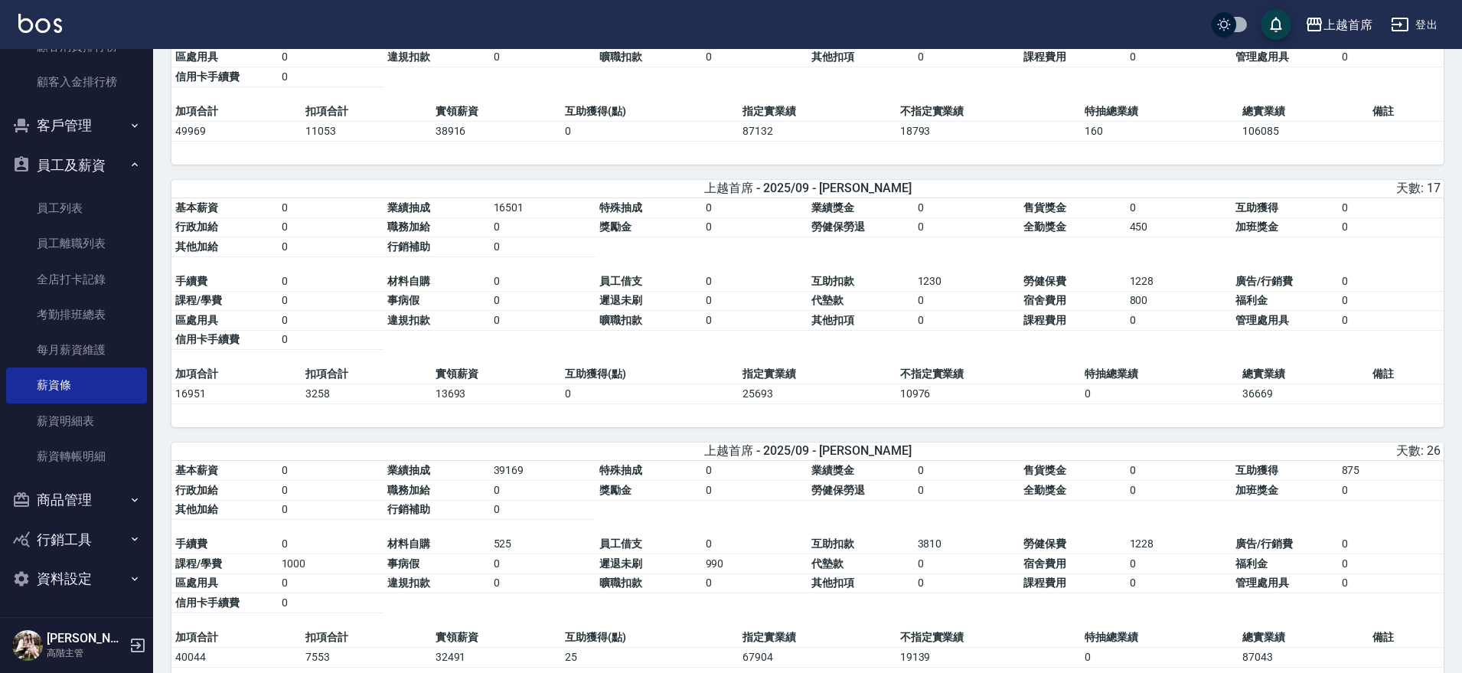
drag, startPoint x: 904, startPoint y: 521, endPoint x: 903, endPoint y: 437, distance: 84.2
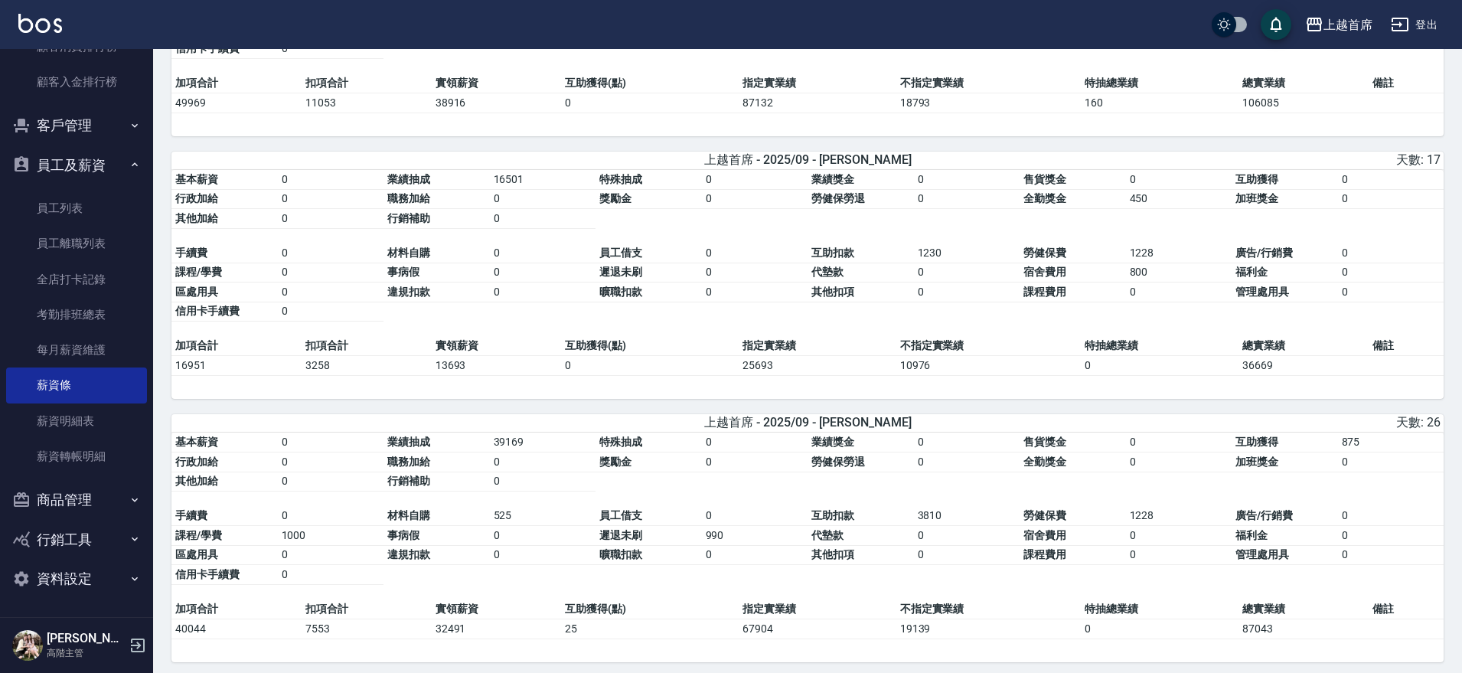
drag, startPoint x: 903, startPoint y: 437, endPoint x: 899, endPoint y: 484, distance: 47.7
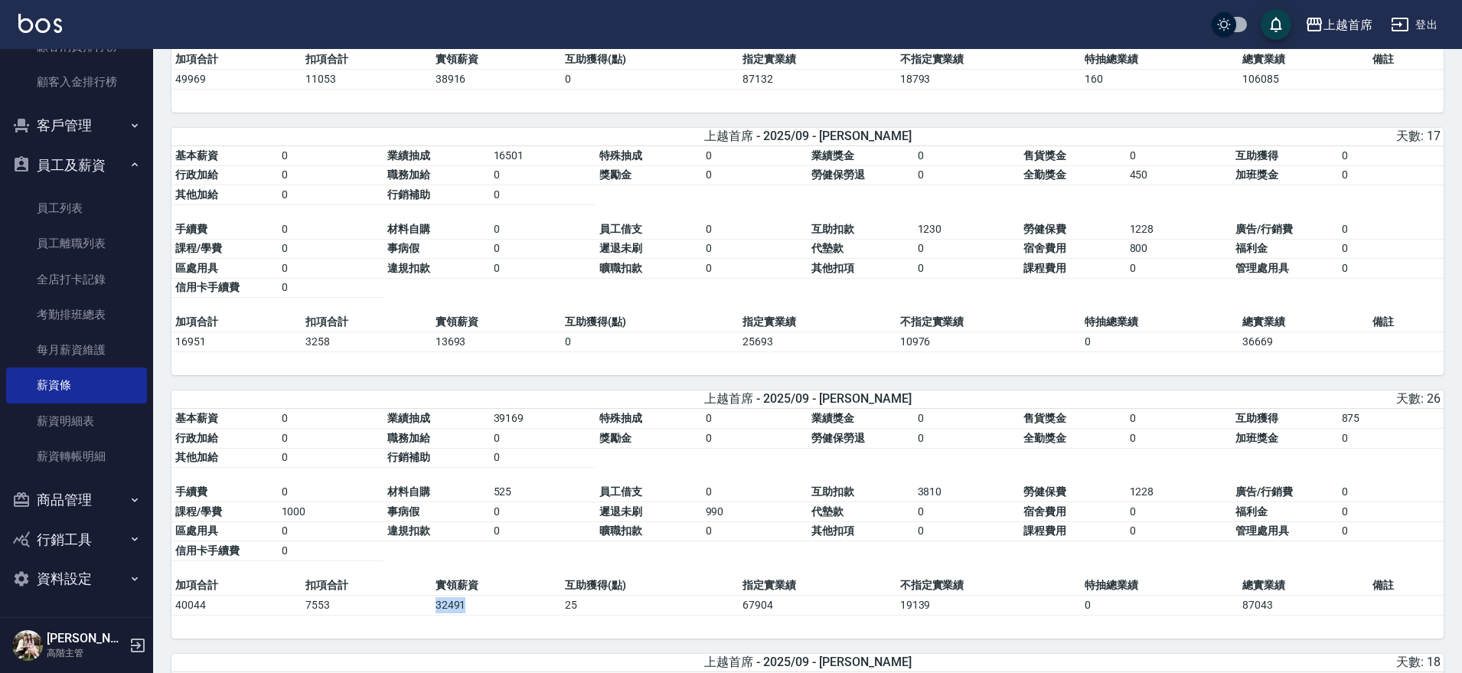
drag, startPoint x: 383, startPoint y: 617, endPoint x: 489, endPoint y: 621, distance: 106.5
click at [489, 615] on tr "40044 7553 32491 25 67904 19139 0 87043" at bounding box center [807, 605] width 1272 height 20
click at [490, 615] on td "32491" at bounding box center [497, 605] width 130 height 20
drag, startPoint x: 964, startPoint y: 506, endPoint x: 882, endPoint y: 506, distance: 82.7
click at [882, 506] on tbody "手續費 0 材料自購 525 員工借支 0 互助扣款 3810 勞健保費 1228 廣告/行銷費 0 課程/學費 1000 事病假 0 遲退未刷 990 代墊…" at bounding box center [807, 521] width 1272 height 78
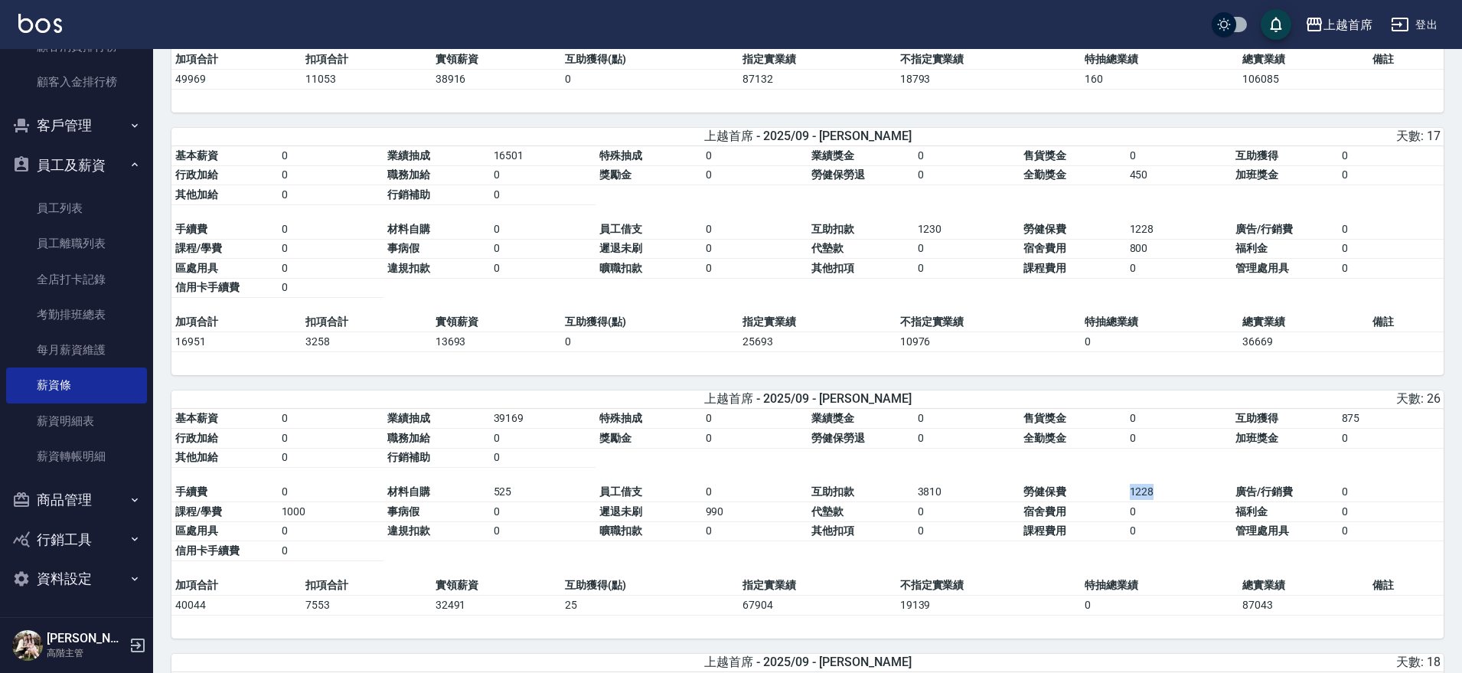
drag, startPoint x: 1183, startPoint y: 506, endPoint x: 1096, endPoint y: 505, distance: 86.5
click at [1096, 505] on tbody "手續費 0 材料自購 525 員工借支 0 互助扣款 3810 勞健保費 1228 廣告/行銷費 0 課程/學費 1000 事病假 0 遲退未刷 990 代墊…" at bounding box center [807, 521] width 1272 height 78
drag, startPoint x: 295, startPoint y: 613, endPoint x: 379, endPoint y: 613, distance: 83.4
click at [379, 613] on tr "40044 7553 32491 25 67904 19139 0 87043" at bounding box center [807, 605] width 1272 height 20
click at [379, 613] on td "7553" at bounding box center [367, 605] width 130 height 20
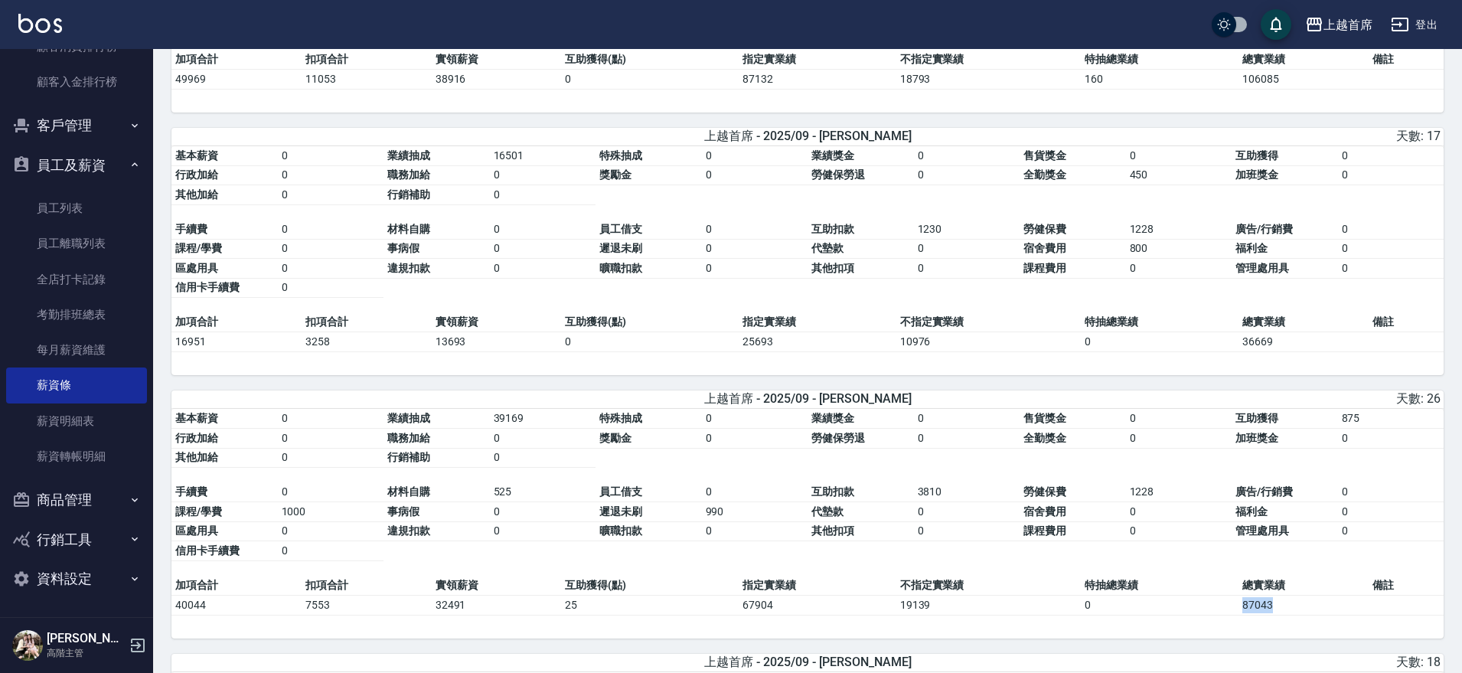
drag, startPoint x: 1220, startPoint y: 612, endPoint x: 1306, endPoint y: 616, distance: 86.6
click at [1306, 615] on tr "40044 7553 32491 25 67904 19139 0 87043" at bounding box center [807, 605] width 1272 height 20
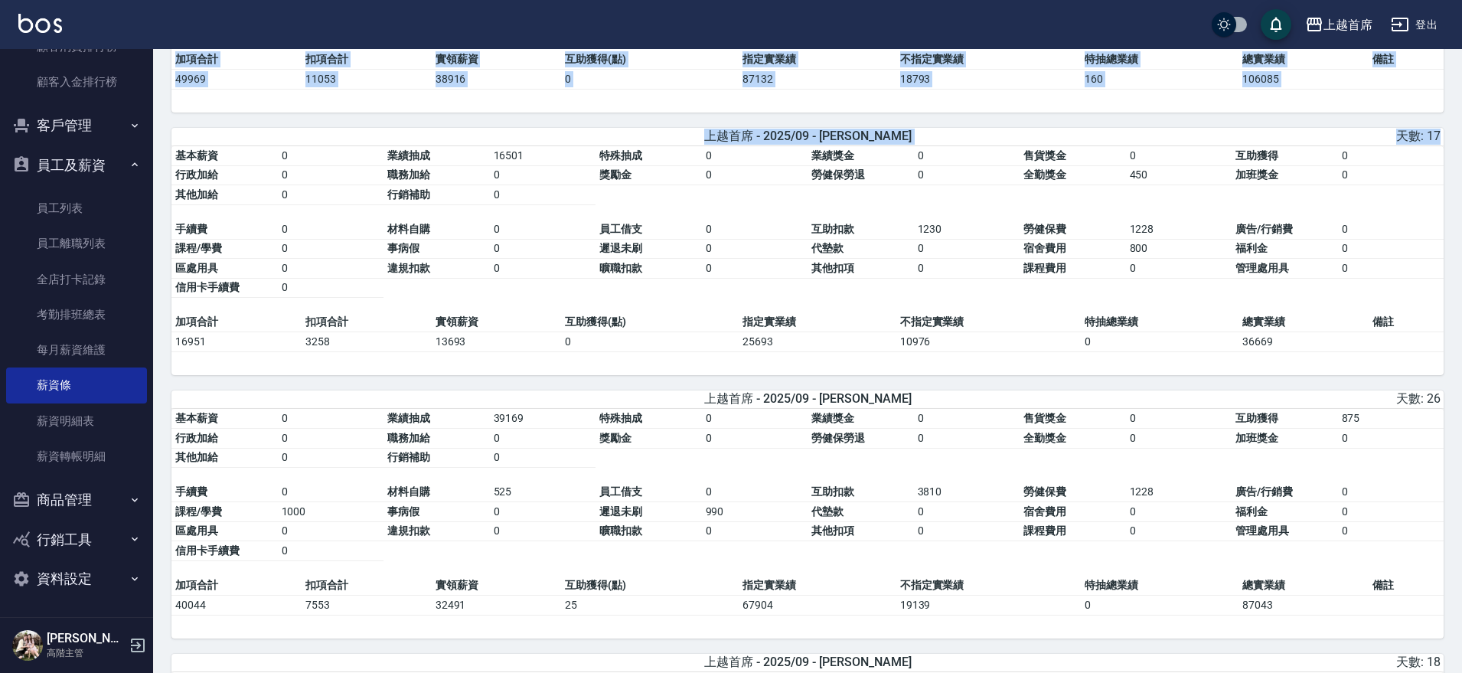
drag, startPoint x: 1461, startPoint y: 149, endPoint x: 1469, endPoint y: 109, distance: 40.5
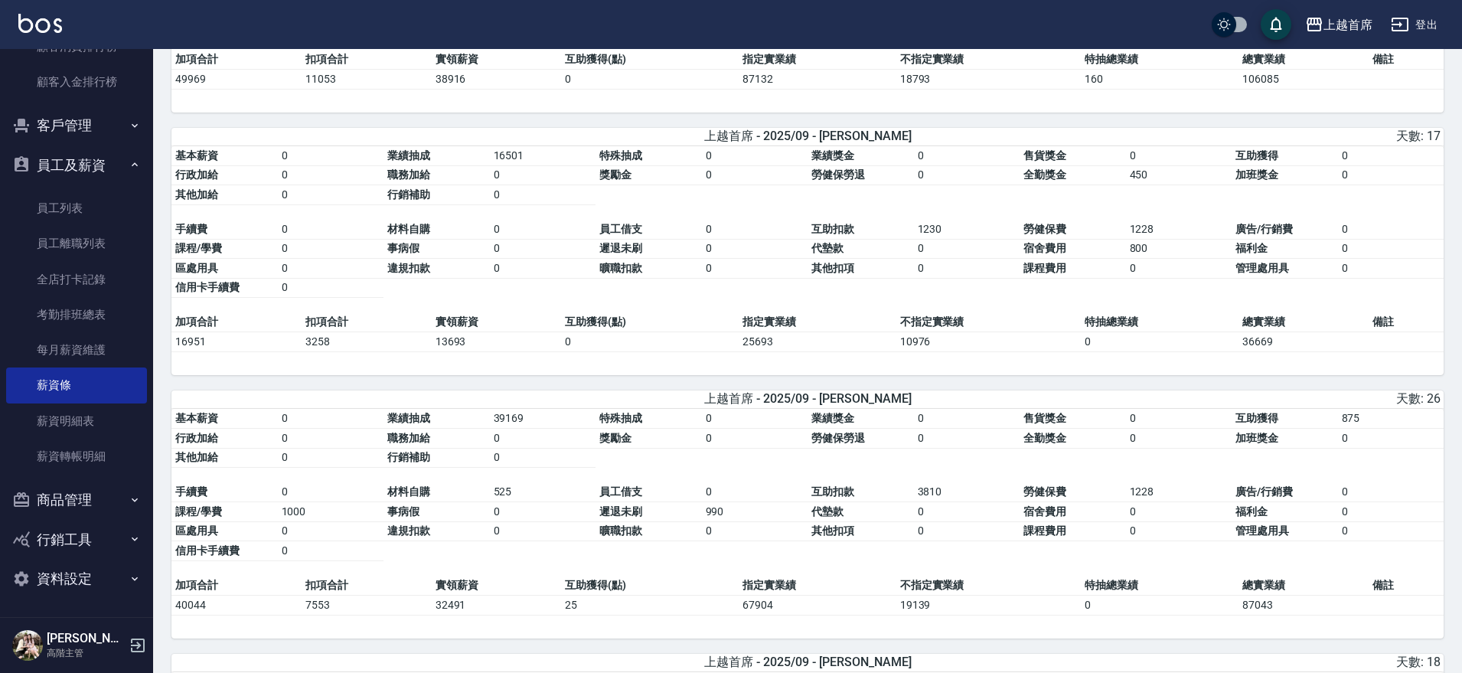
click at [1297, 210] on table "基本薪資 0 業績抽成 16501 特殊抽成 0 業績獎金 0 售貨獎金 0 互助獲得 0 行政加給 0 職務加給 0 獎勵金 0 勞健保勞退 0 全勤獎金 …" at bounding box center [807, 229] width 1272 height 167
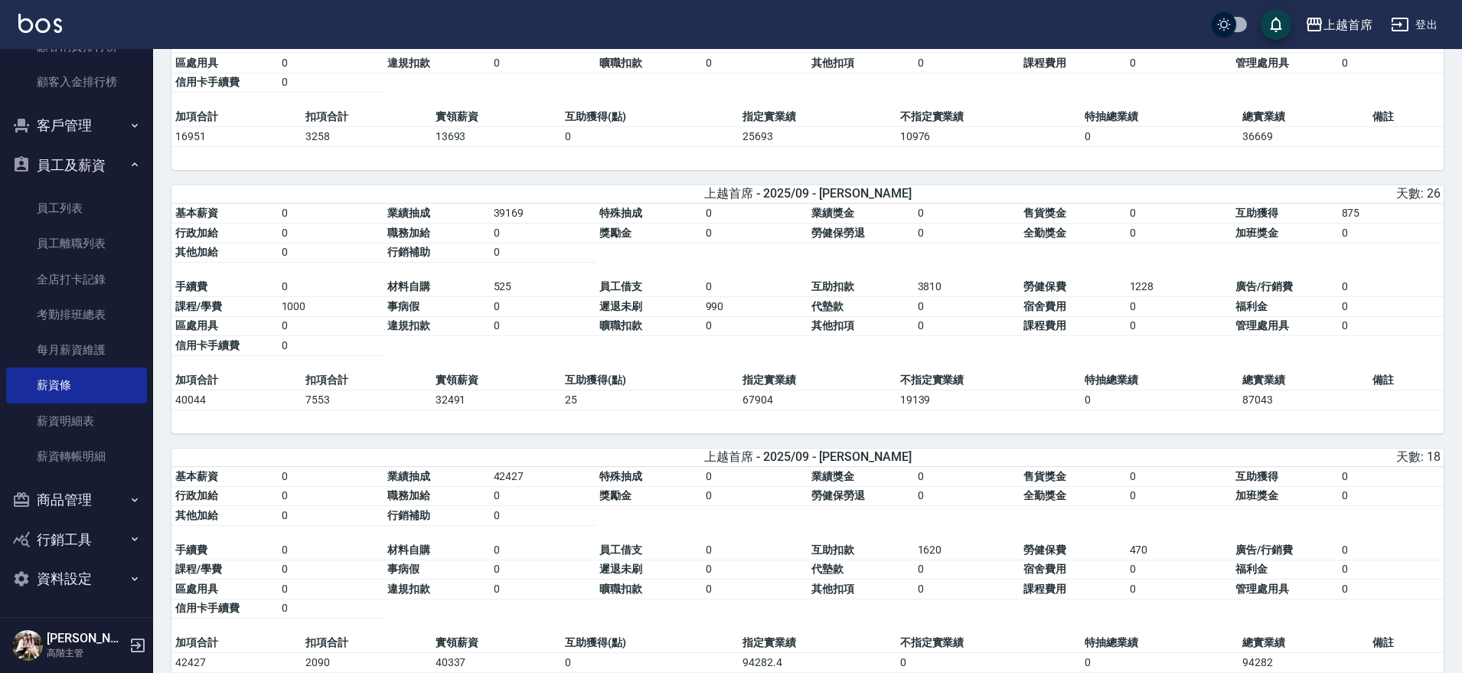
scroll to position [1333, 0]
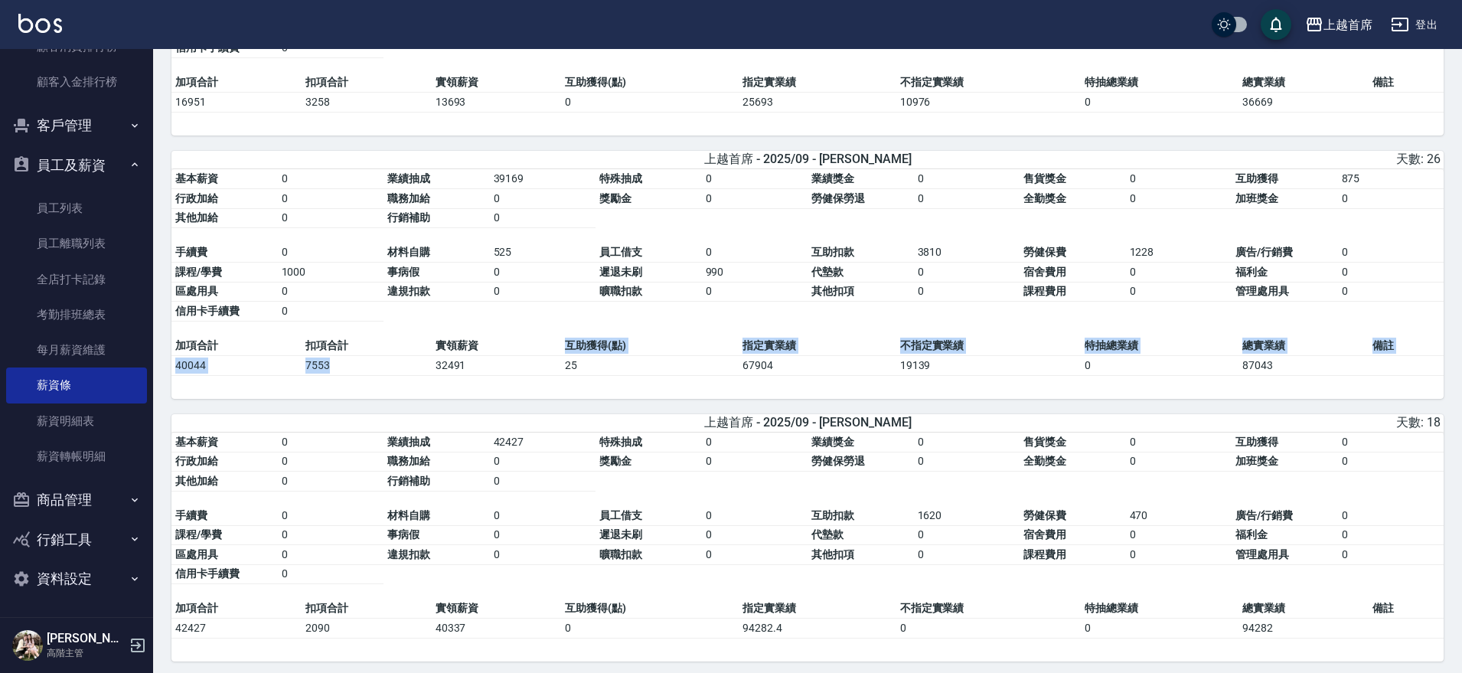
drag, startPoint x: 427, startPoint y: 380, endPoint x: 533, endPoint y: 364, distance: 106.8
click at [533, 364] on tbody "加項合計 扣項合計 實領薪資 互助獲得(點) 指定實業績 不指定實業績 特抽總業績 總實業績 備註 40044 7553 32491 25 67904 191…" at bounding box center [807, 356] width 1272 height 40
click at [490, 375] on td "32491" at bounding box center [497, 365] width 130 height 20
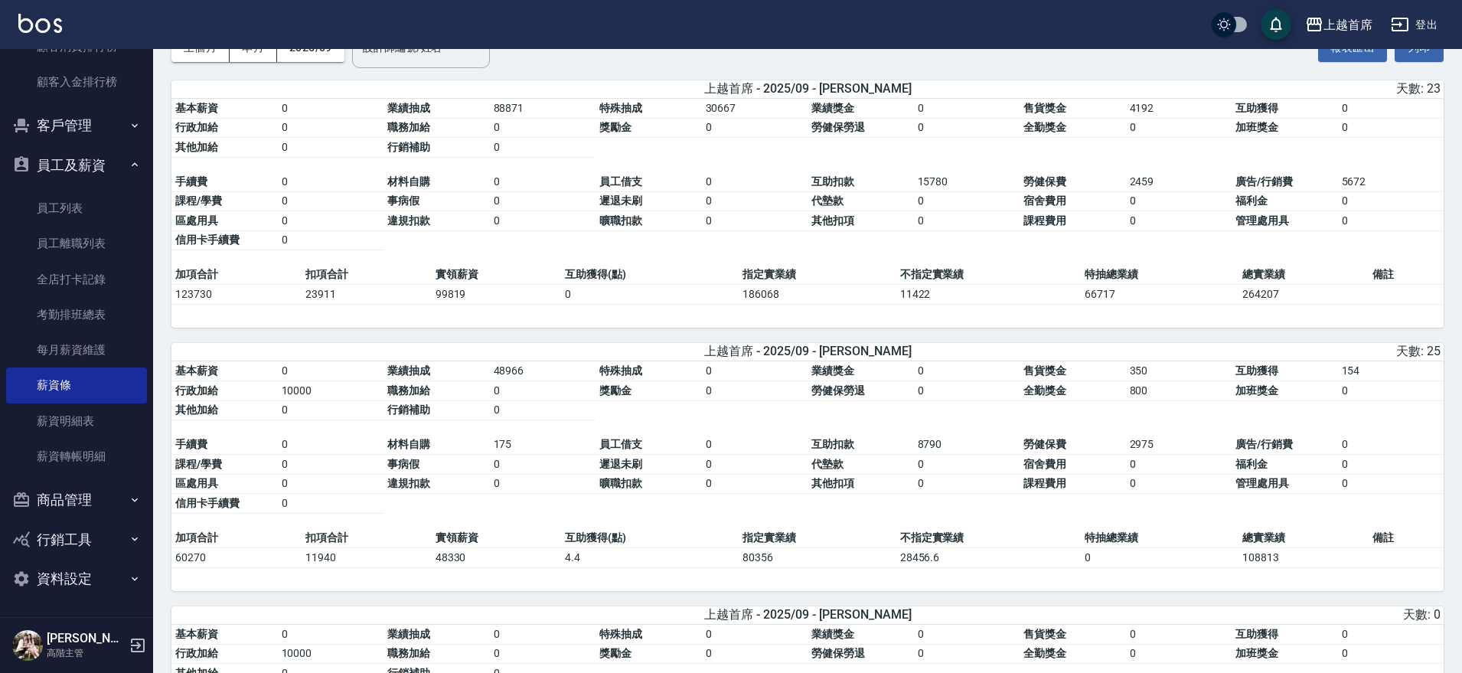
scroll to position [0, 0]
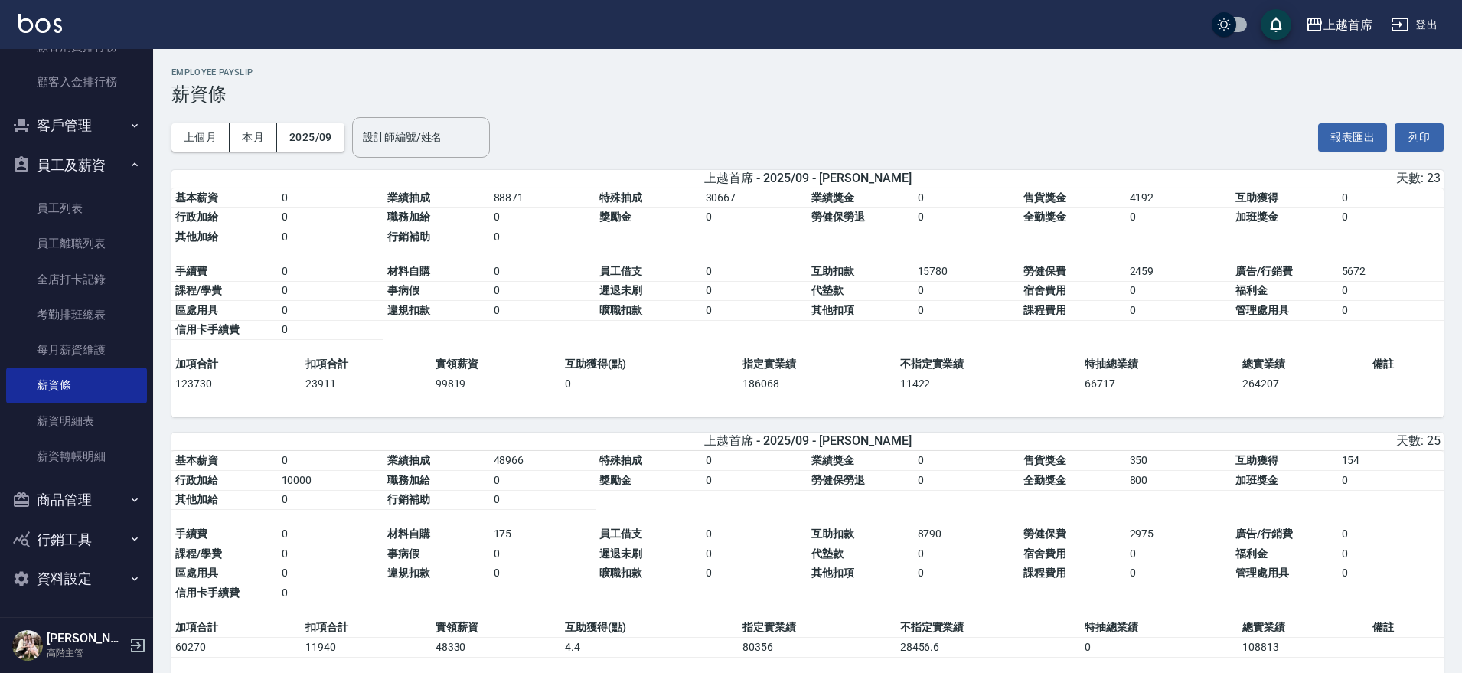
drag, startPoint x: 571, startPoint y: 315, endPoint x: 550, endPoint y: 171, distance: 144.7
click at [313, 131] on button "2025/09" at bounding box center [310, 137] width 67 height 28
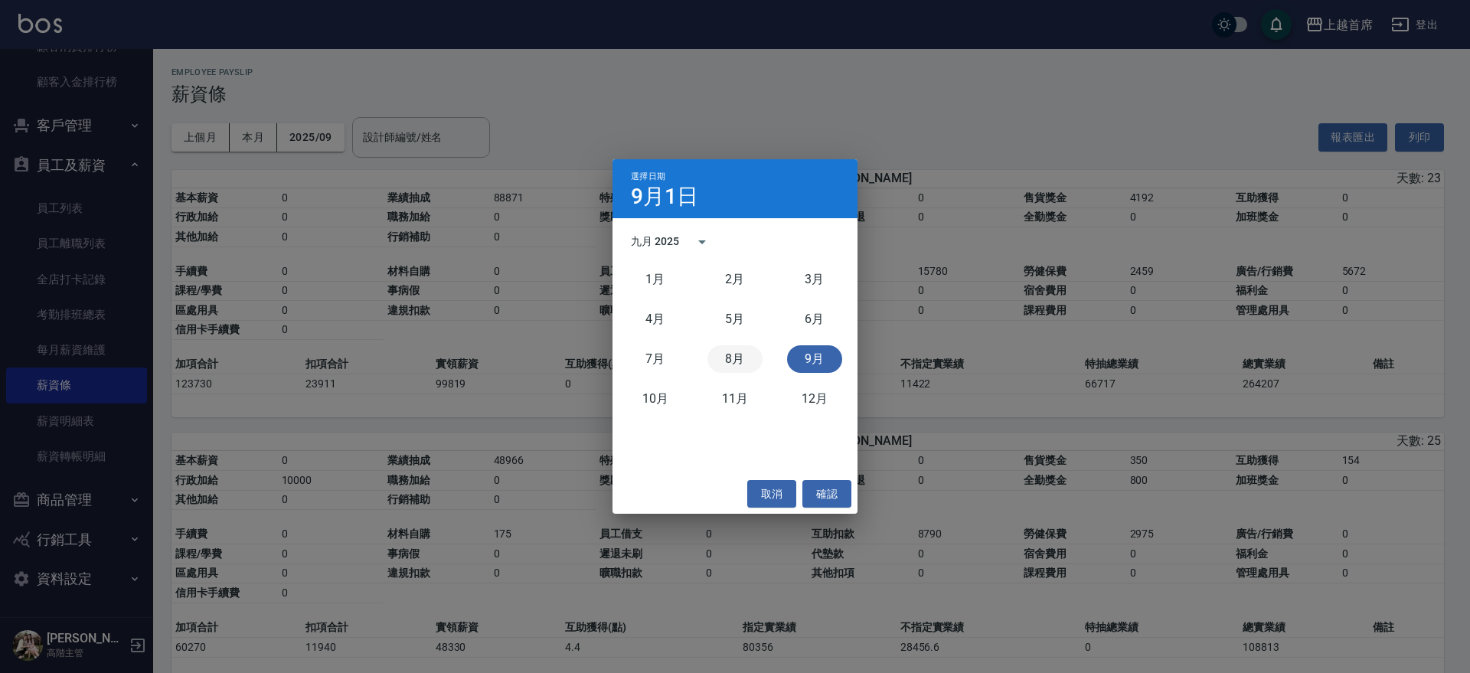
click at [723, 357] on button "8月" at bounding box center [734, 359] width 55 height 28
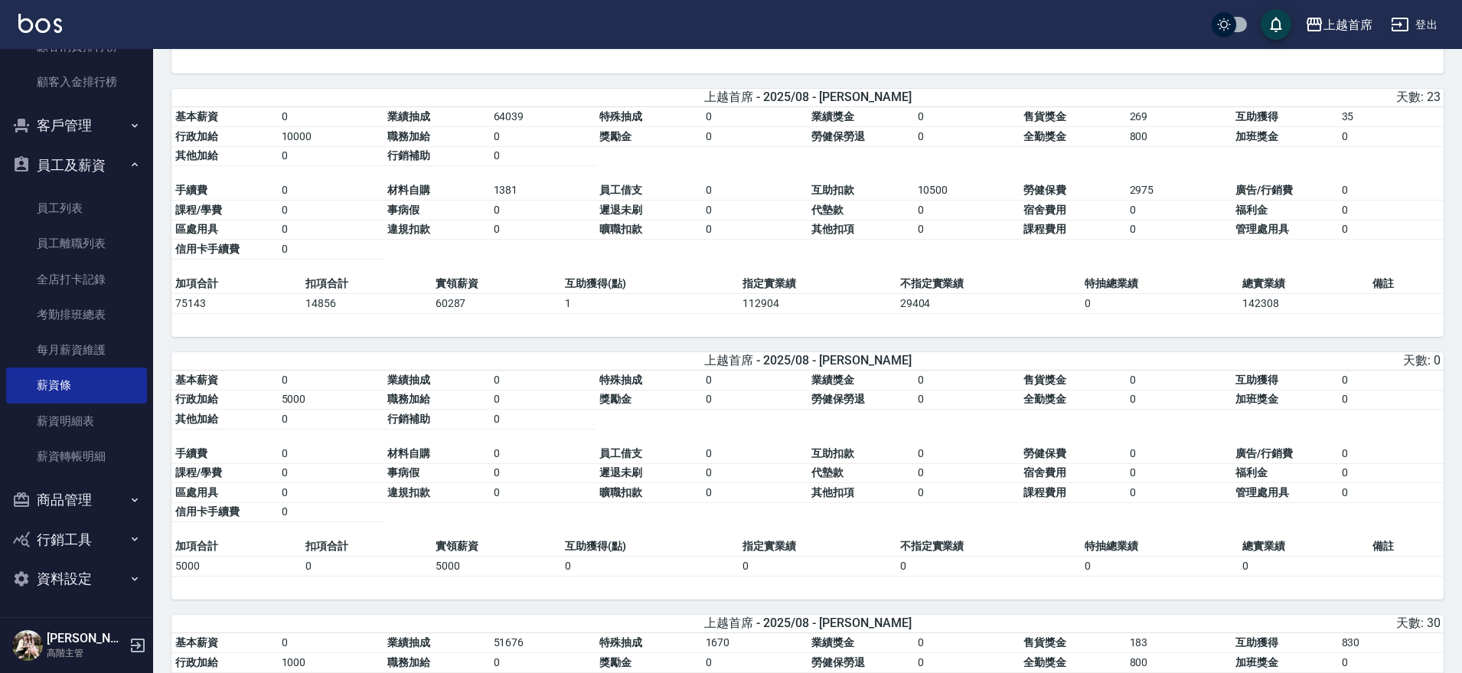
drag, startPoint x: 778, startPoint y: 370, endPoint x: 773, endPoint y: 481, distance: 111.1
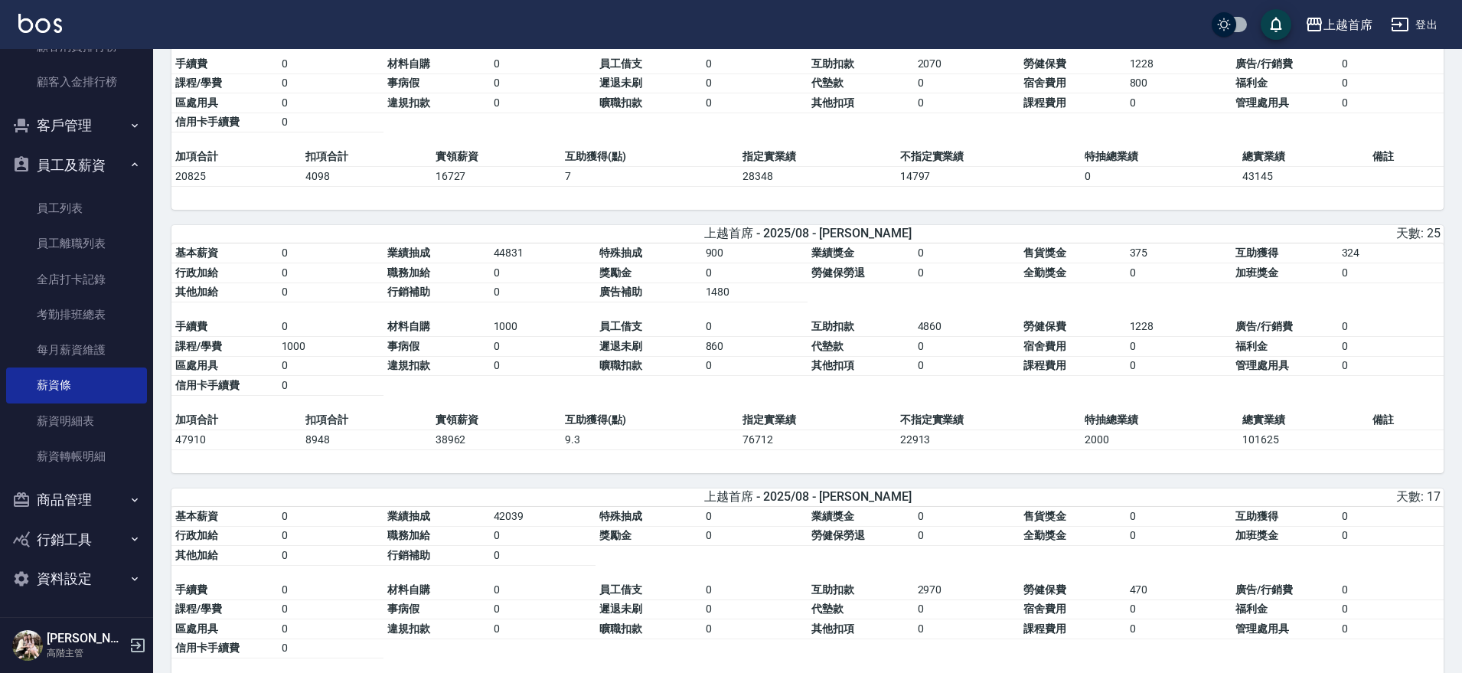
drag, startPoint x: 859, startPoint y: 294, endPoint x: 872, endPoint y: 419, distance: 126.2
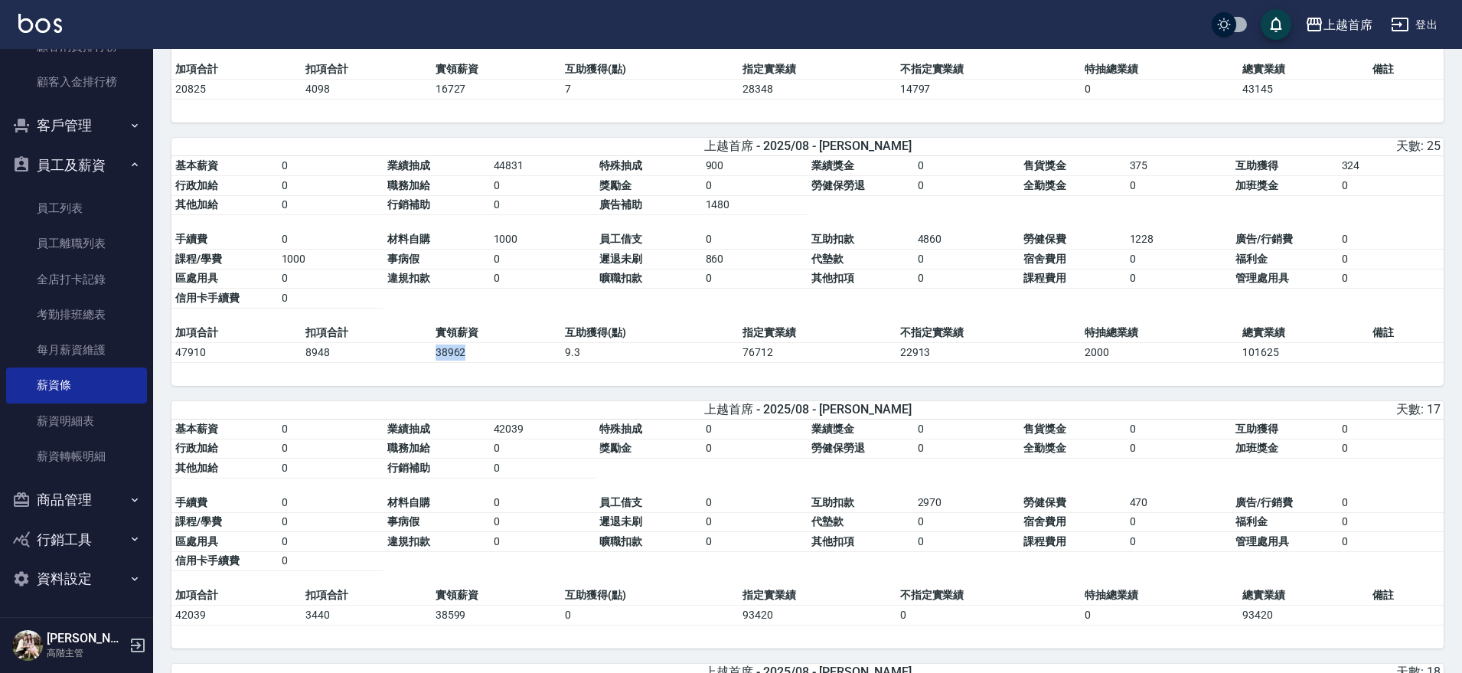
drag, startPoint x: 416, startPoint y: 367, endPoint x: 484, endPoint y: 368, distance: 68.1
click at [484, 362] on tr "47910 8948 38962 9.3 76712 22913 2000 101625" at bounding box center [807, 352] width 1272 height 20
click at [484, 362] on td "38962" at bounding box center [497, 352] width 130 height 20
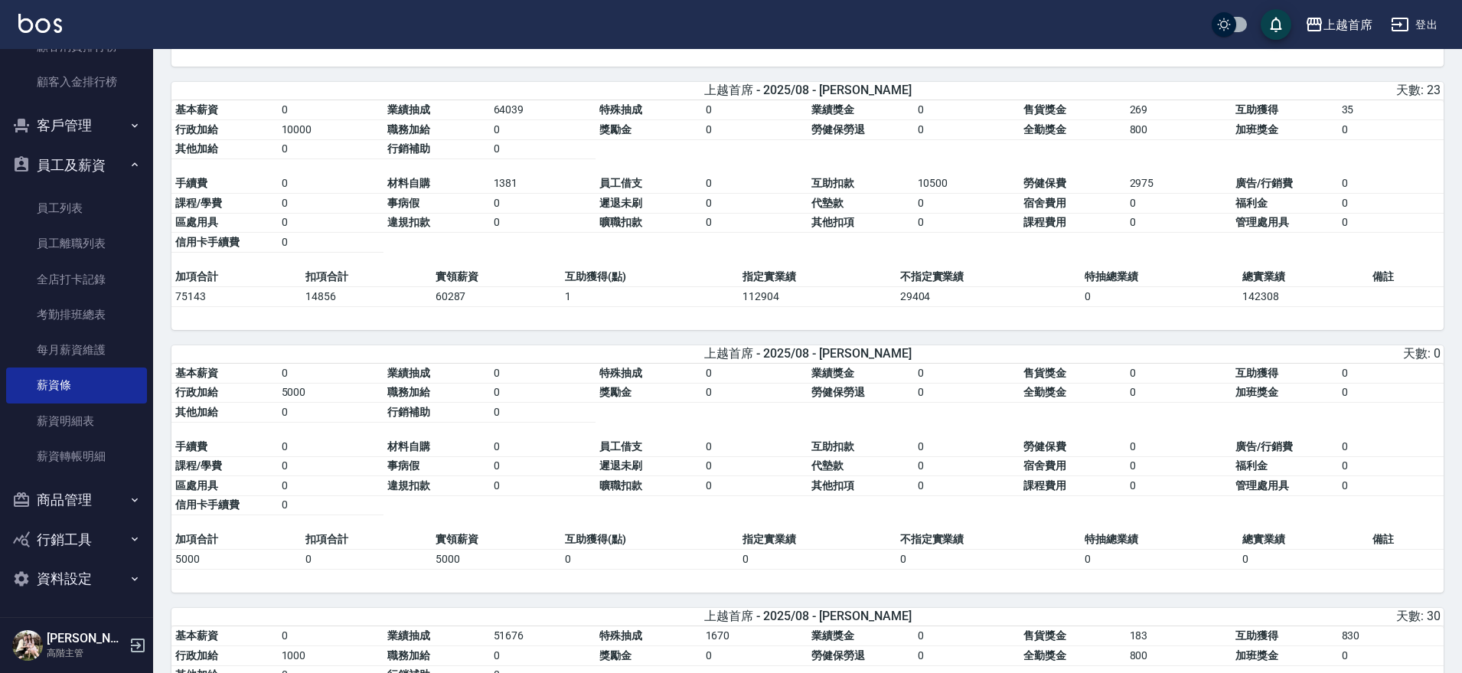
scroll to position [0, 0]
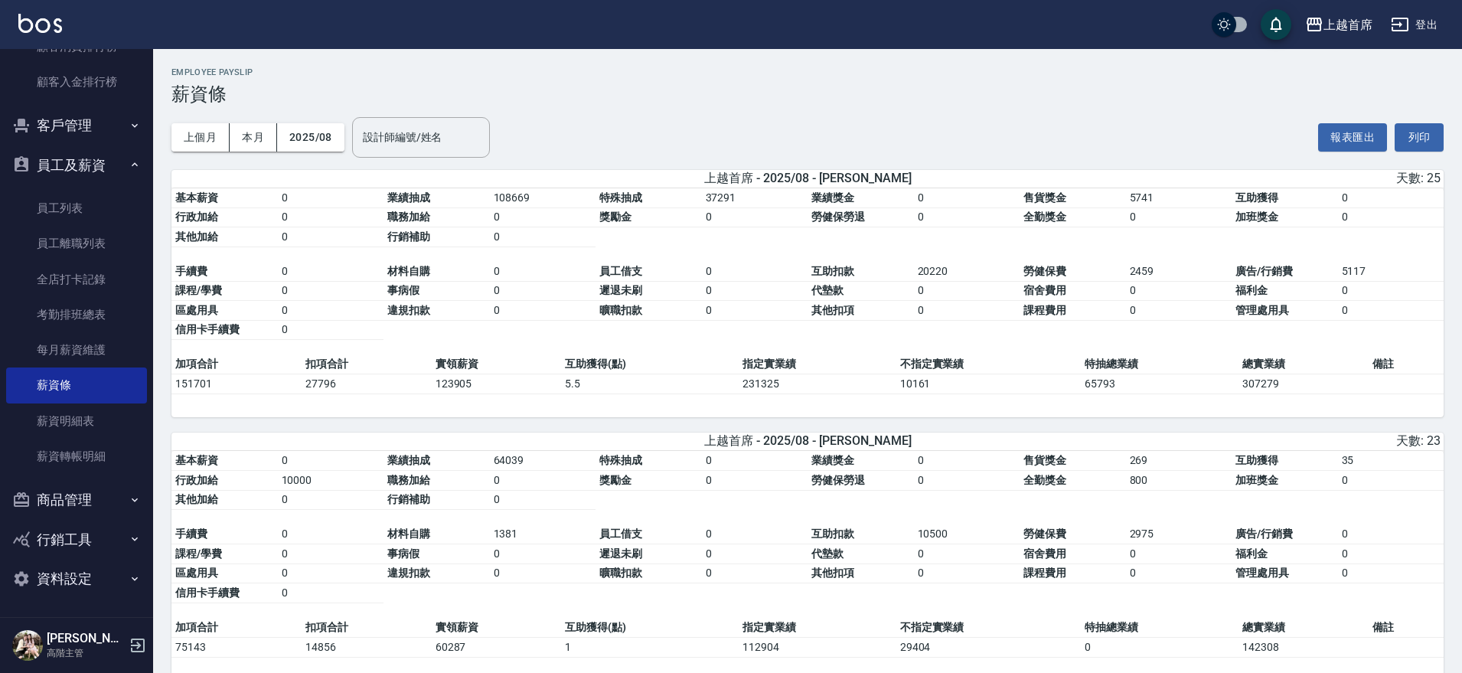
drag, startPoint x: 496, startPoint y: 386, endPoint x: 466, endPoint y: 215, distance: 173.3
click at [337, 145] on button "2025/08" at bounding box center [310, 137] width 67 height 28
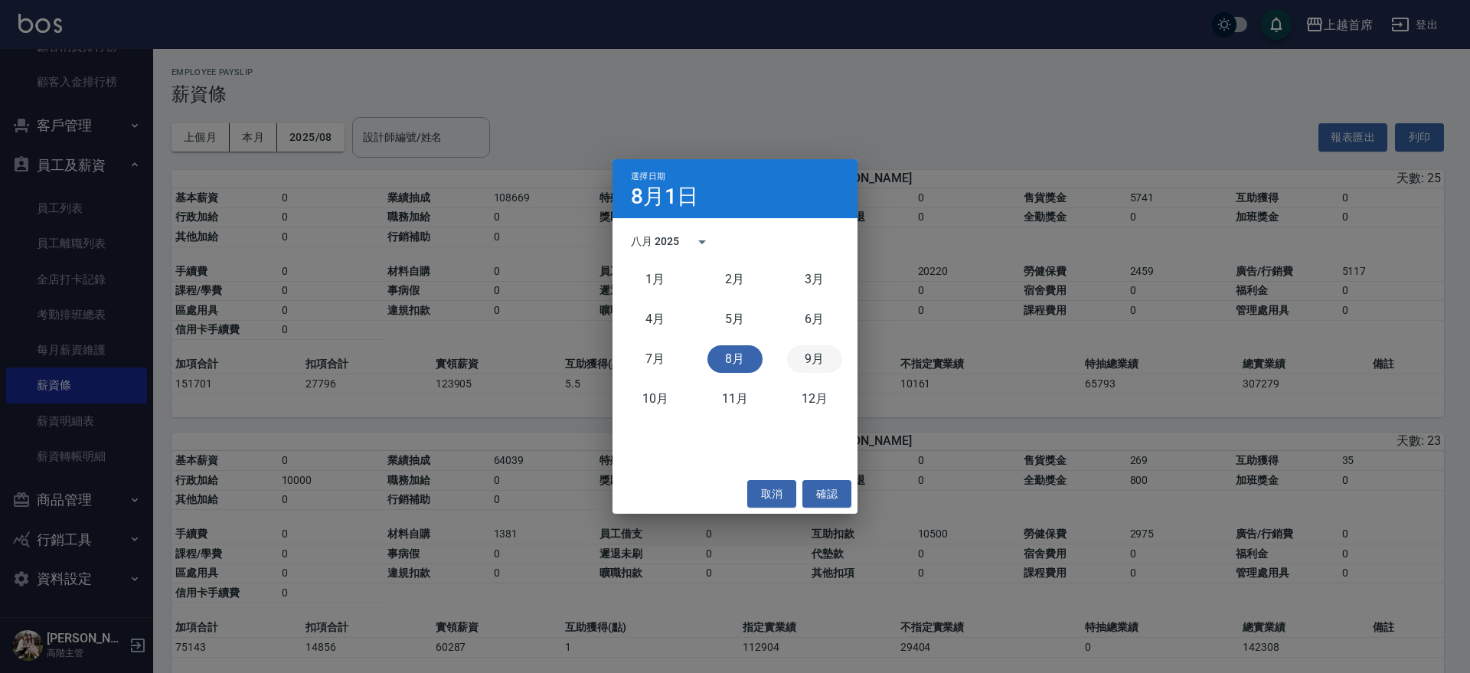
click at [798, 351] on button "9月" at bounding box center [814, 359] width 55 height 28
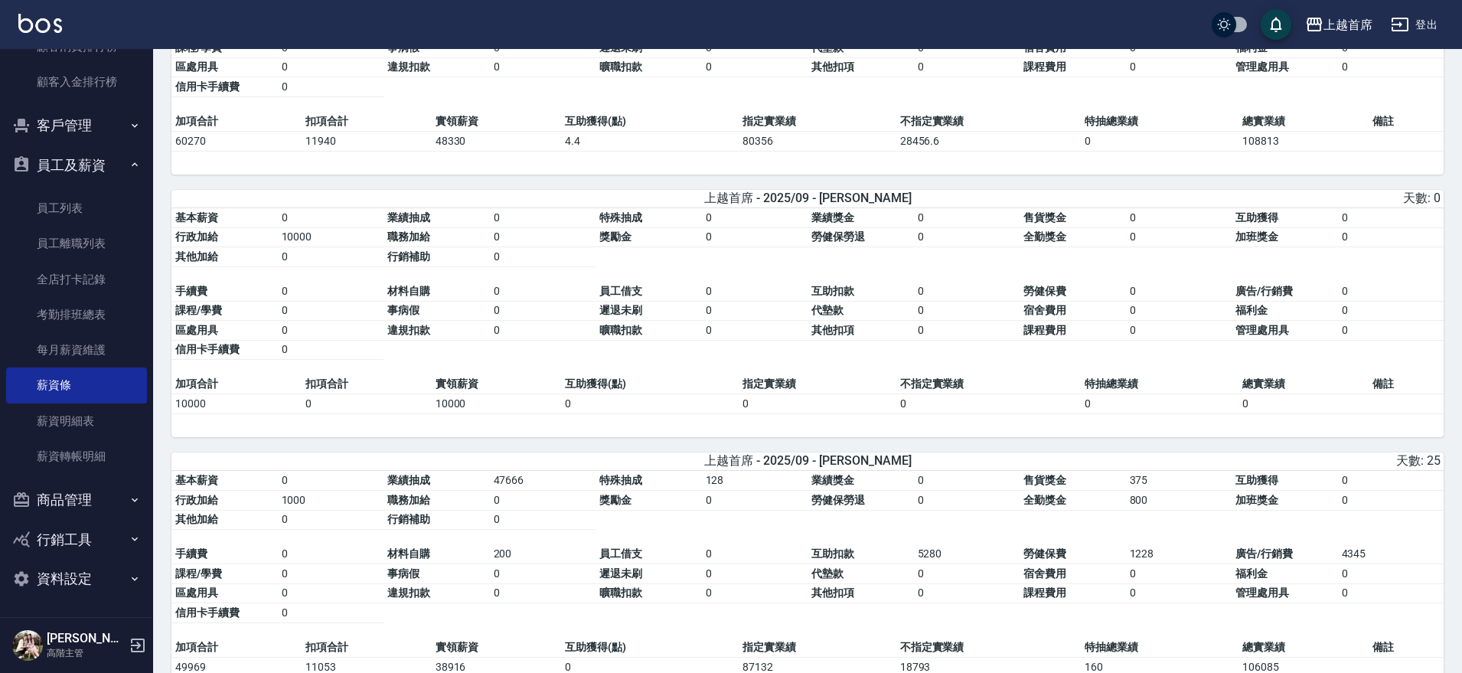
drag, startPoint x: 677, startPoint y: 333, endPoint x: 702, endPoint y: 435, distance: 104.9
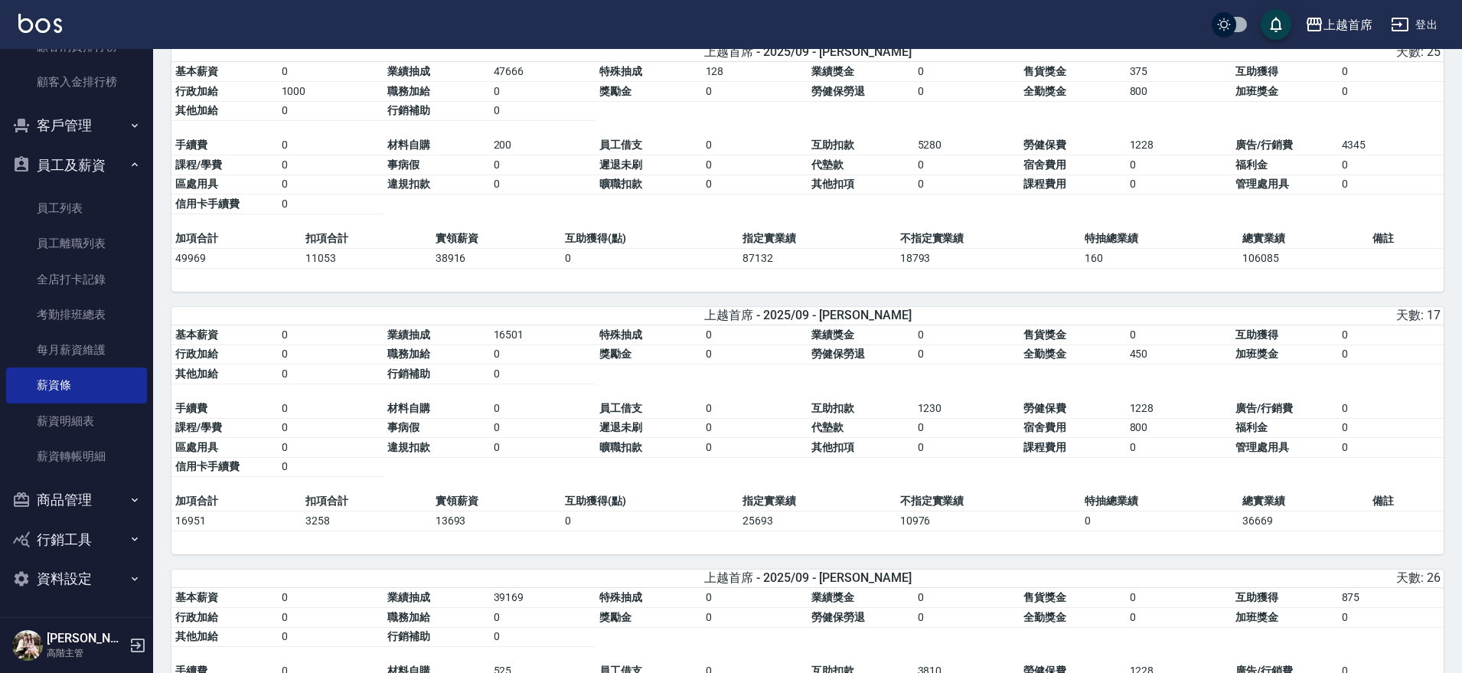
drag, startPoint x: 702, startPoint y: 435, endPoint x: 710, endPoint y: 520, distance: 85.4
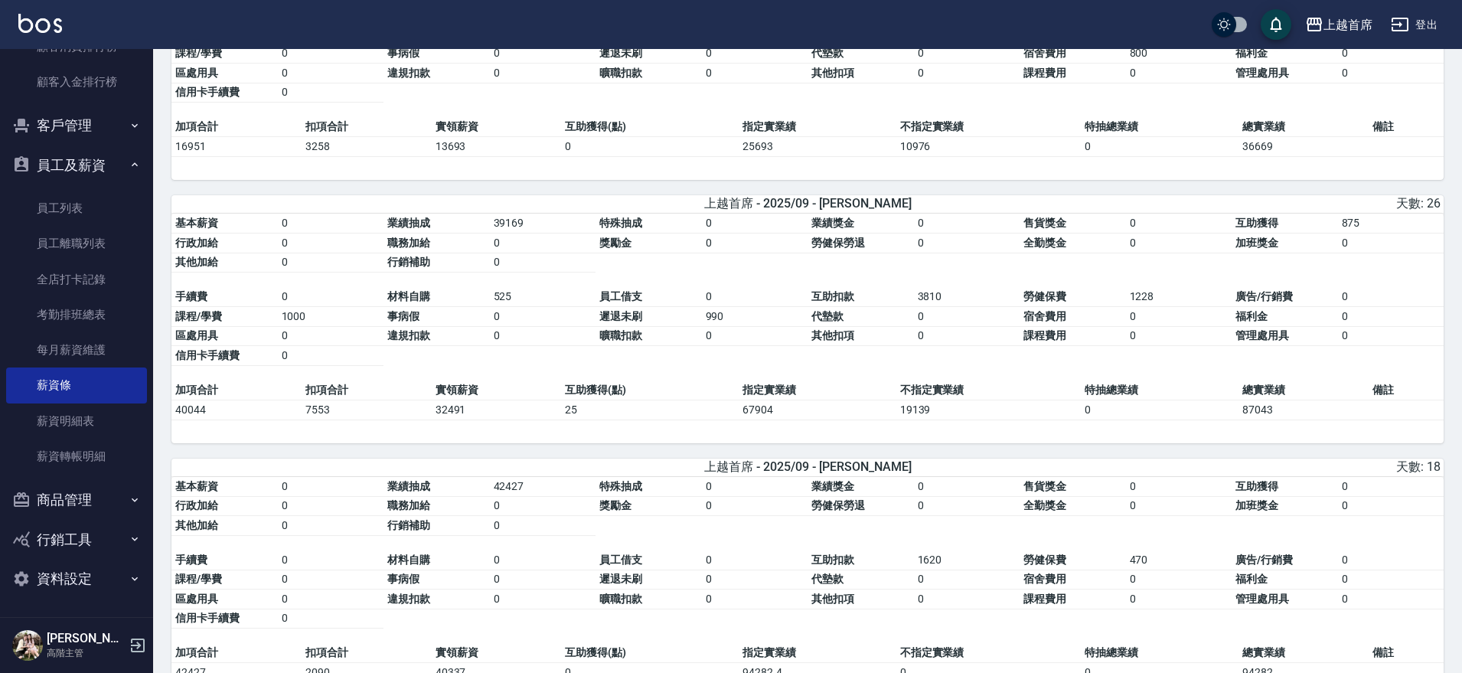
drag, startPoint x: 775, startPoint y: 300, endPoint x: 787, endPoint y: 347, distance: 48.3
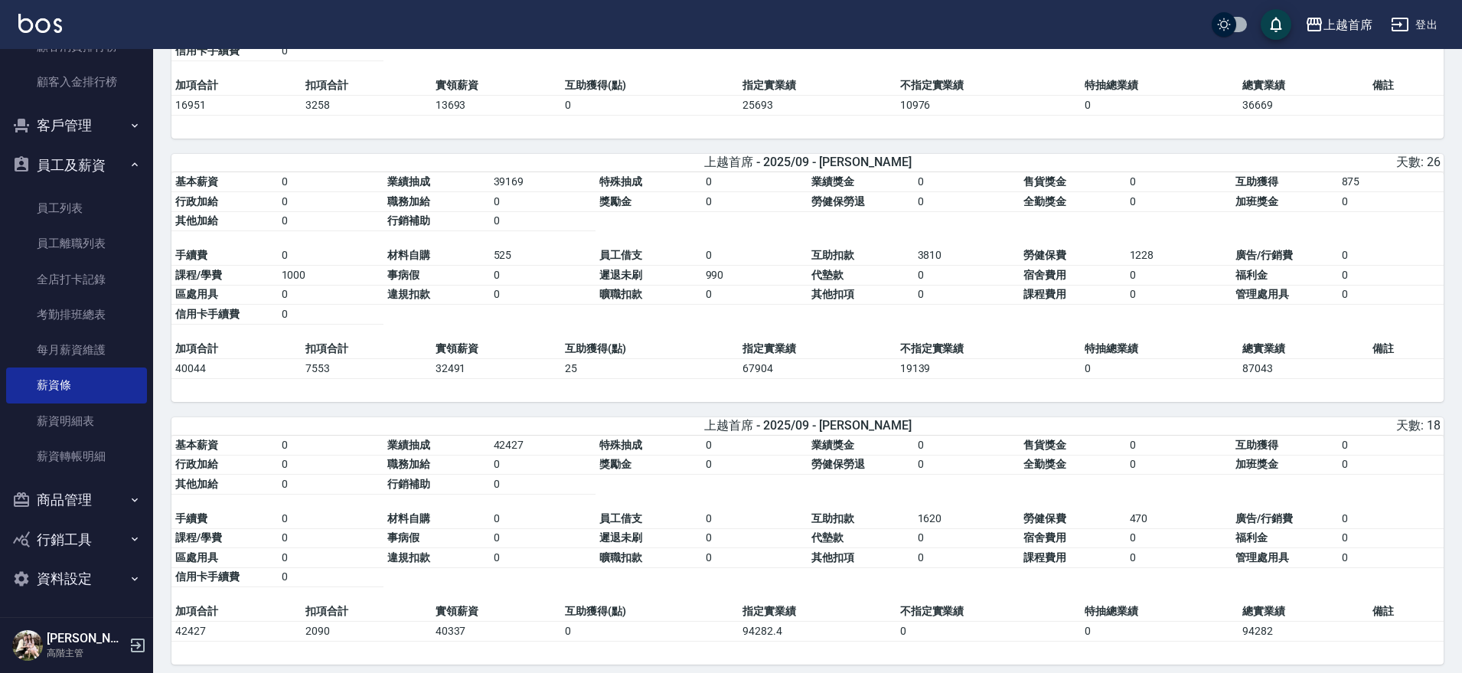
scroll to position [1334, 0]
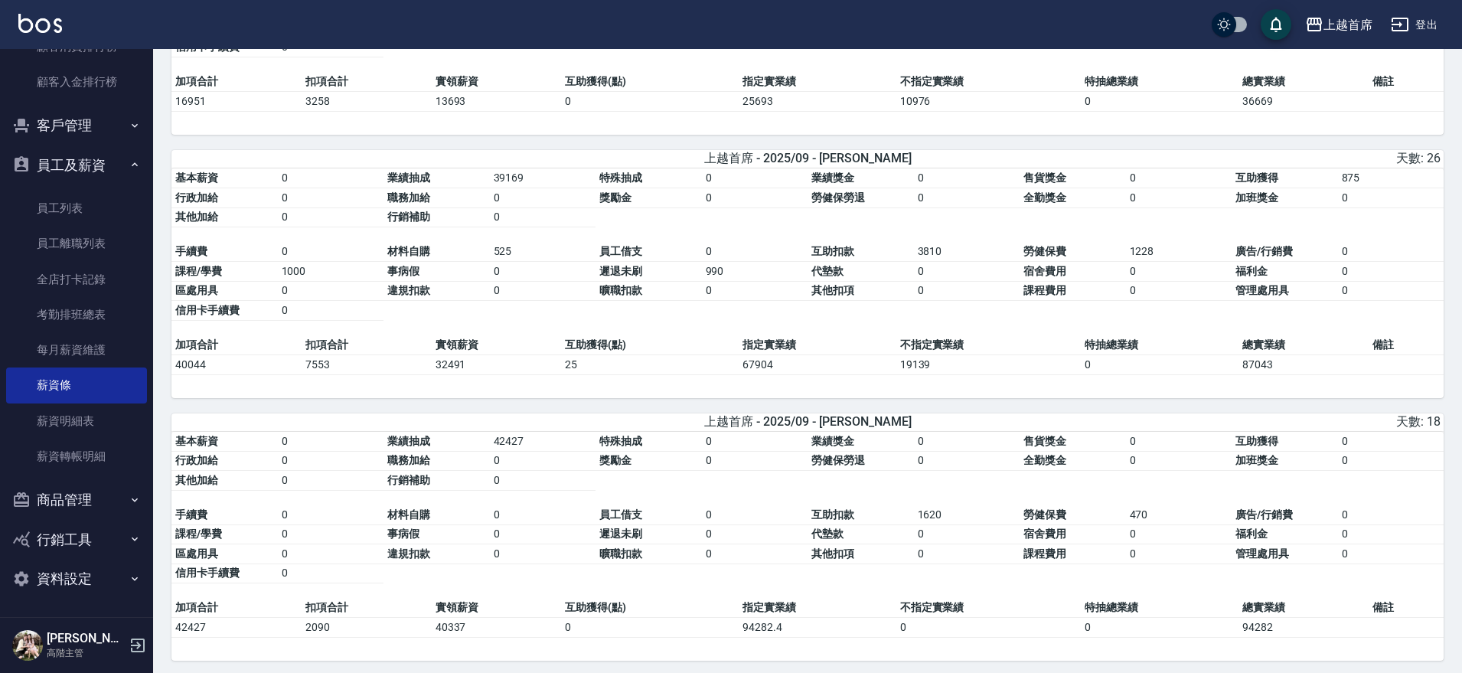
drag, startPoint x: 787, startPoint y: 338, endPoint x: 791, endPoint y: 358, distance: 20.4
drag, startPoint x: 521, startPoint y: 268, endPoint x: 471, endPoint y: 270, distance: 50.6
click at [471, 270] on tbody "手續費 0 材料自購 525 員工借支 0 互助扣款 3810 勞健保費 1228 廣告/行銷費 0 課程/學費 1000 事病假 0 遲退未刷 990 代墊…" at bounding box center [807, 281] width 1272 height 78
click at [471, 262] on td "材料自購" at bounding box center [436, 252] width 106 height 20
drag, startPoint x: 312, startPoint y: 276, endPoint x: 250, endPoint y: 282, distance: 62.4
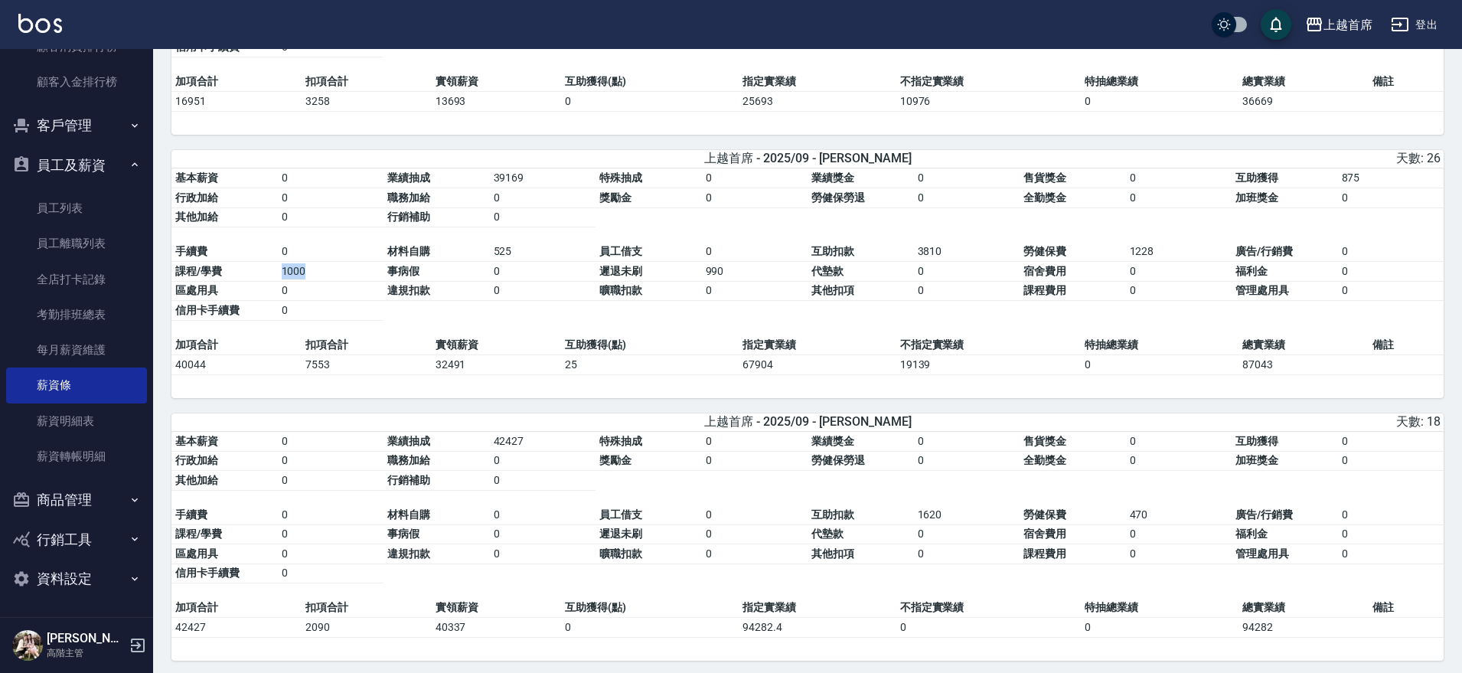
click at [250, 282] on tbody "手續費 0 材料自購 525 員工借支 0 互助扣款 3810 勞健保費 1228 廣告/行銷費 0 課程/學費 1000 事病假 0 遲退未刷 990 代墊…" at bounding box center [807, 281] width 1272 height 78
click at [250, 282] on td "課程/學費" at bounding box center [224, 272] width 106 height 20
drag, startPoint x: 965, startPoint y: 263, endPoint x: 813, endPoint y: 262, distance: 152.3
click at [813, 262] on tbody "手續費 0 材料自購 525 員工借支 0 互助扣款 3810 勞健保費 1228 廣告/行銷費 0 課程/學費 1000 事病假 0 遲退未刷 990 代墊…" at bounding box center [807, 281] width 1272 height 78
click at [872, 252] on table "基本薪資 0 業績抽成 39169 特殊抽成 0 業績獎金 0 售貨獎金 0 互助獲得 875 行政加給 0 職務加給 0 獎勵金 0 勞健保勞退 0 全勤獎…" at bounding box center [807, 251] width 1272 height 167
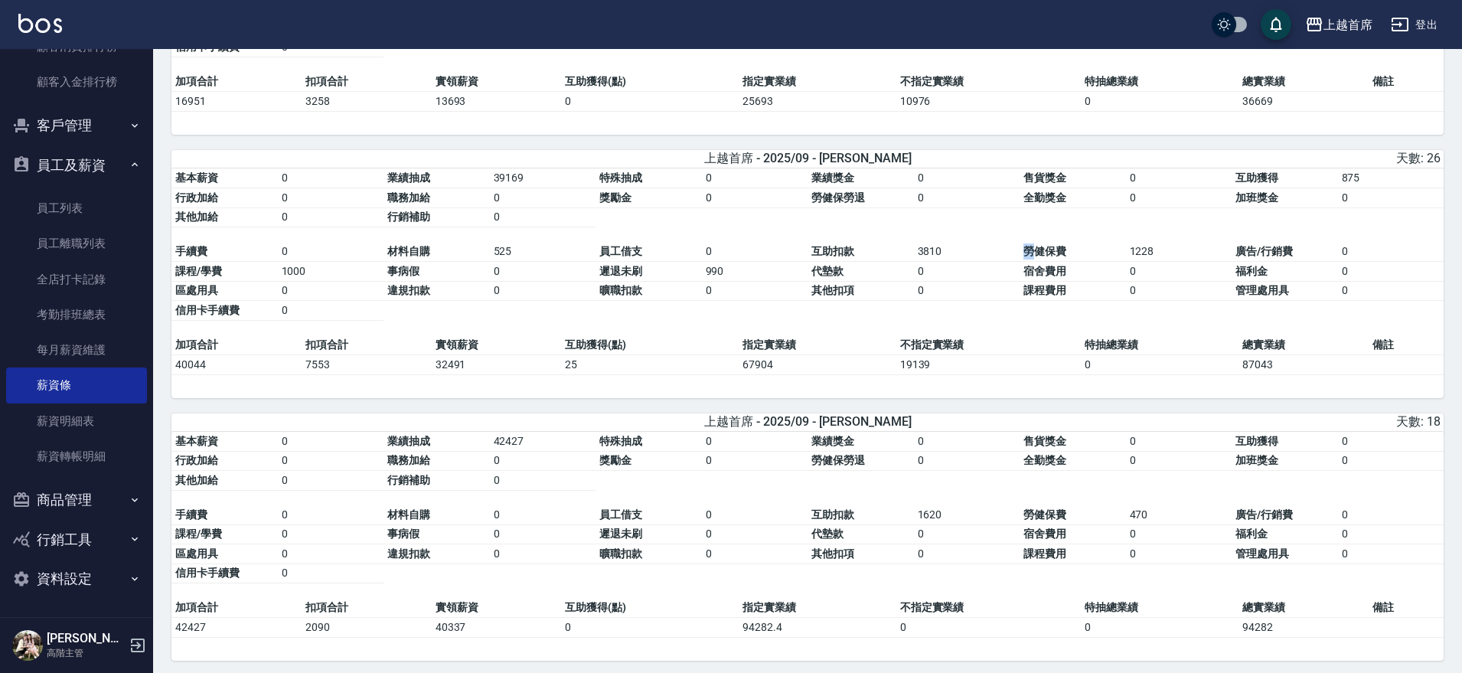
drag, startPoint x: 1024, startPoint y: 259, endPoint x: 949, endPoint y: 270, distance: 75.8
click at [949, 270] on tbody "手續費 0 材料自購 525 員工借支 0 互助扣款 3810 勞健保費 1228 廣告/行銷費 0 課程/學費 1000 事病假 0 遲退未刷 990 代墊…" at bounding box center [807, 281] width 1272 height 78
click at [989, 261] on td "3810" at bounding box center [967, 252] width 106 height 20
drag, startPoint x: 1186, startPoint y: 256, endPoint x: 1107, endPoint y: 272, distance: 79.7
click at [1107, 272] on tbody "手續費 0 材料自購 525 員工借支 0 互助扣款 3810 勞健保費 1228 廣告/行銷費 0 課程/學費 1000 事病假 0 遲退未刷 990 代墊…" at bounding box center [807, 281] width 1272 height 78
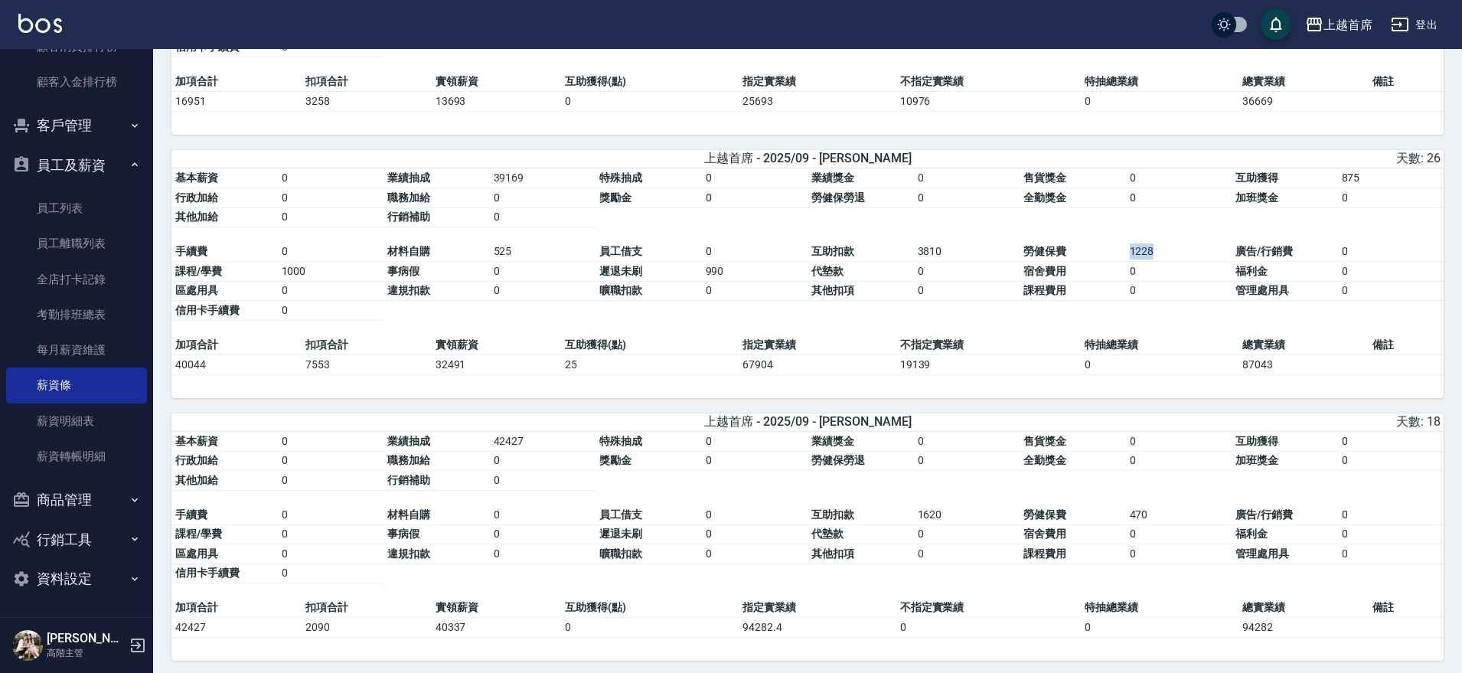
click at [1107, 262] on td "勞健保費" at bounding box center [1072, 252] width 106 height 20
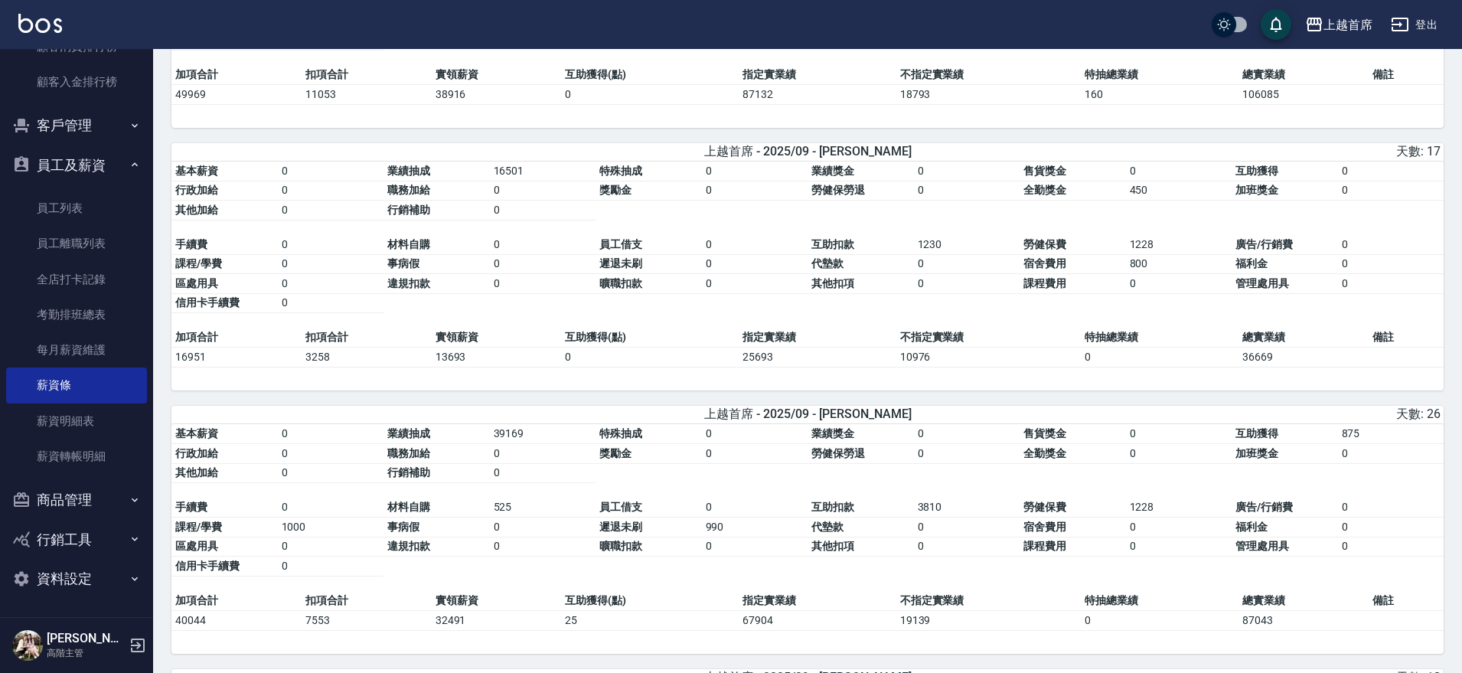
drag, startPoint x: 1124, startPoint y: 331, endPoint x: 1123, endPoint y: 282, distance: 49.0
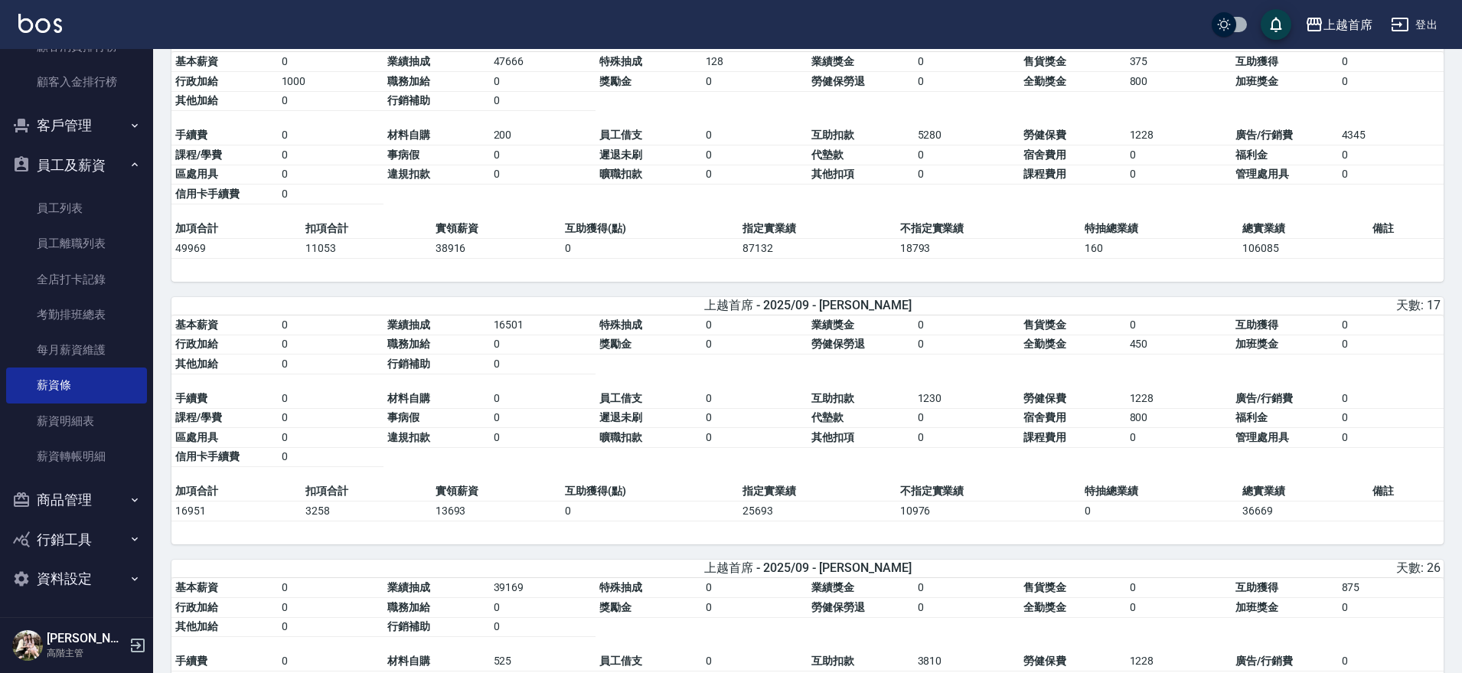
drag, startPoint x: 1123, startPoint y: 282, endPoint x: 1129, endPoint y: 230, distance: 52.4
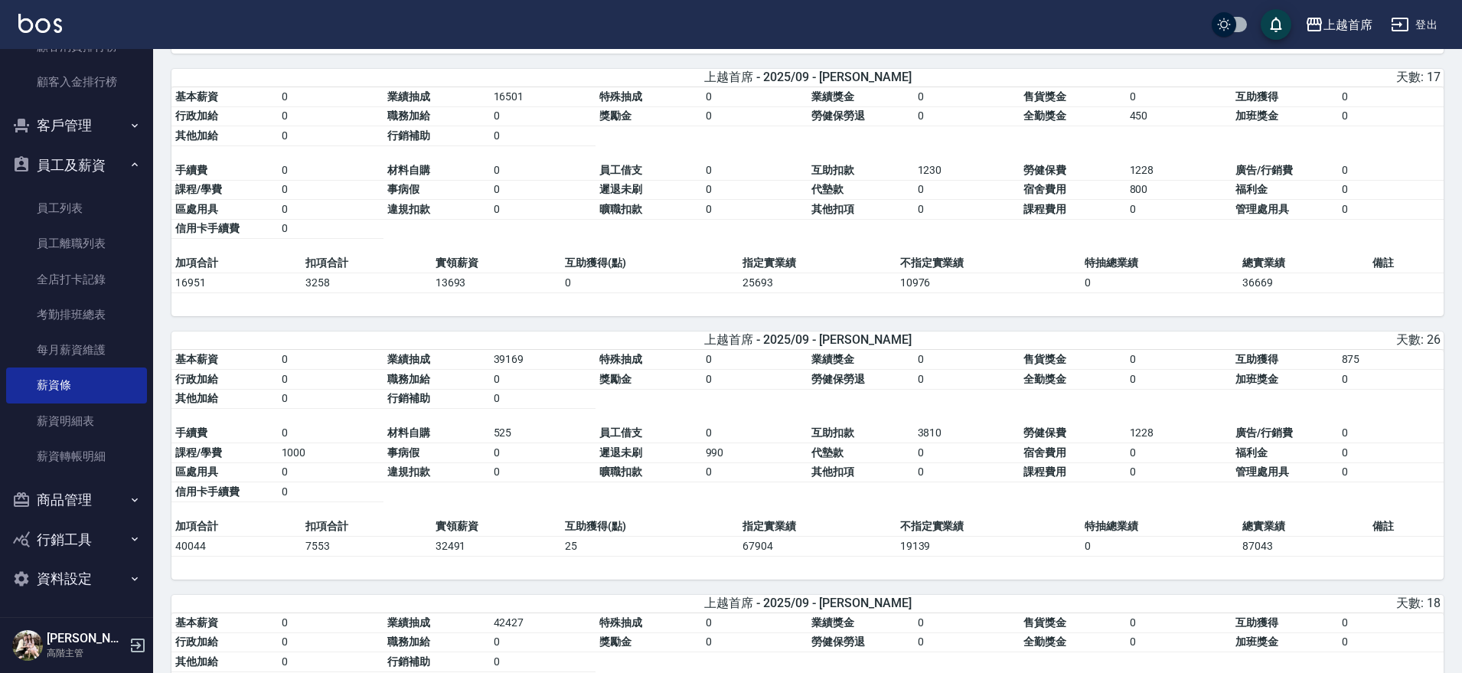
drag, startPoint x: 1129, startPoint y: 230, endPoint x: 1130, endPoint y: 280, distance: 50.5
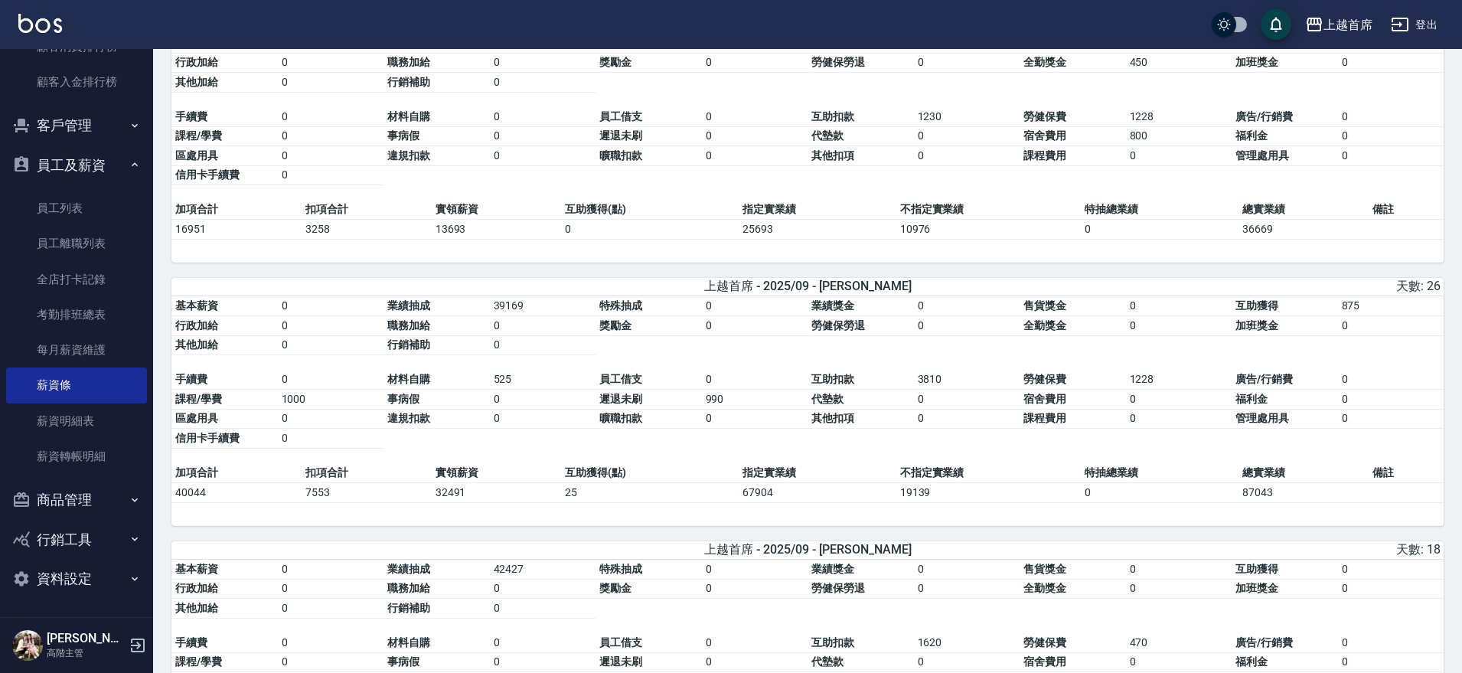
scroll to position [1217, 0]
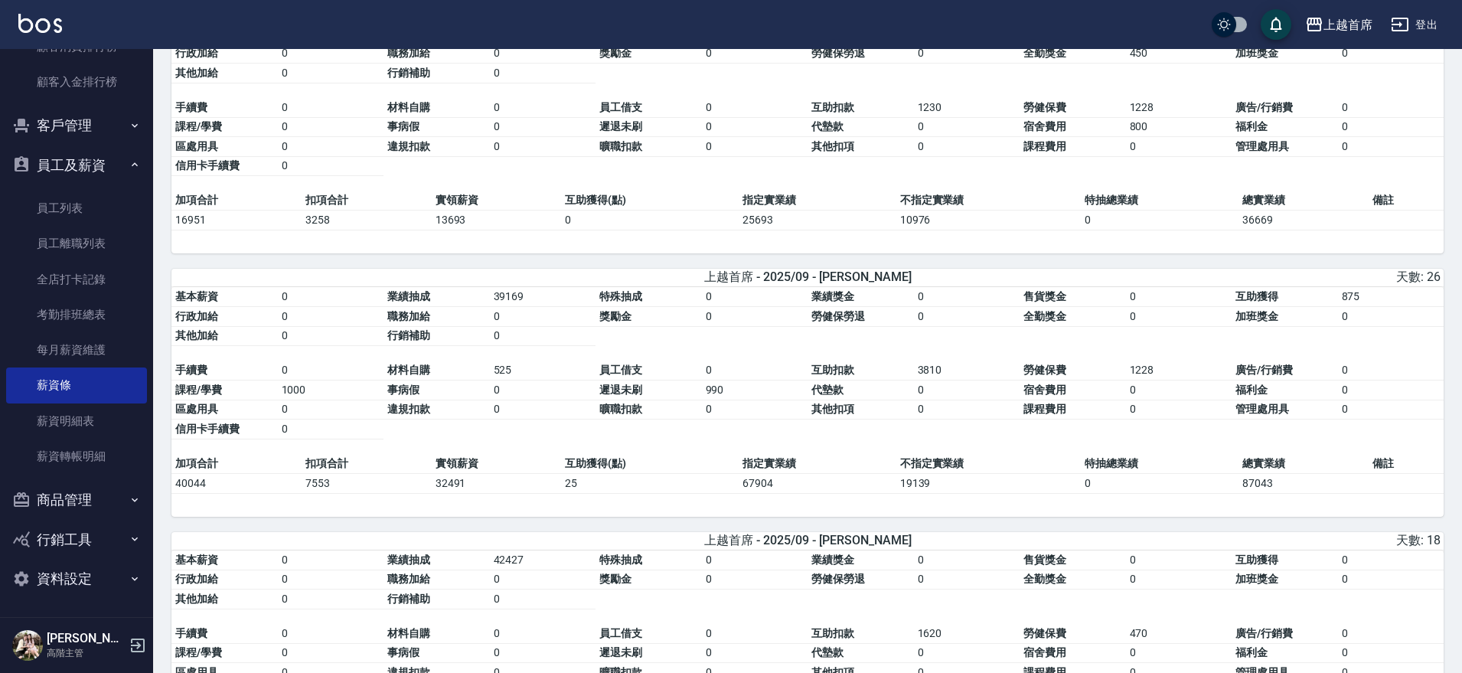
drag, startPoint x: 1130, startPoint y: 280, endPoint x: 1130, endPoint y: 306, distance: 26.0
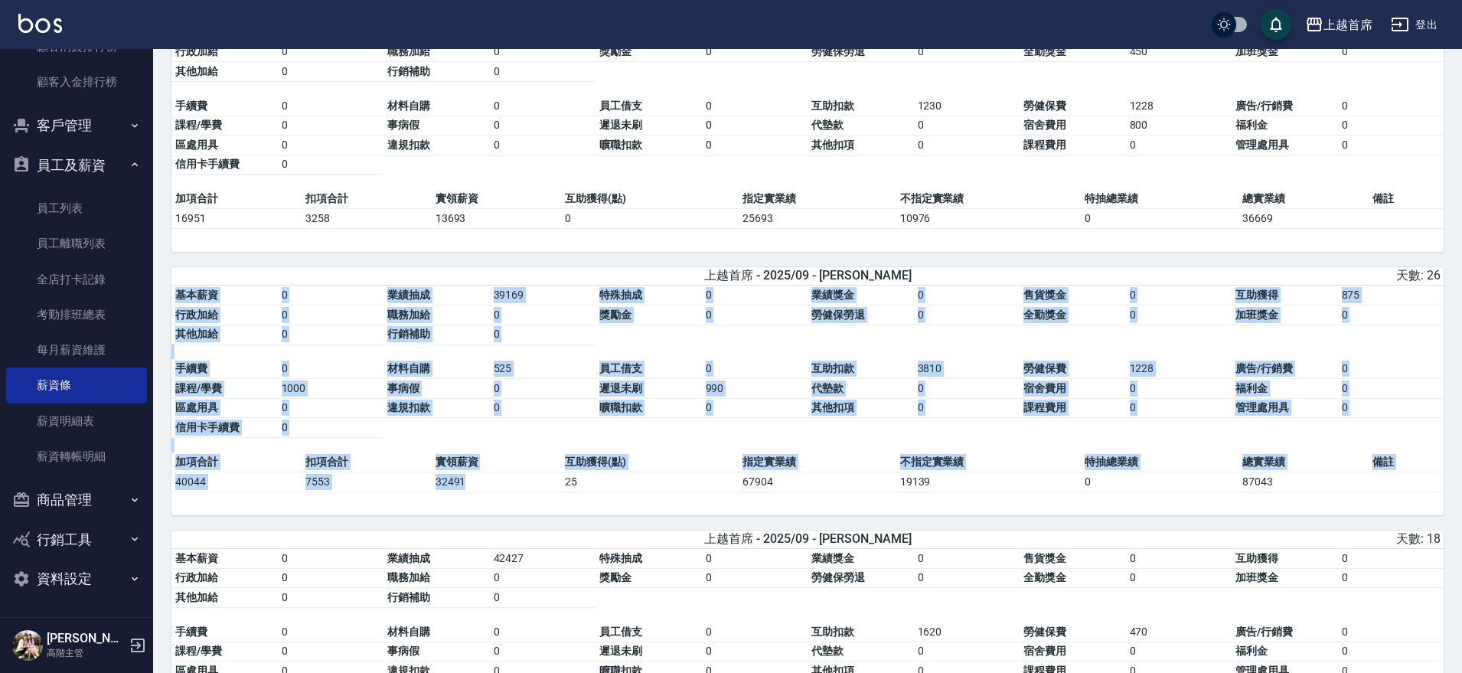
drag, startPoint x: 475, startPoint y: 502, endPoint x: 406, endPoint y: 507, distance: 69.8
click at [406, 507] on div "基本薪資 0 業績抽成 39169 特殊抽成 0 業績獎金 0 售貨獎金 0 互助獲得 875 行政加給 0 職務加給 0 獎勵金 0 勞健保勞退 0 全勤獎…" at bounding box center [807, 400] width 1272 height 230
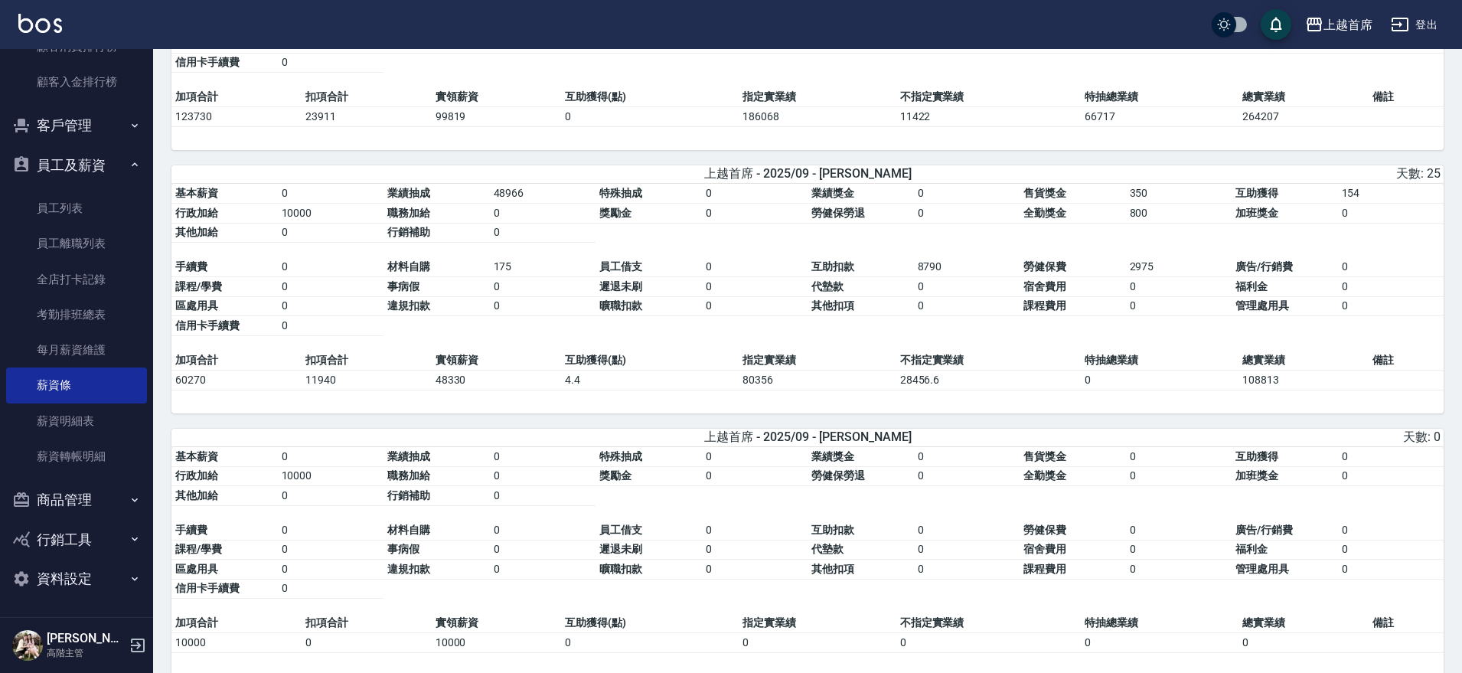
scroll to position [0, 0]
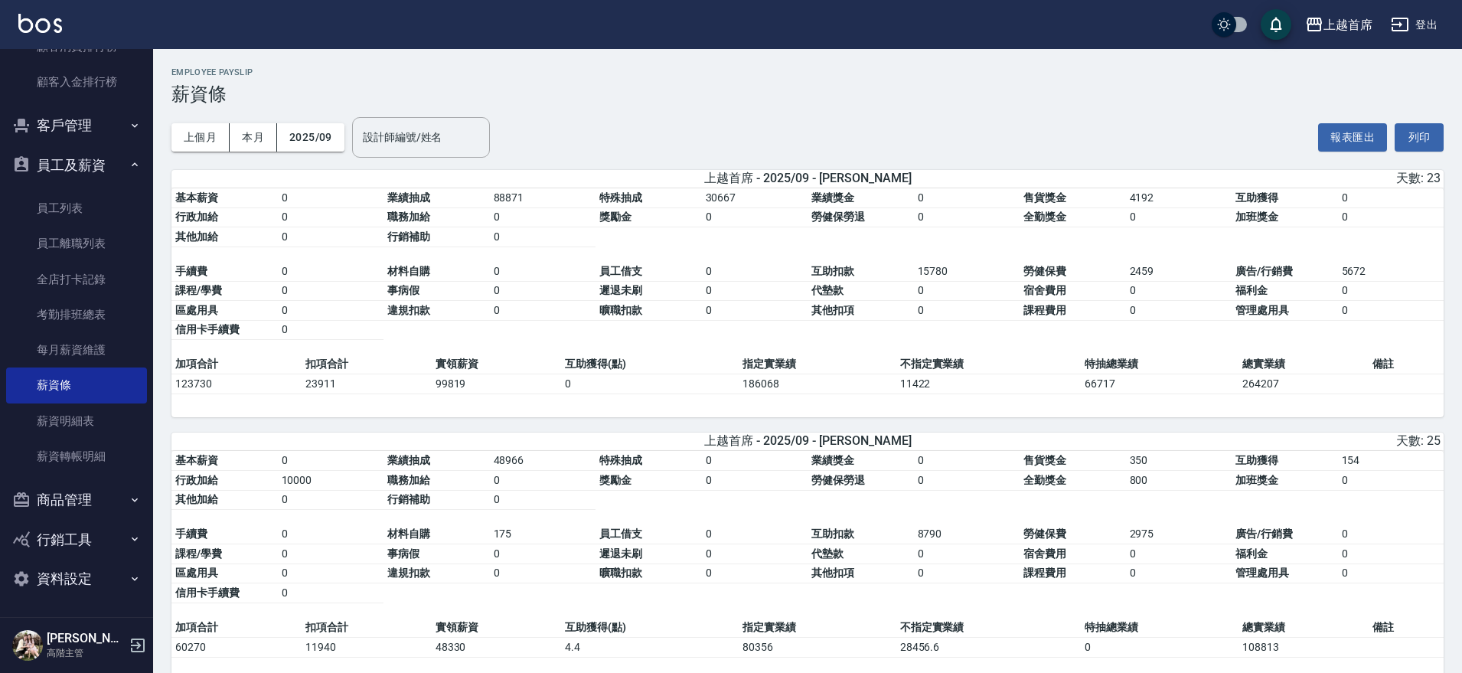
drag, startPoint x: 405, startPoint y: 507, endPoint x: 426, endPoint y: 369, distance: 139.3
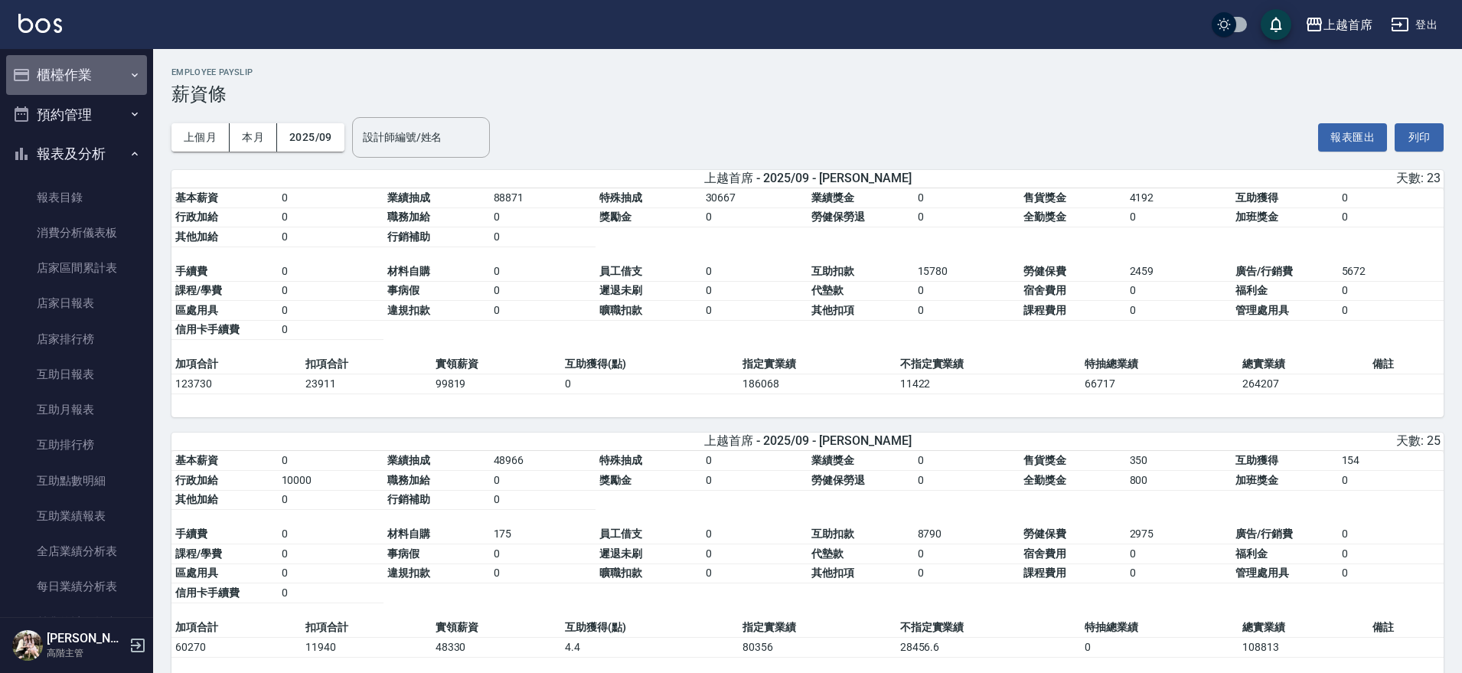
click at [99, 65] on button "櫃檯作業" at bounding box center [76, 75] width 141 height 40
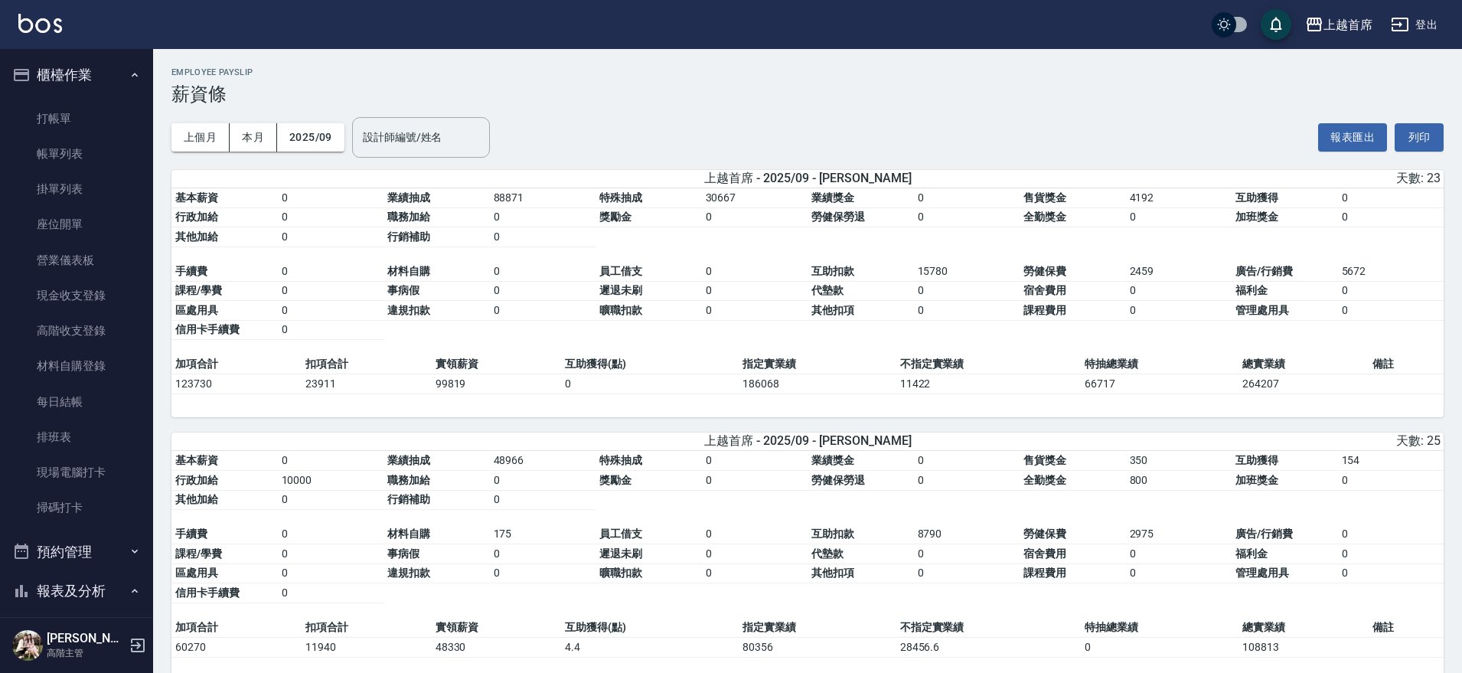
click at [93, 80] on button "櫃檯作業" at bounding box center [76, 75] width 141 height 40
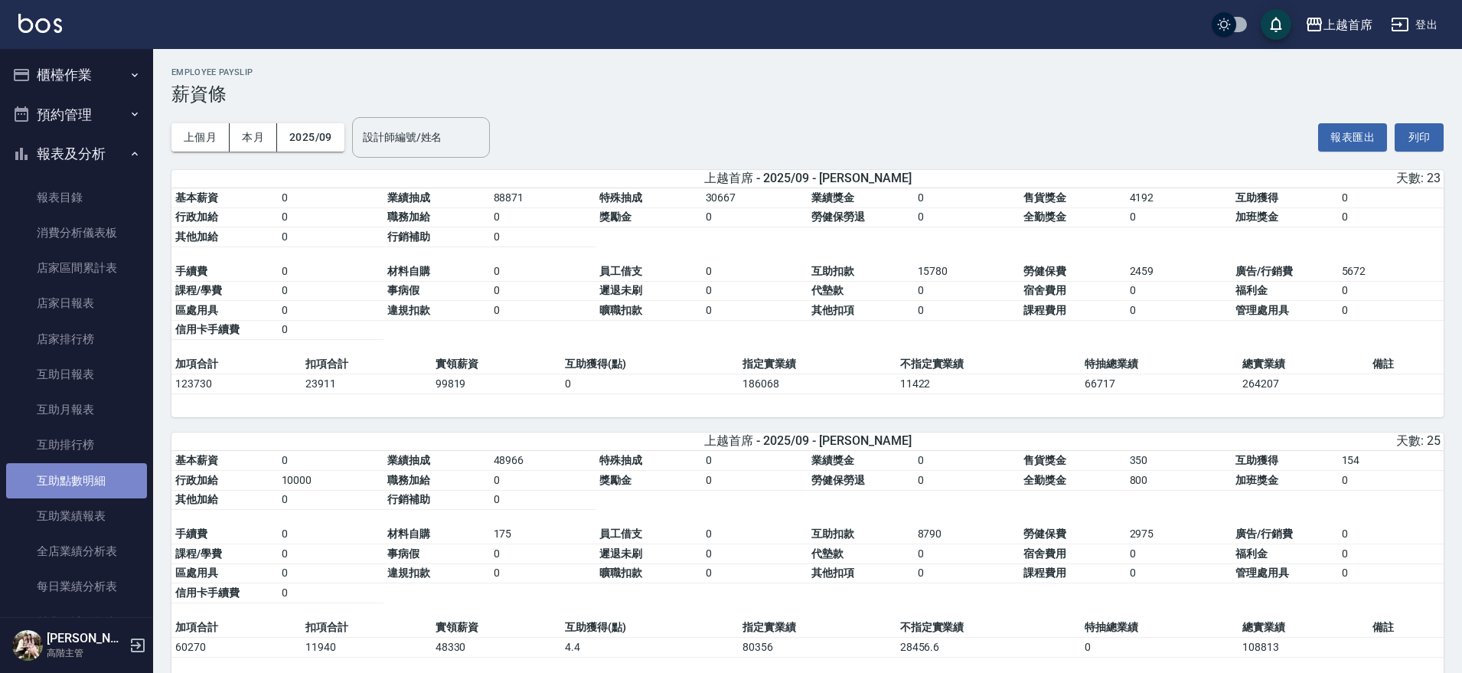
click at [83, 468] on link "互助點數明細" at bounding box center [76, 480] width 141 height 35
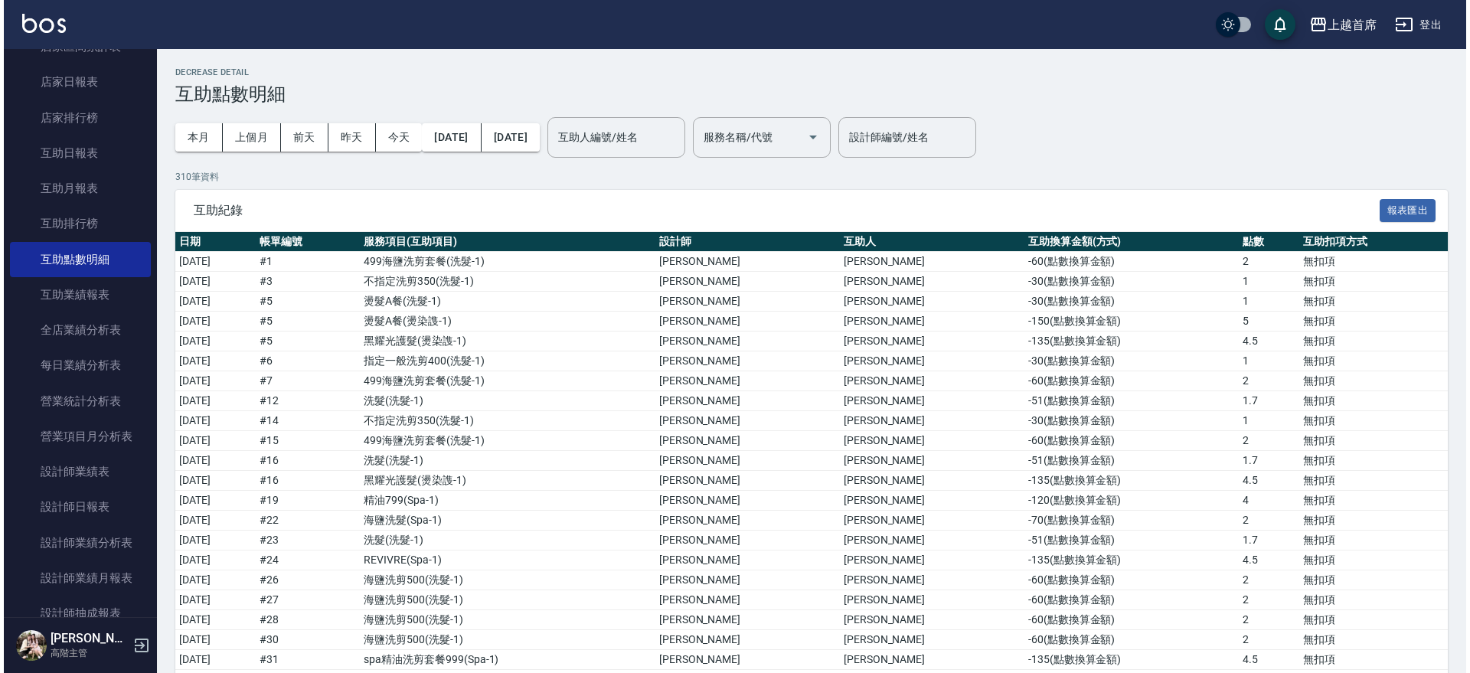
scroll to position [377, 0]
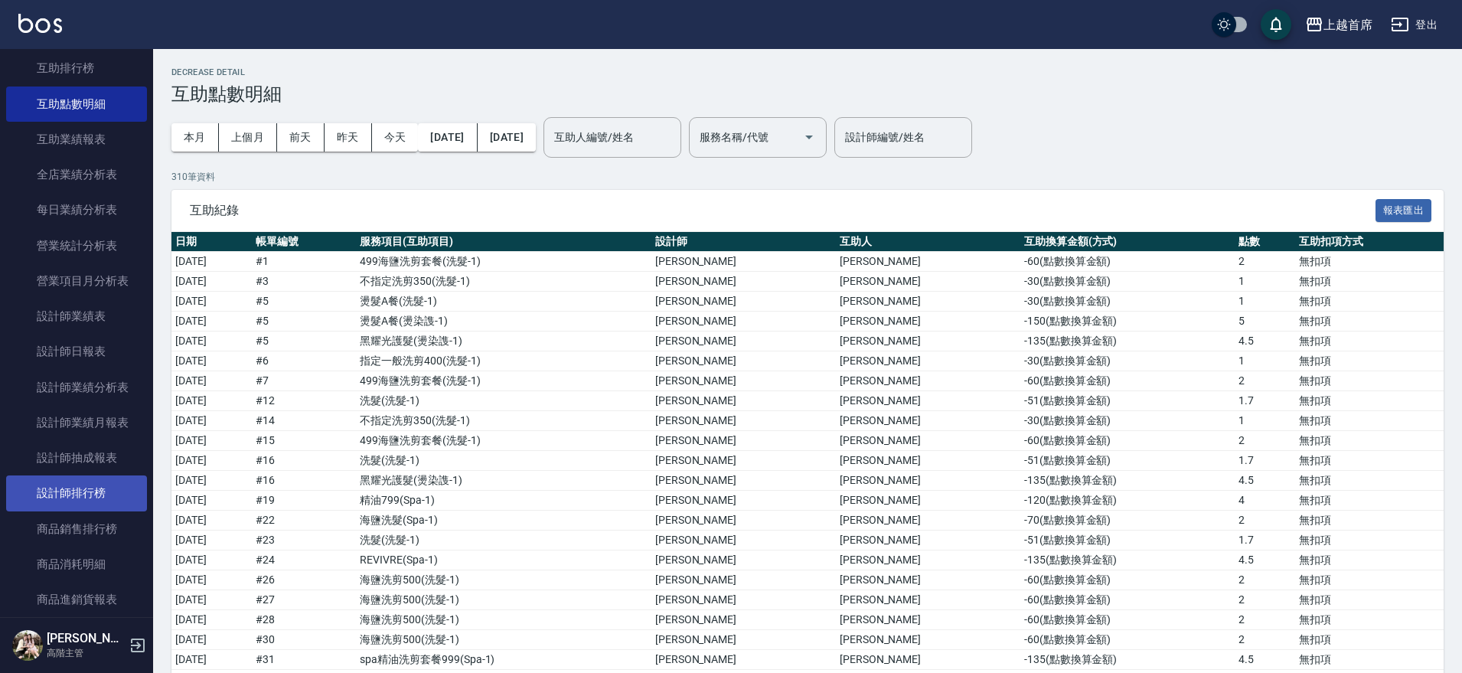
click at [103, 495] on link "設計師排行榜" at bounding box center [76, 492] width 141 height 35
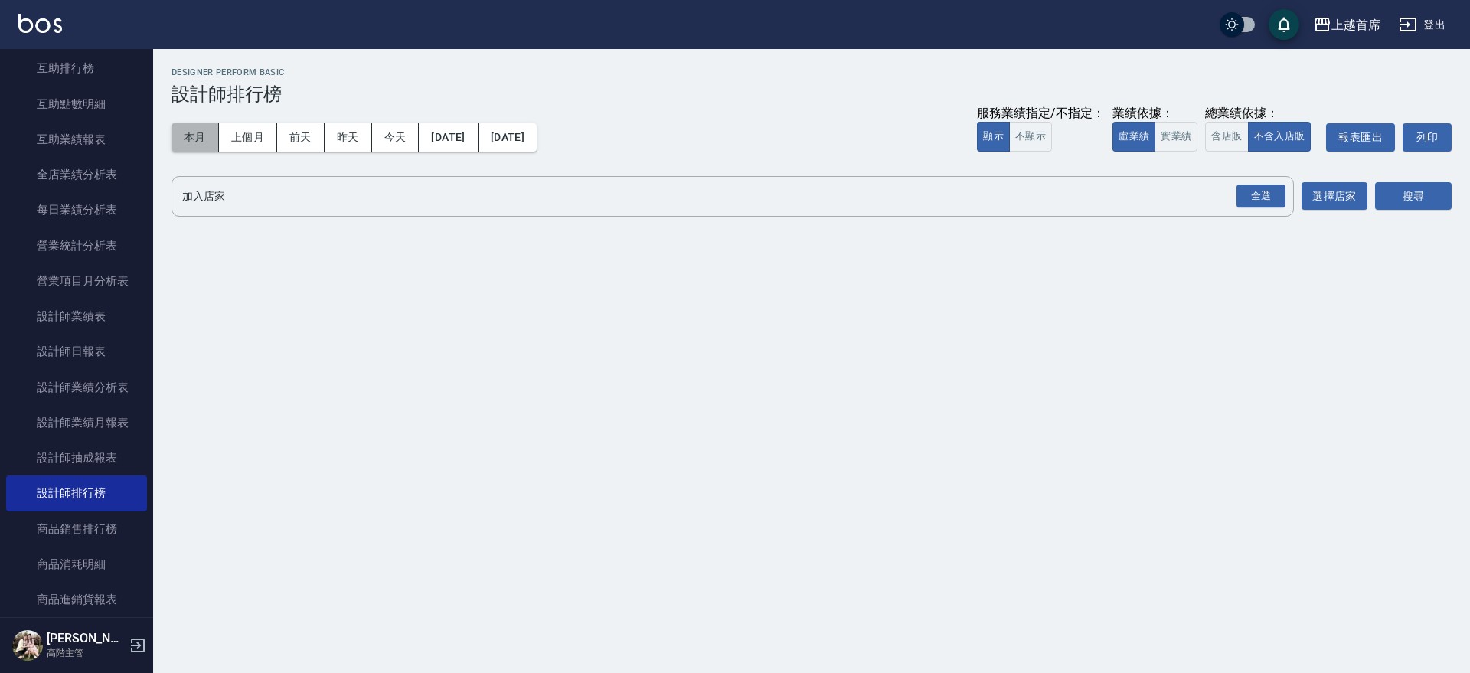
click at [193, 141] on button "本月" at bounding box center [194, 137] width 47 height 28
click at [1158, 139] on button "實業績" at bounding box center [1175, 137] width 43 height 30
click at [1258, 194] on div "全選" at bounding box center [1260, 196] width 49 height 24
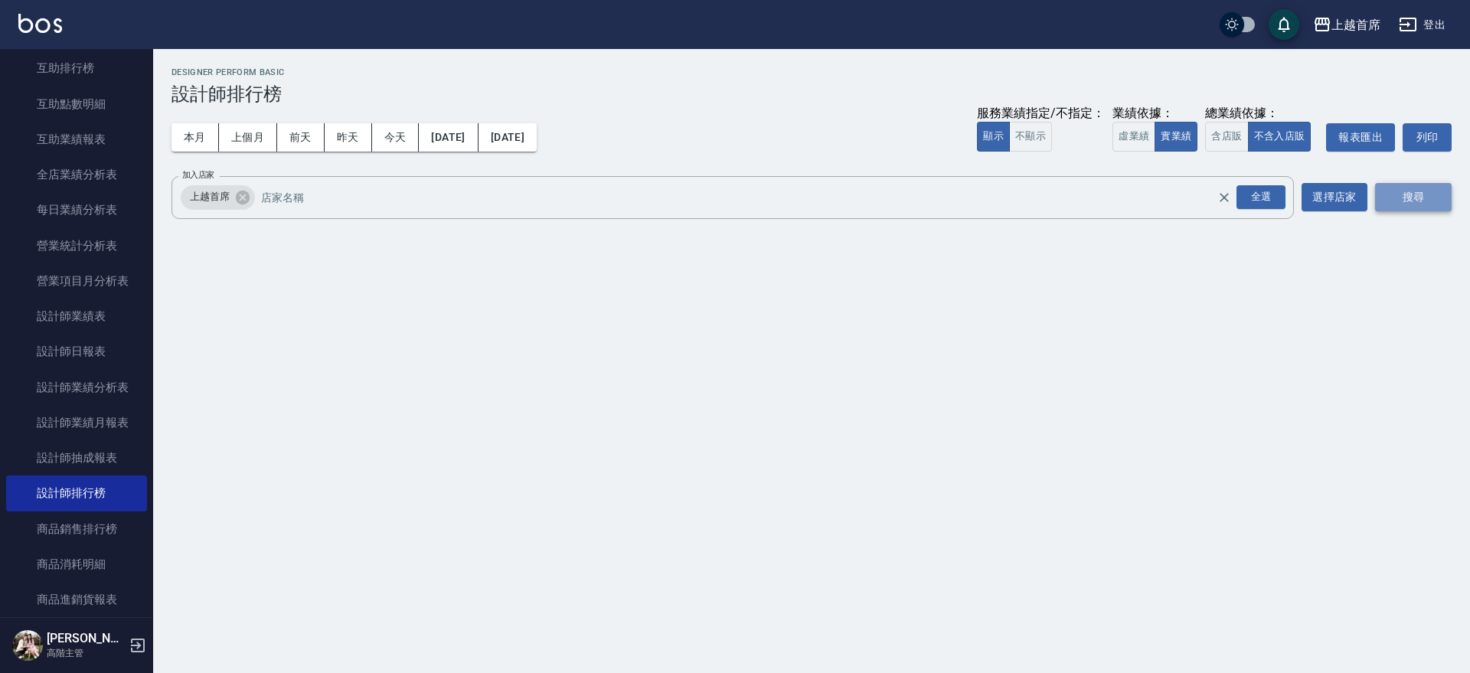
click at [1382, 193] on button "搜尋" at bounding box center [1413, 197] width 77 height 28
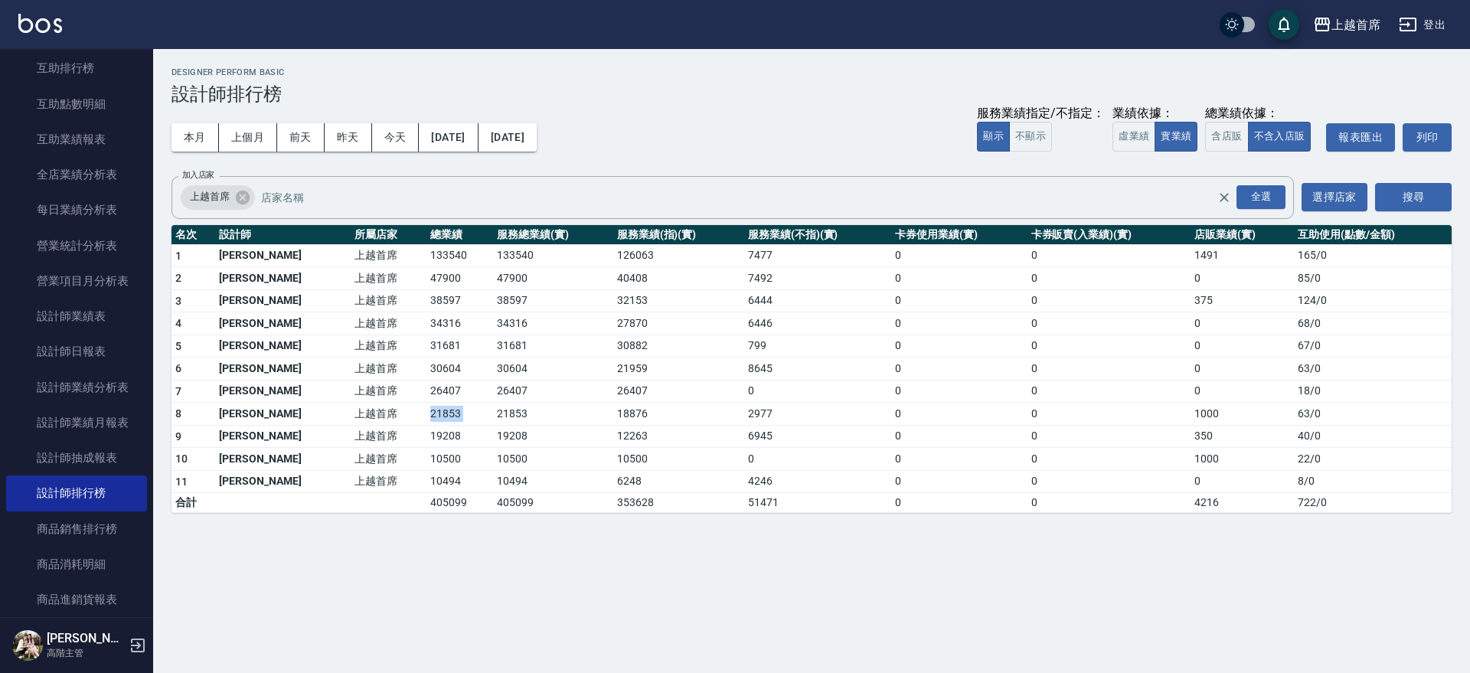
drag, startPoint x: 378, startPoint y: 416, endPoint x: 457, endPoint y: 413, distance: 78.9
click at [457, 413] on tr "8 [PERSON_NAME]首席 21853 21853 18876 2977 0 0 1000 63 / 0" at bounding box center [811, 414] width 1280 height 23
click at [493, 413] on td "21853" at bounding box center [552, 414] width 119 height 23
drag, startPoint x: 373, startPoint y: 364, endPoint x: 440, endPoint y: 364, distance: 67.4
click at [440, 364] on tr "6 [PERSON_NAME]首席 30604 30604 21959 8645 0 0 0 63 / 0" at bounding box center [811, 368] width 1280 height 23
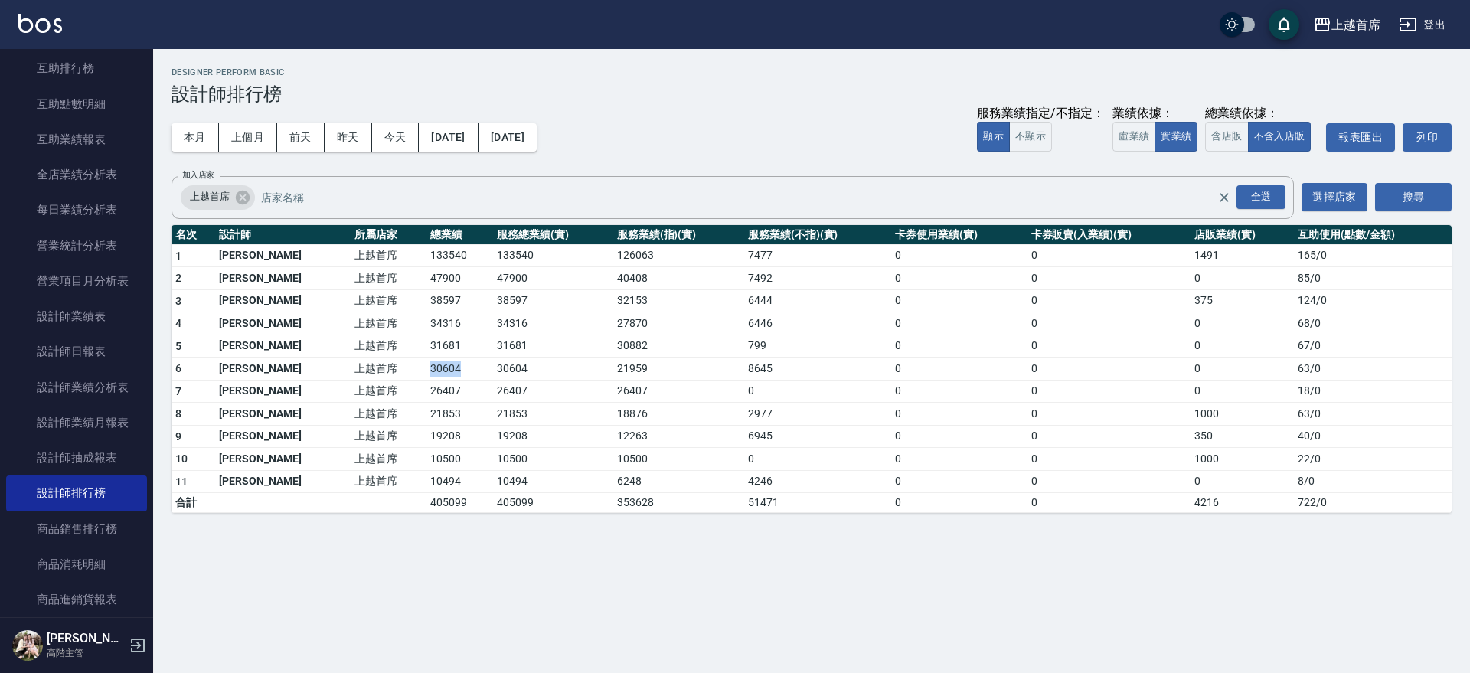
click at [440, 364] on td "30604" at bounding box center [459, 368] width 67 height 23
drag, startPoint x: 701, startPoint y: 411, endPoint x: 1196, endPoint y: 403, distance: 495.3
click at [1194, 403] on tr "8 [PERSON_NAME]首席 21853 21853 18876 2977 0 0 1000 63 / 0" at bounding box center [811, 414] width 1280 height 23
click at [1209, 403] on td "1000" at bounding box center [1241, 414] width 103 height 23
drag, startPoint x: 1231, startPoint y: 403, endPoint x: 1155, endPoint y: 413, distance: 77.2
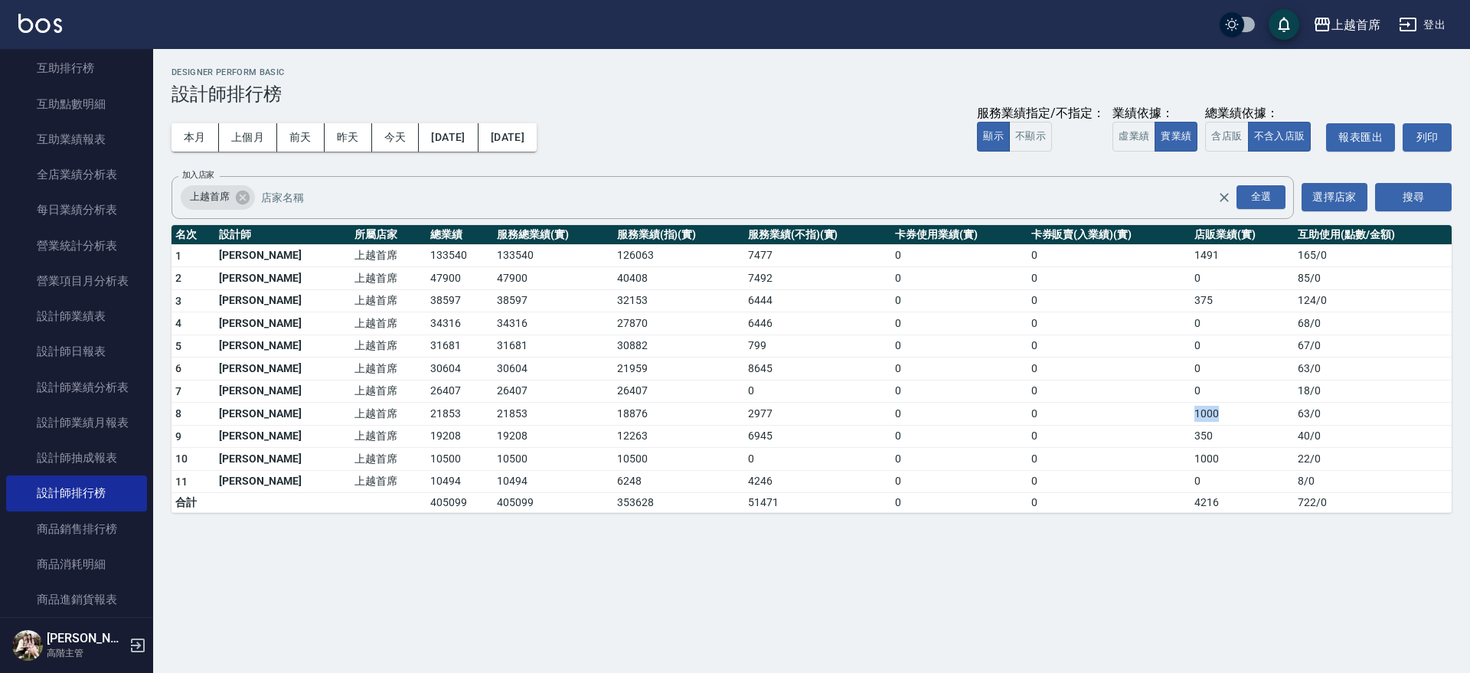
click at [1155, 413] on tr "8 [PERSON_NAME]首席 21853 21853 18876 2977 0 0 1000 63 / 0" at bounding box center [811, 414] width 1280 height 23
click at [1245, 416] on td "1000" at bounding box center [1241, 414] width 103 height 23
drag, startPoint x: 1244, startPoint y: 416, endPoint x: 1098, endPoint y: 414, distance: 145.4
click at [1098, 414] on tr "8 [PERSON_NAME]首席 21853 21853 18876 2977 0 0 1000 63 / 0" at bounding box center [811, 414] width 1280 height 23
drag, startPoint x: 849, startPoint y: 406, endPoint x: 368, endPoint y: 417, distance: 480.8
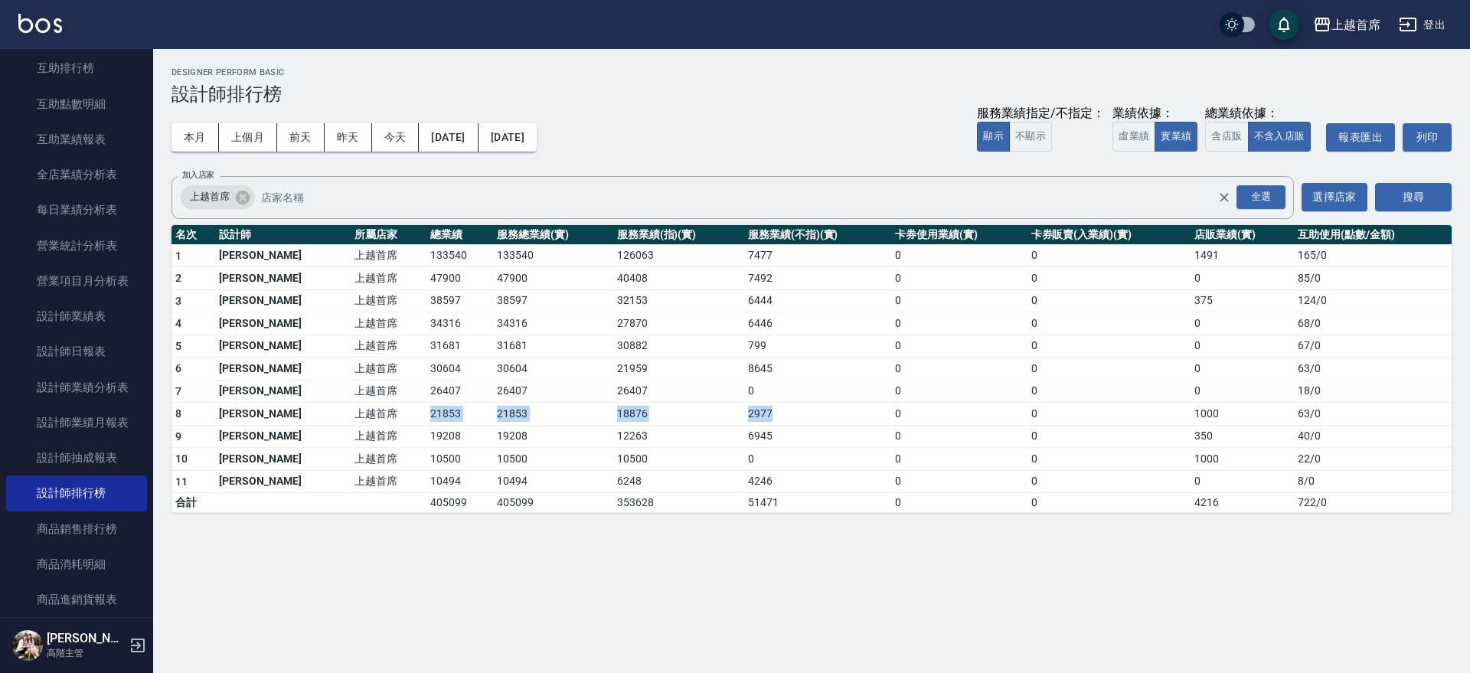
click at [368, 417] on tr "8 [PERSON_NAME]首席 21853 21853 18876 2977 0 0 1000 63 / 0" at bounding box center [811, 414] width 1280 height 23
click at [368, 417] on td "上越首席" at bounding box center [389, 414] width 76 height 23
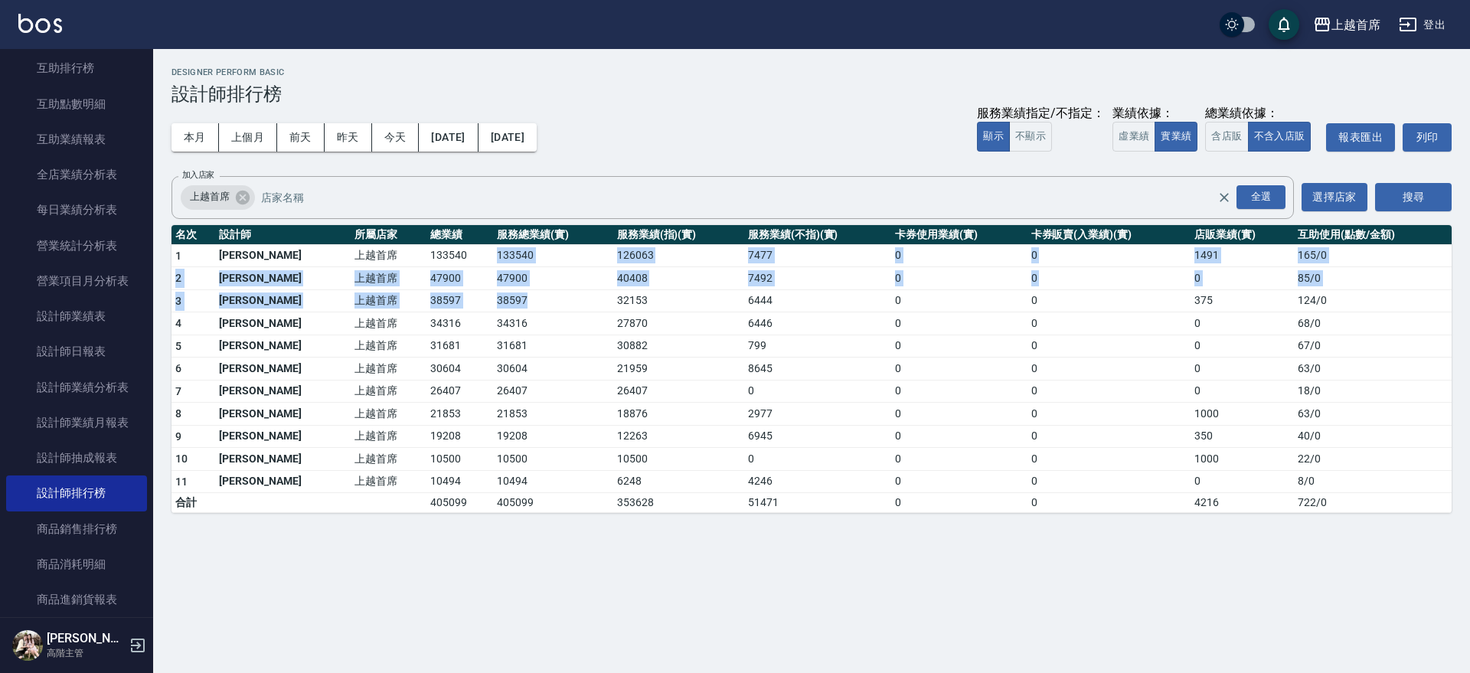
drag, startPoint x: 494, startPoint y: 263, endPoint x: 544, endPoint y: 302, distance: 63.7
click at [544, 302] on tbody "1 [PERSON_NAME]首席 133540 133540 126063 7477 0 0 1491 165 / 0 2 [PERSON_NAME] 上越…" at bounding box center [811, 378] width 1280 height 269
click at [543, 302] on td "38597" at bounding box center [552, 300] width 119 height 23
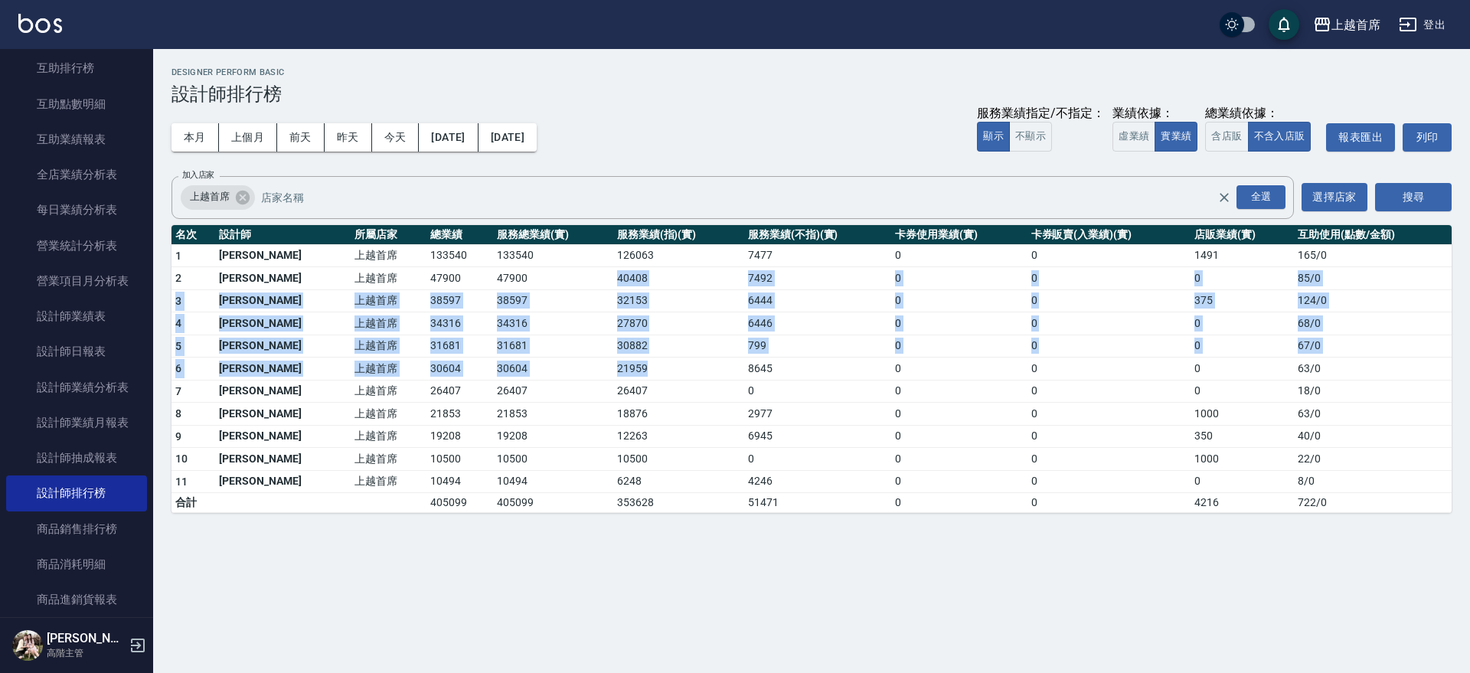
drag, startPoint x: 496, startPoint y: 276, endPoint x: 617, endPoint y: 375, distance: 156.1
click at [617, 375] on tbody "1 [PERSON_NAME]首席 133540 133540 126063 7477 0 0 1491 165 / 0 2 [PERSON_NAME] 上越…" at bounding box center [811, 378] width 1280 height 269
click at [617, 375] on td "21959" at bounding box center [678, 368] width 131 height 23
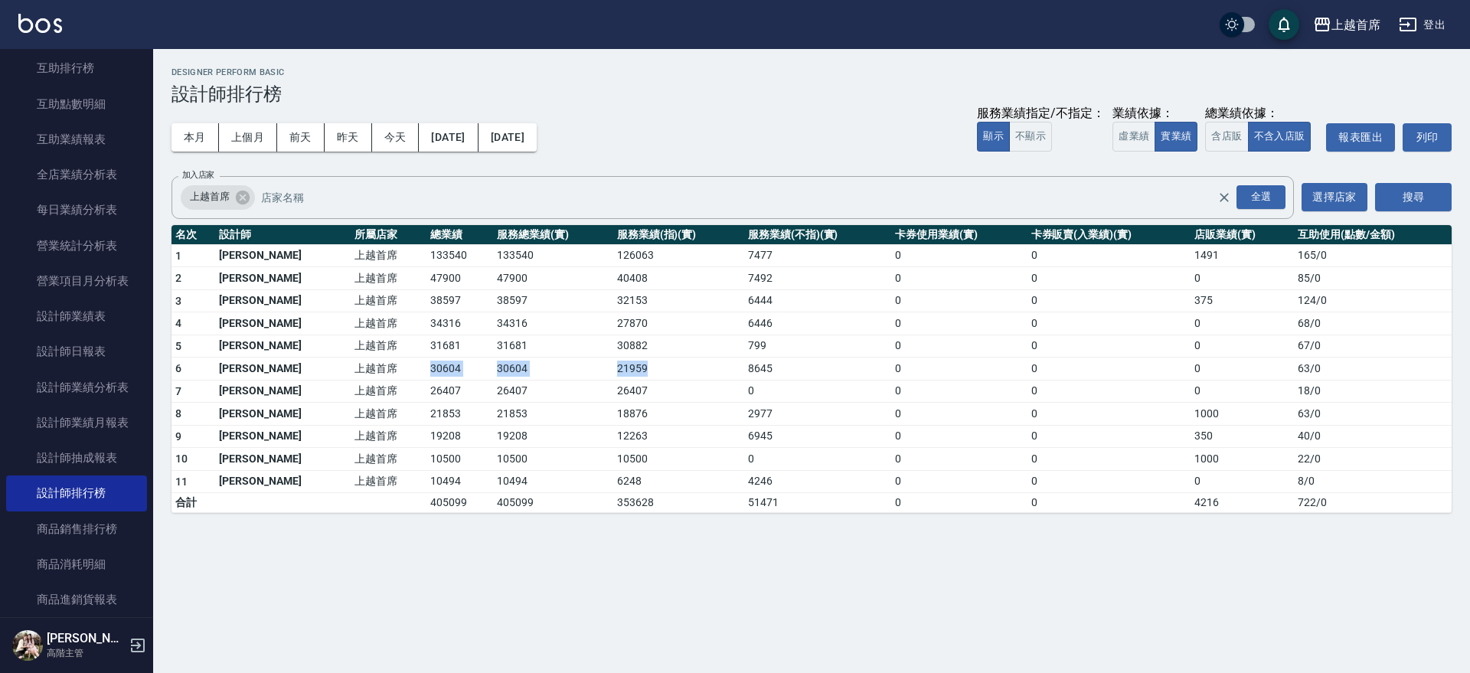
drag, startPoint x: 597, startPoint y: 369, endPoint x: 397, endPoint y: 369, distance: 199.8
click at [399, 369] on tr "6 [PERSON_NAME]首席 30604 30604 21959 8645 0 0 0 63 / 0" at bounding box center [811, 368] width 1280 height 23
click at [426, 369] on td "30604" at bounding box center [459, 368] width 67 height 23
drag, startPoint x: 374, startPoint y: 370, endPoint x: 924, endPoint y: 360, distance: 549.6
click at [924, 360] on tr "6 [PERSON_NAME]首席 30604 30604 21959 8645 0 0 0 63 / 0" at bounding box center [811, 368] width 1280 height 23
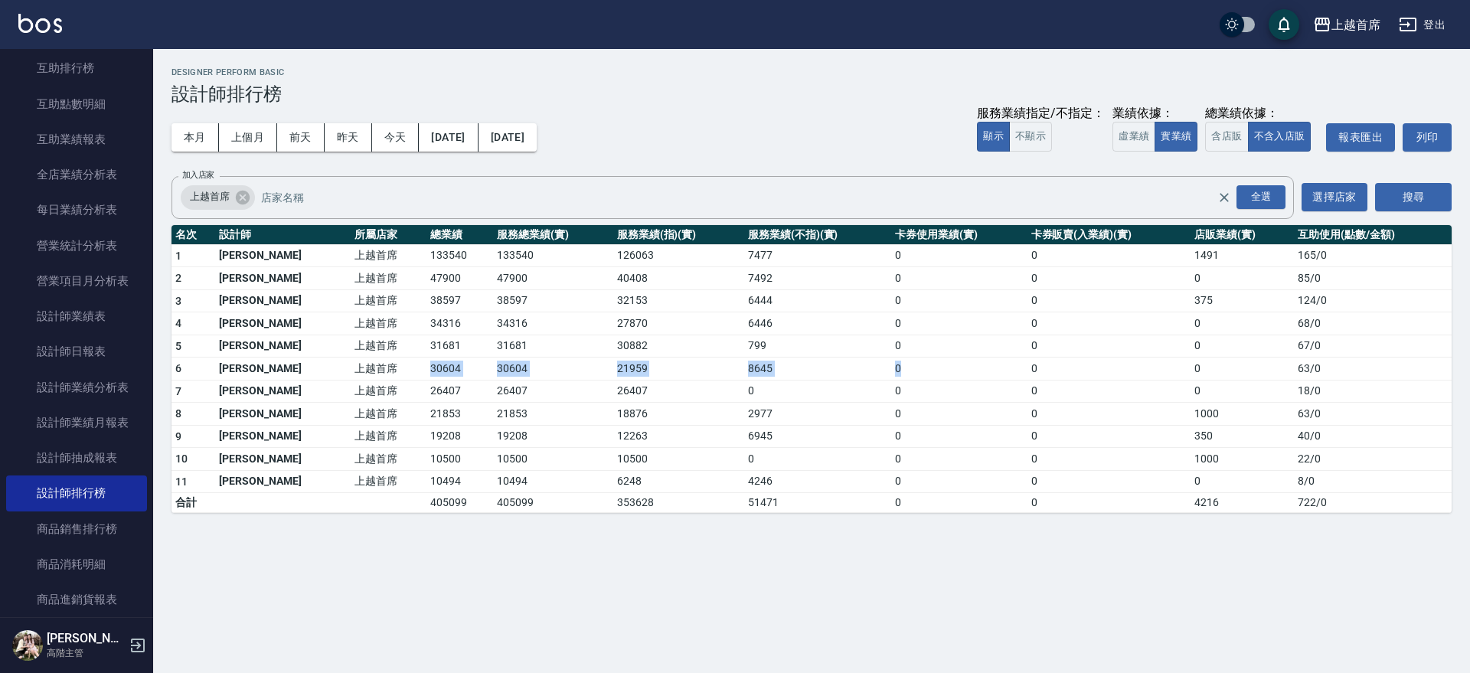
click at [928, 360] on td "0" at bounding box center [958, 368] width 135 height 23
drag, startPoint x: 992, startPoint y: 364, endPoint x: 1430, endPoint y: 364, distance: 437.8
click at [1430, 364] on tr "6 [PERSON_NAME]首席 30604 30604 21959 8645 0 0 0 63 / 0" at bounding box center [811, 368] width 1280 height 23
click at [1430, 364] on td "63 / 0" at bounding box center [1372, 368] width 158 height 23
drag, startPoint x: 1312, startPoint y: 383, endPoint x: 468, endPoint y: 370, distance: 843.5
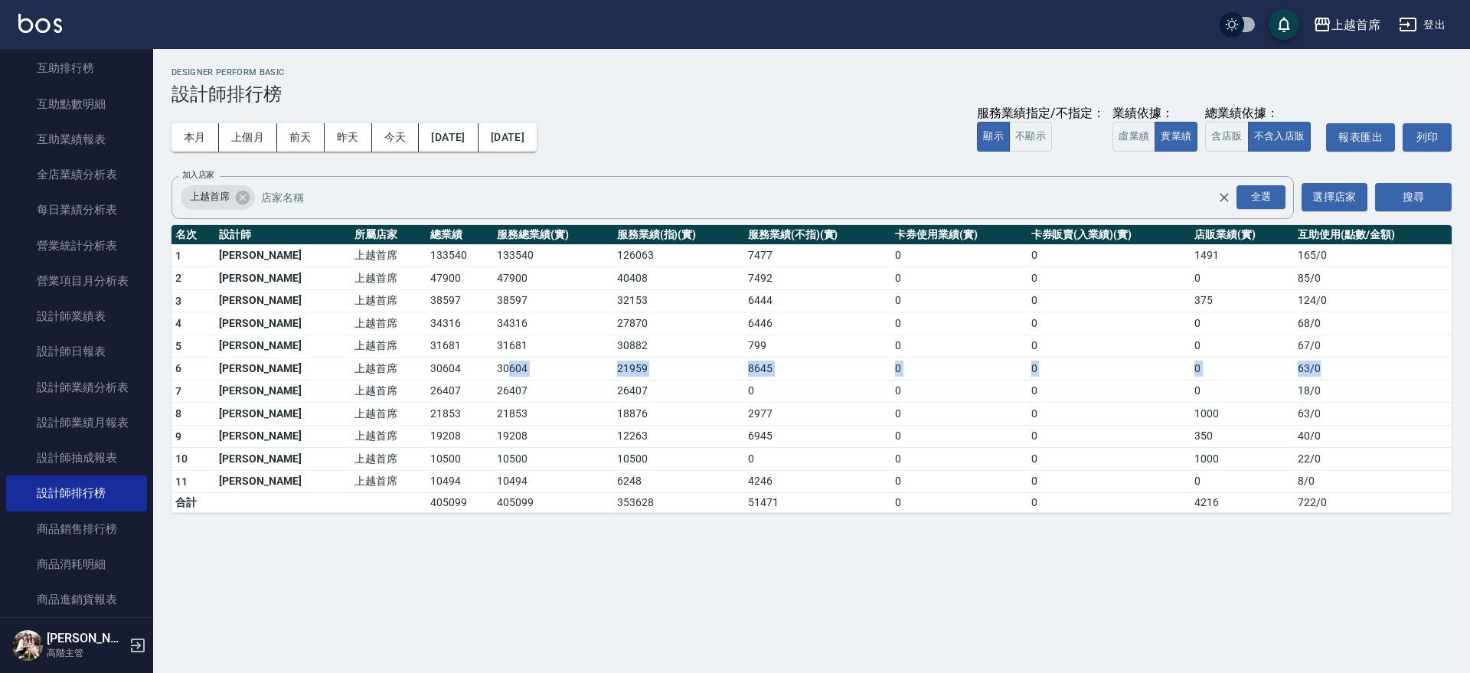
click at [468, 370] on tr "6 [PERSON_NAME]首席 30604 30604 21959 8645 0 0 0 63 / 0" at bounding box center [811, 368] width 1280 height 23
click at [493, 370] on td "30604" at bounding box center [552, 368] width 119 height 23
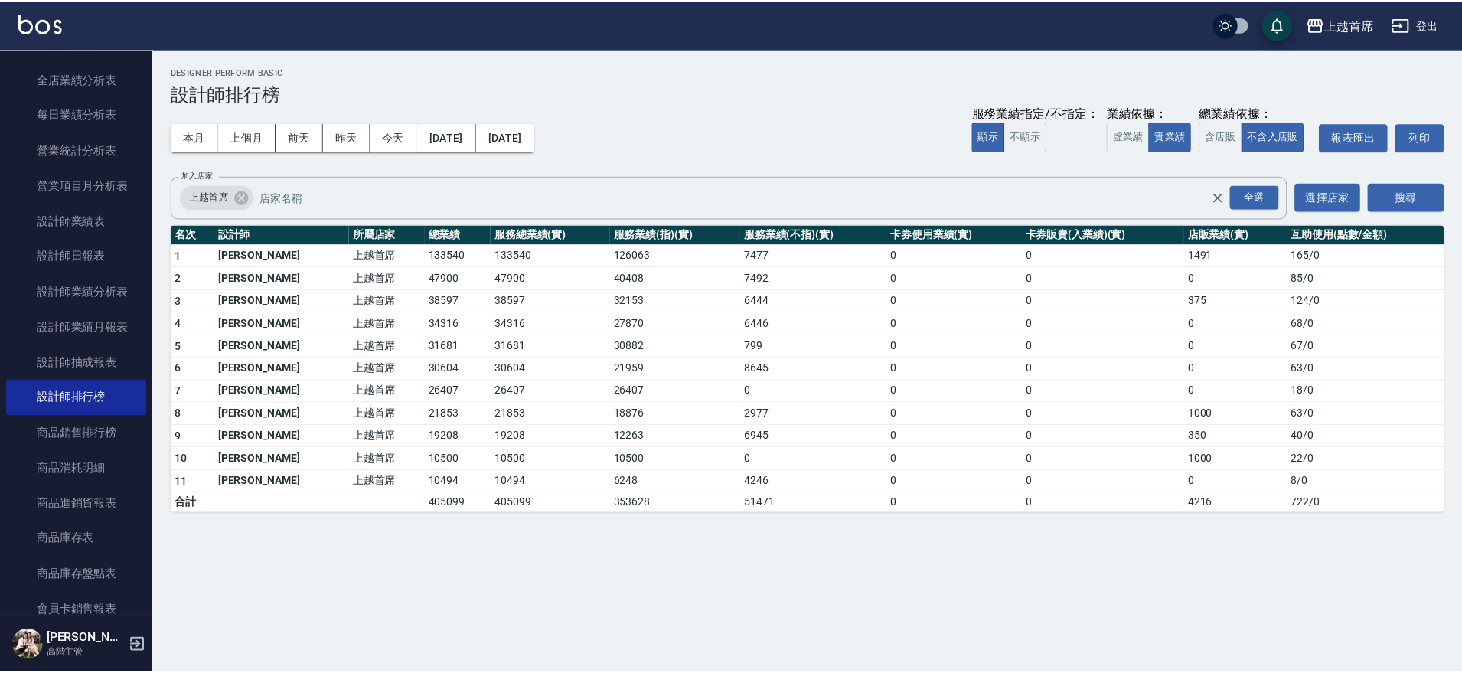
scroll to position [90, 0]
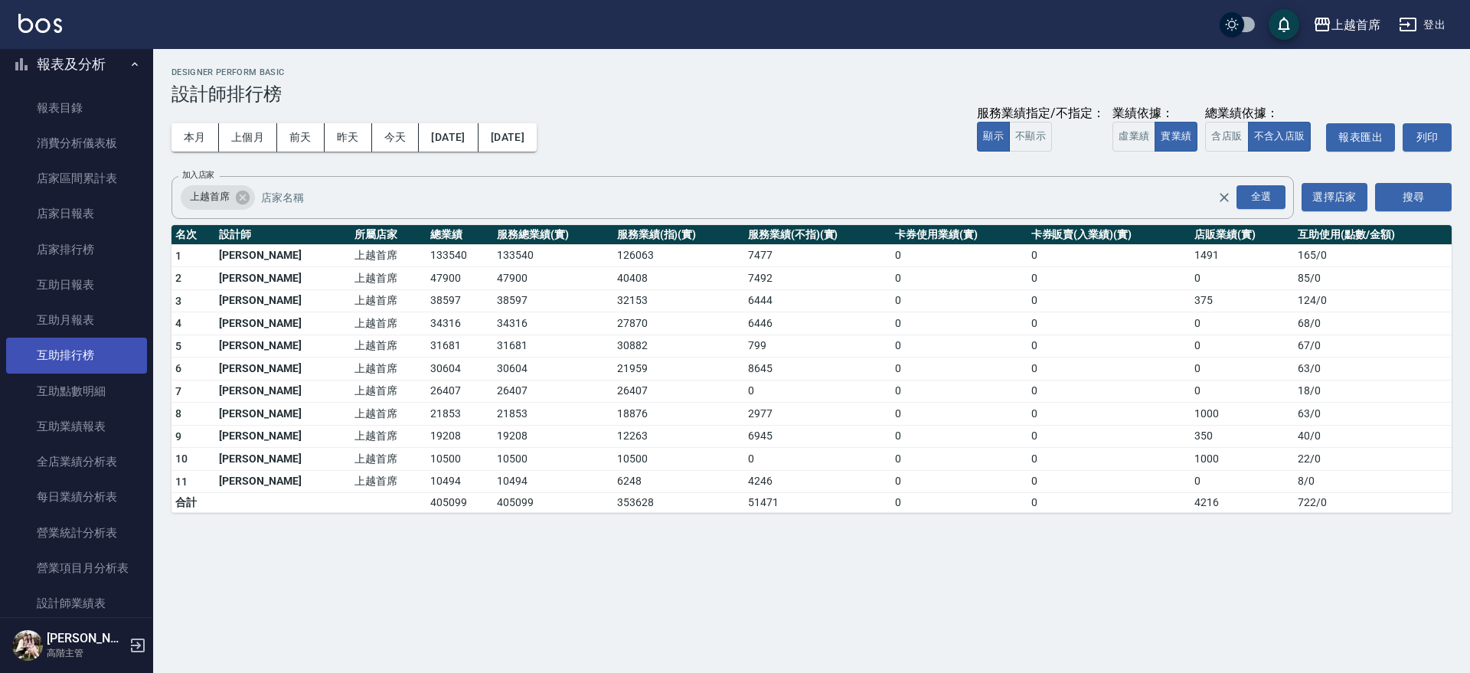
drag, startPoint x: 69, startPoint y: 357, endPoint x: 76, endPoint y: 348, distance: 11.5
click at [69, 357] on link "互助排行榜" at bounding box center [76, 355] width 141 height 35
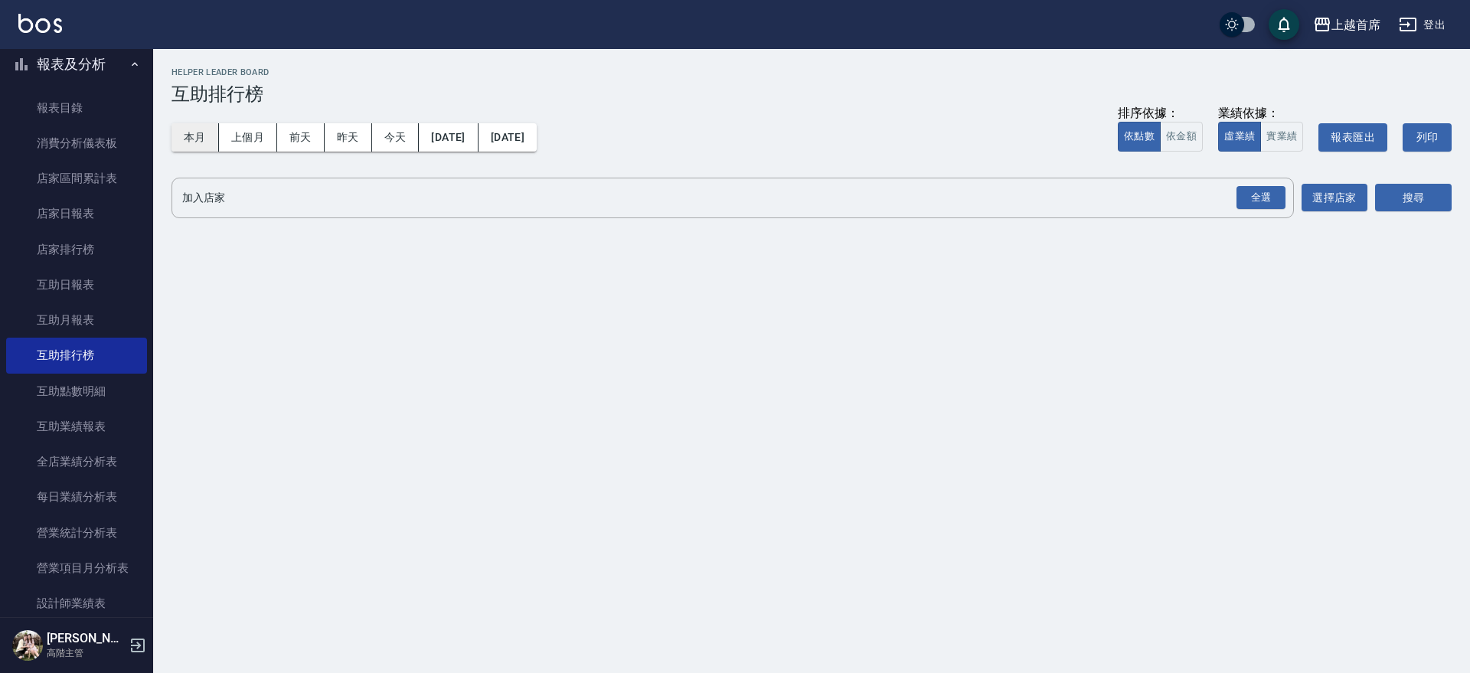
click at [208, 136] on button "本月" at bounding box center [194, 137] width 47 height 28
click at [1278, 203] on div "全選" at bounding box center [1260, 198] width 49 height 24
click at [1404, 196] on button "搜尋" at bounding box center [1413, 198] width 77 height 28
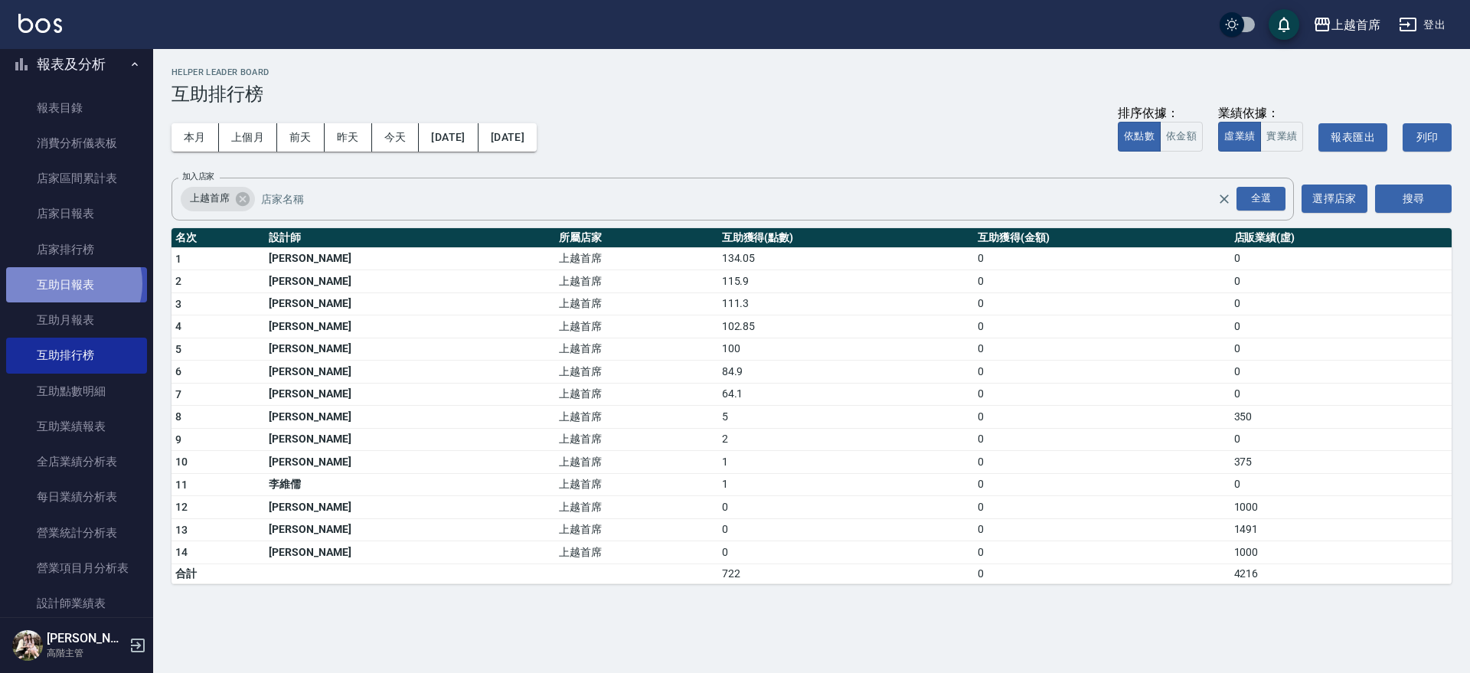
click at [73, 284] on link "互助日報表" at bounding box center [76, 284] width 141 height 35
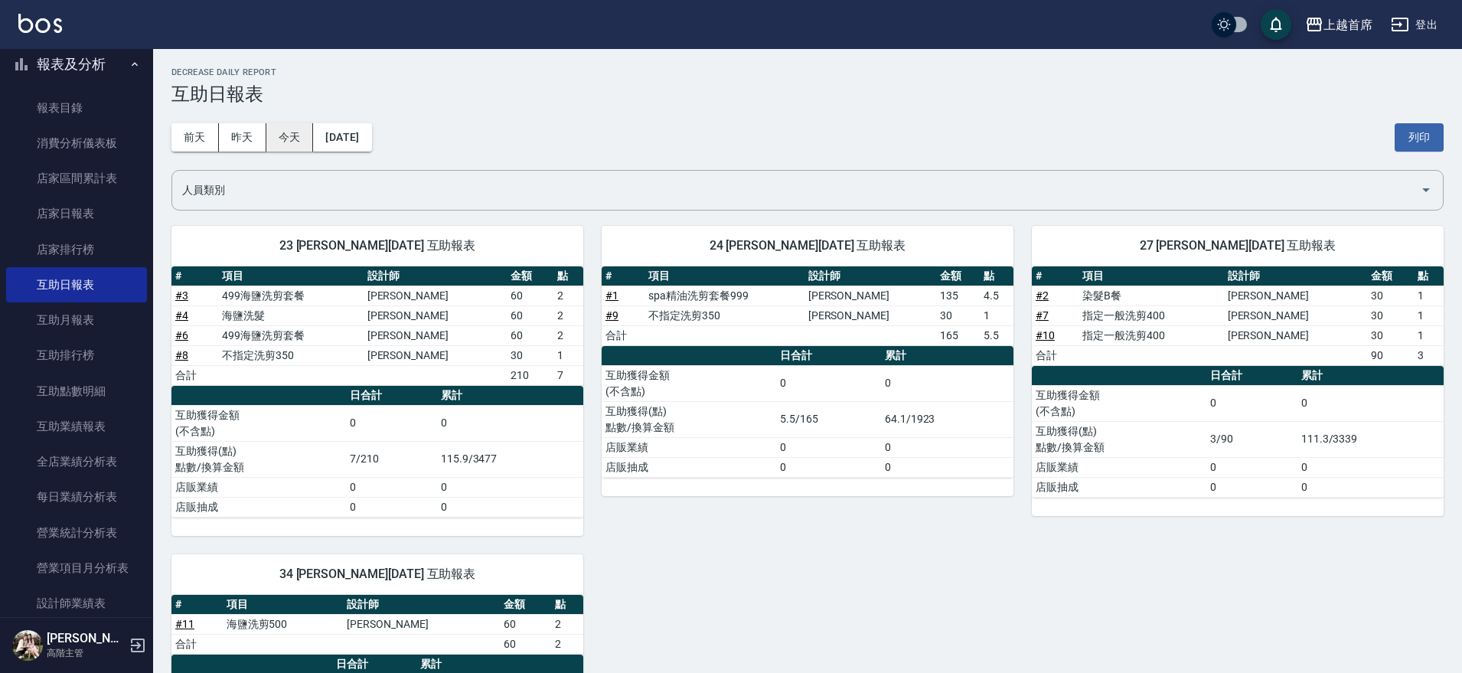
click at [297, 130] on button "今天" at bounding box center [289, 137] width 47 height 28
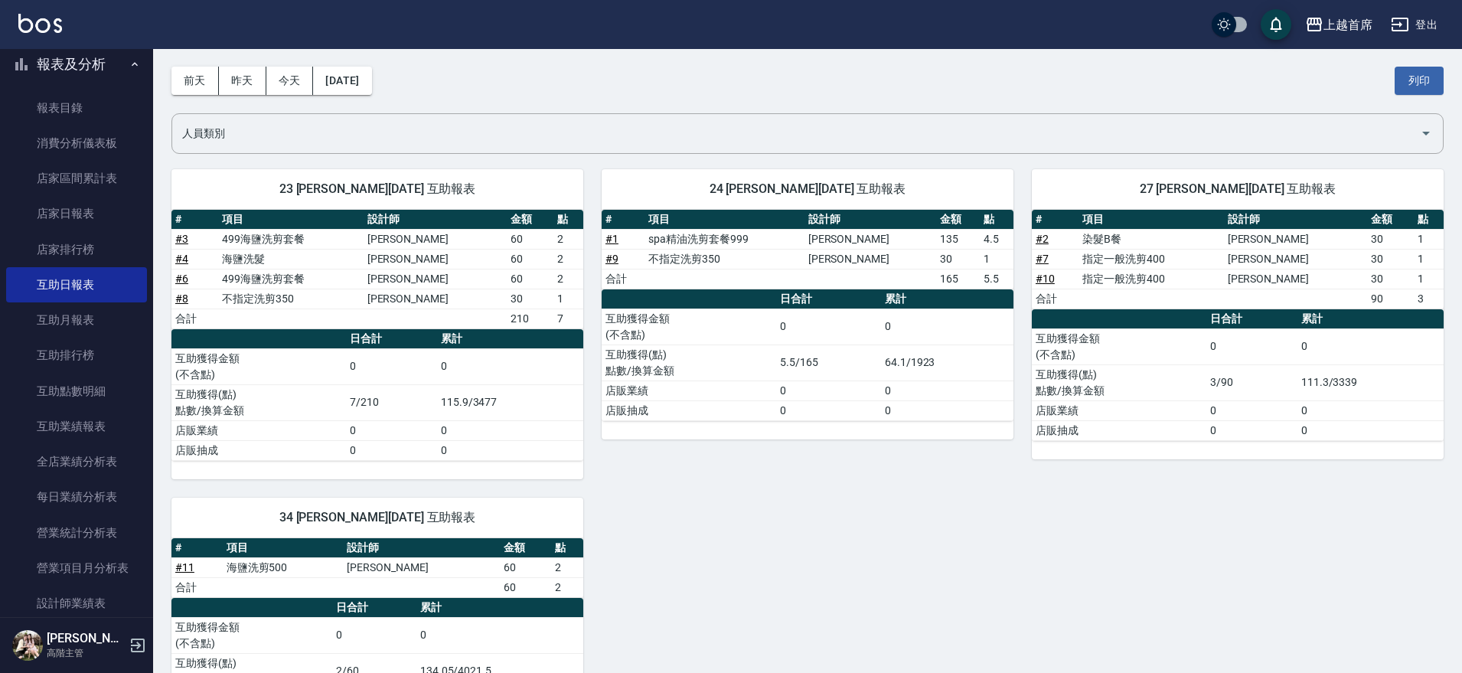
scroll to position [67, 0]
